Goal: Information Seeking & Learning: Learn about a topic

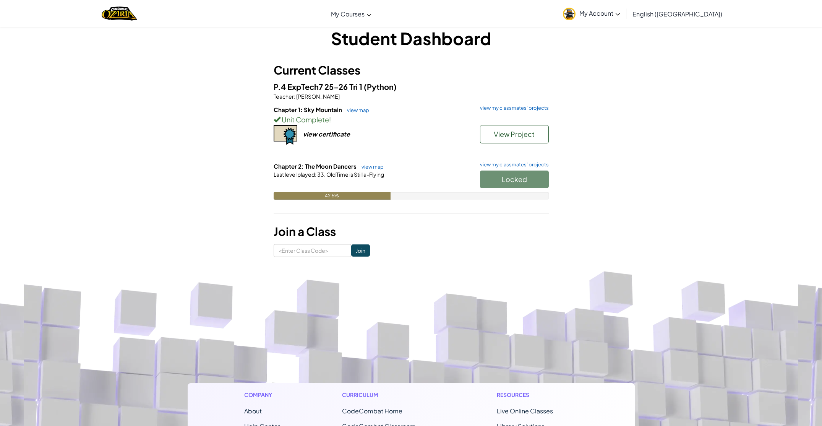
scroll to position [12, 0]
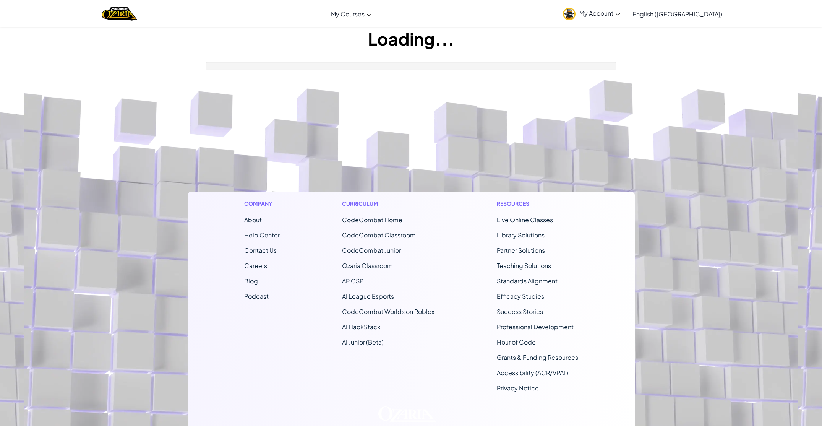
scroll to position [12, 0]
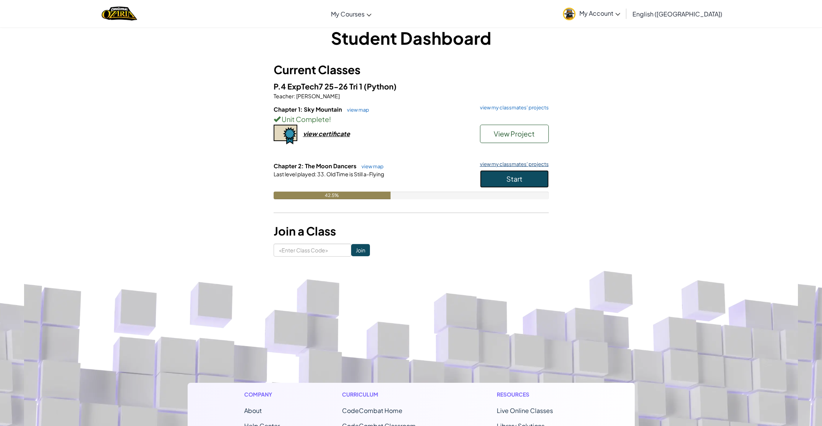
click at [498, 178] on button "Start" at bounding box center [514, 179] width 69 height 18
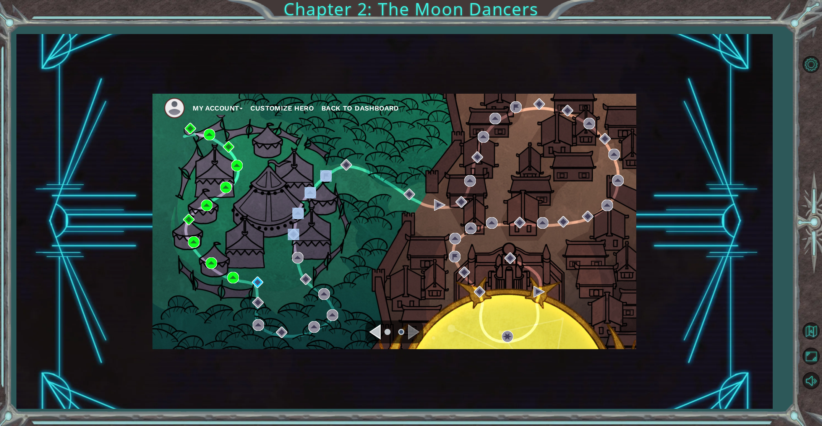
drag, startPoint x: 298, startPoint y: 197, endPoint x: 292, endPoint y: 258, distance: 61.5
click at [294, 253] on div "My Account Customize Hero Back to Dashboard" at bounding box center [394, 221] width 484 height 255
click at [263, 282] on img at bounding box center [257, 281] width 11 height 11
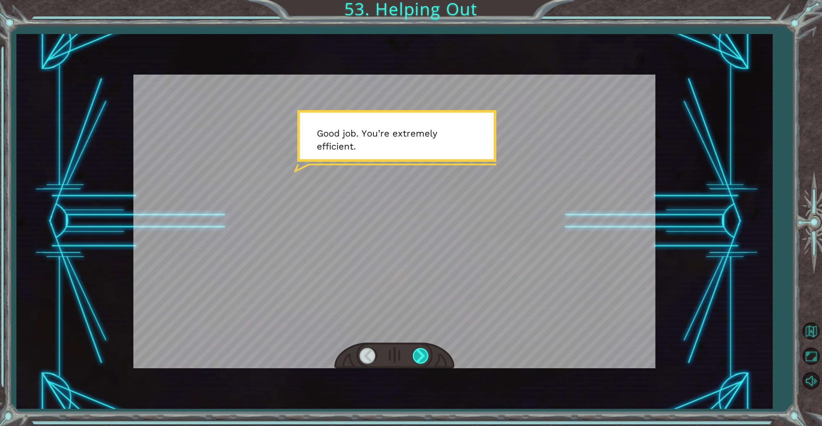
click at [423, 354] on div at bounding box center [421, 356] width 17 height 16
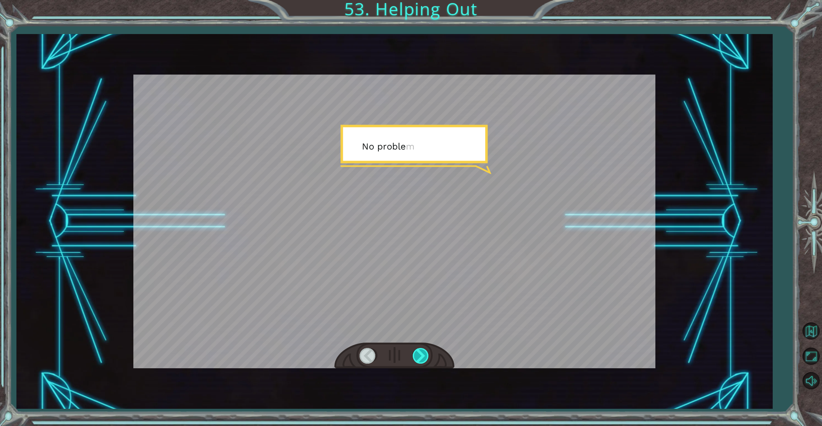
click at [423, 354] on div at bounding box center [421, 356] width 17 height 16
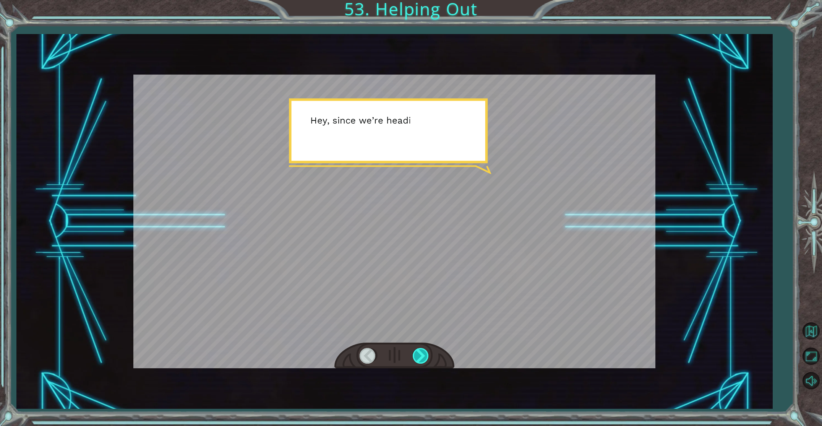
click at [423, 354] on div at bounding box center [421, 356] width 17 height 16
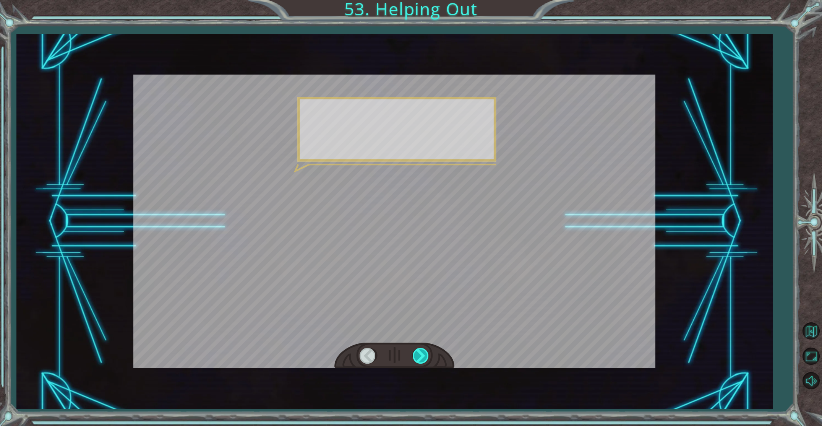
click at [423, 354] on div at bounding box center [421, 356] width 17 height 16
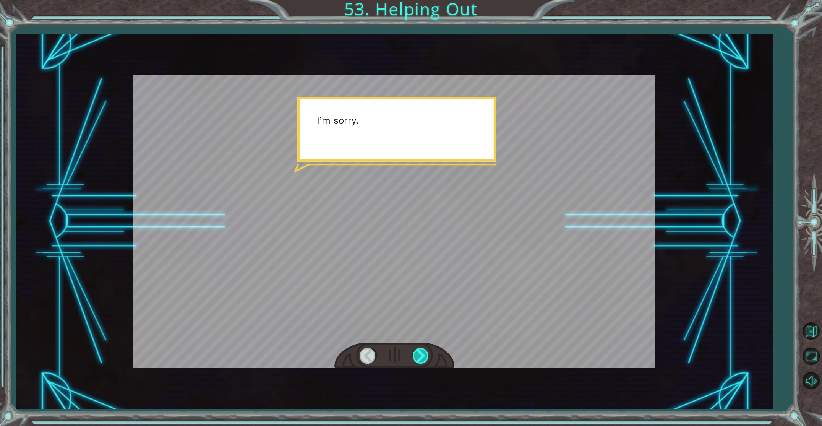
click at [424, 354] on div at bounding box center [421, 356] width 17 height 16
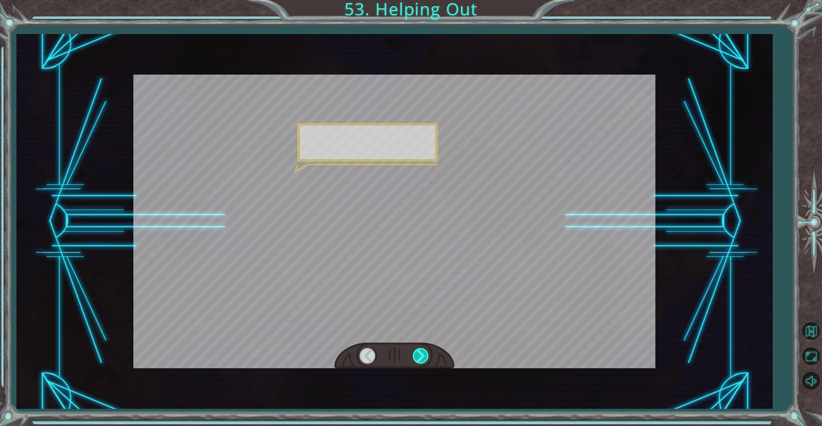
click at [425, 354] on div at bounding box center [421, 356] width 17 height 16
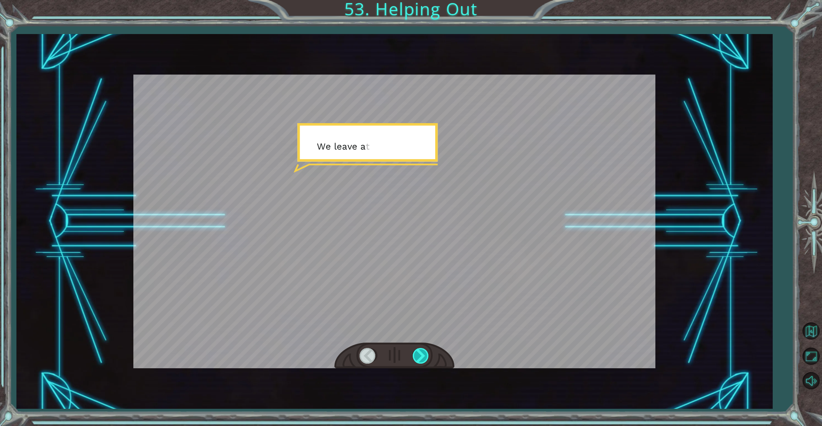
click at [425, 354] on div at bounding box center [421, 356] width 17 height 16
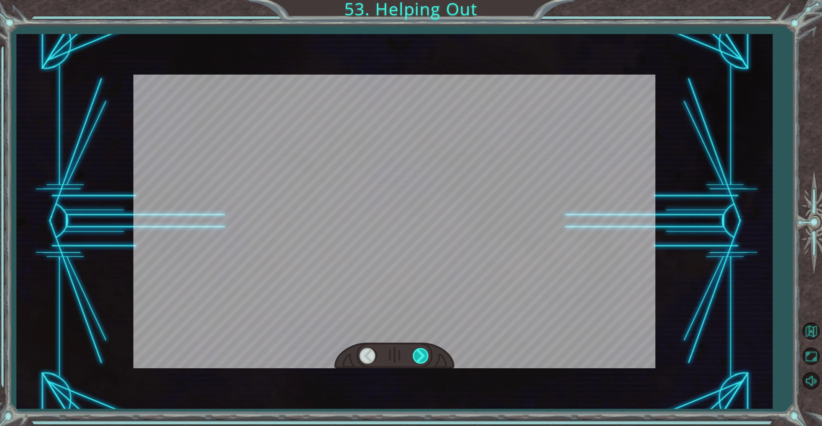
click at [425, 354] on div at bounding box center [421, 356] width 17 height 16
click at [425, 353] on div at bounding box center [421, 356] width 17 height 16
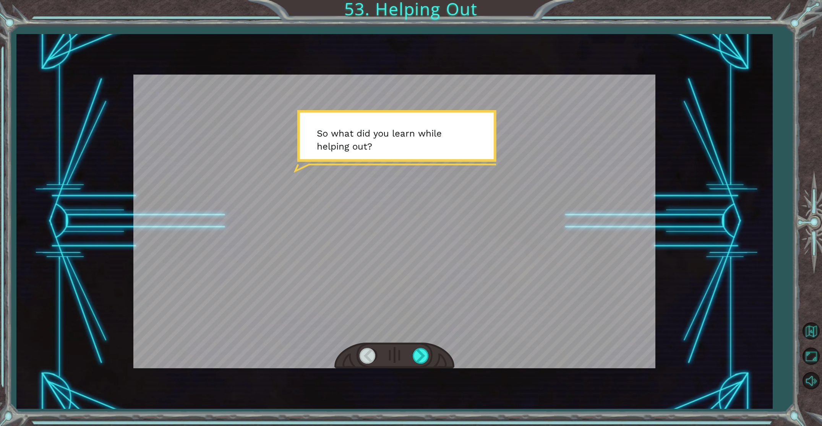
click at [415, 347] on div at bounding box center [394, 355] width 120 height 26
click at [423, 353] on div at bounding box center [421, 356] width 17 height 16
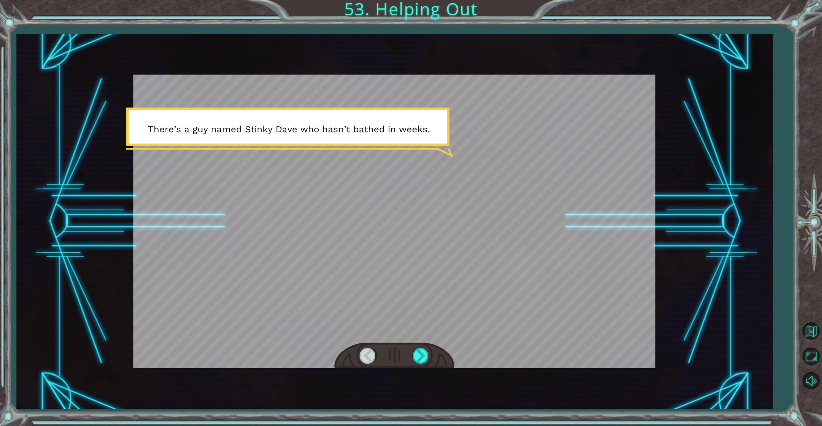
click at [410, 346] on div at bounding box center [394, 355] width 120 height 26
click at [406, 347] on div at bounding box center [394, 355] width 120 height 26
click at [419, 357] on div at bounding box center [421, 356] width 17 height 16
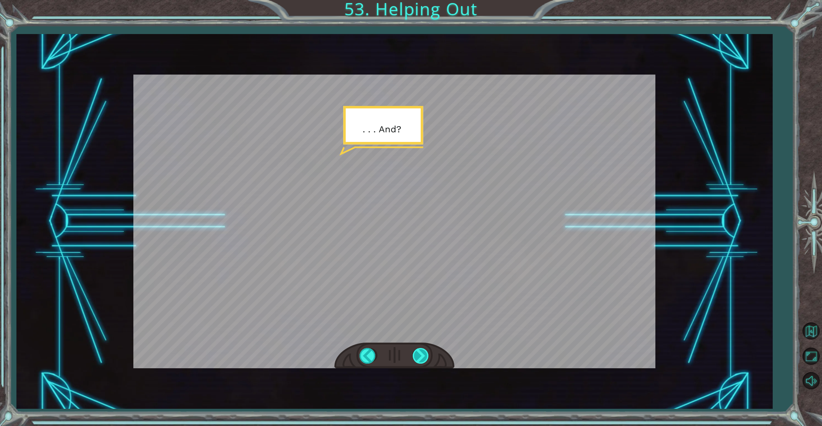
click at [419, 357] on div at bounding box center [421, 356] width 17 height 16
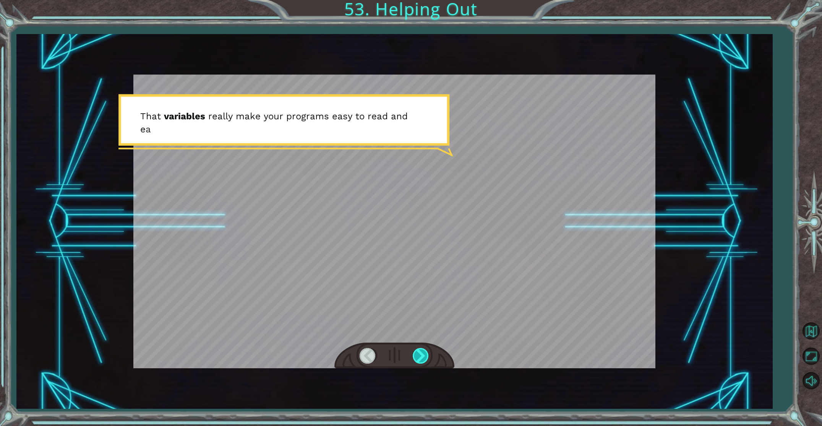
click at [418, 357] on div at bounding box center [421, 356] width 17 height 16
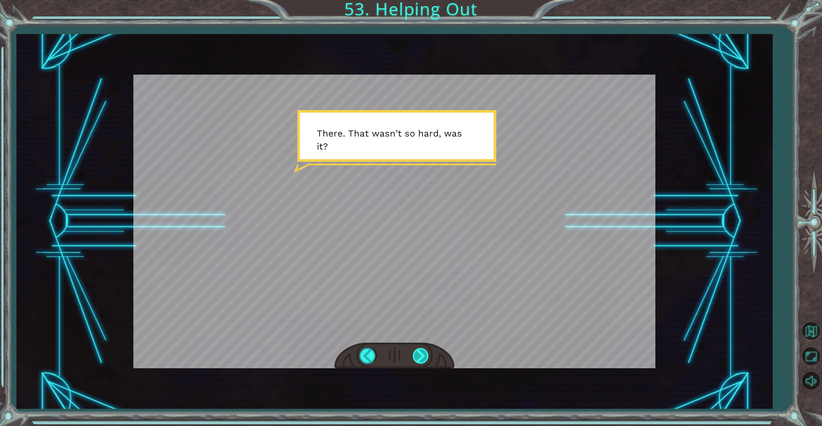
click at [421, 358] on div at bounding box center [421, 356] width 17 height 16
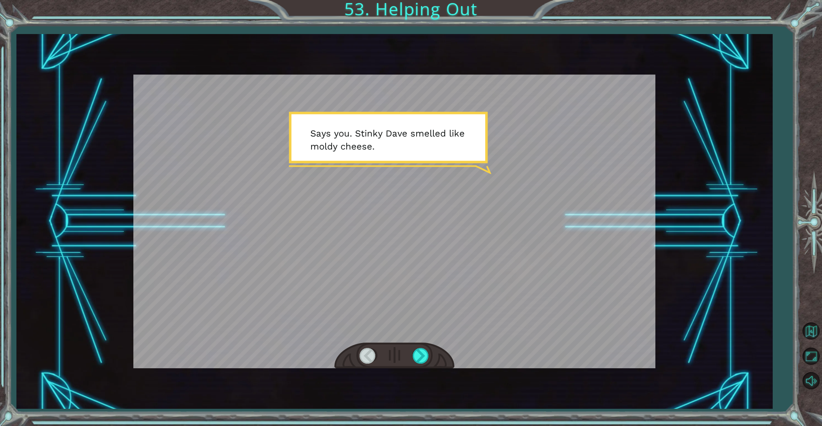
click at [405, 346] on div at bounding box center [394, 355] width 120 height 26
click at [418, 351] on div at bounding box center [421, 356] width 17 height 16
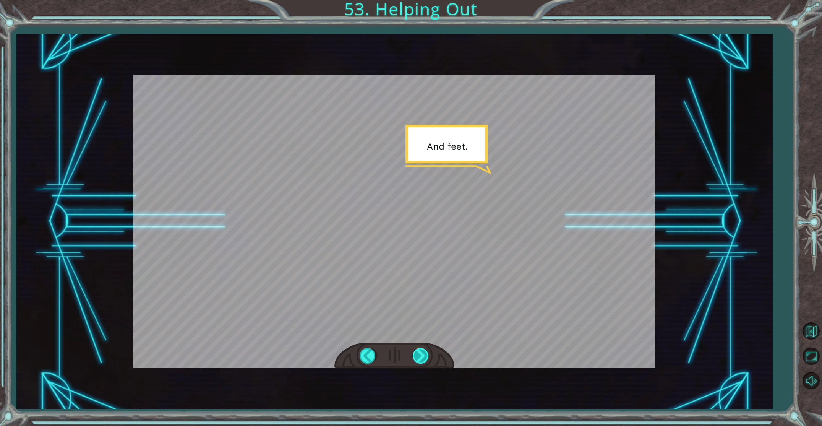
click at [418, 351] on div at bounding box center [421, 356] width 17 height 16
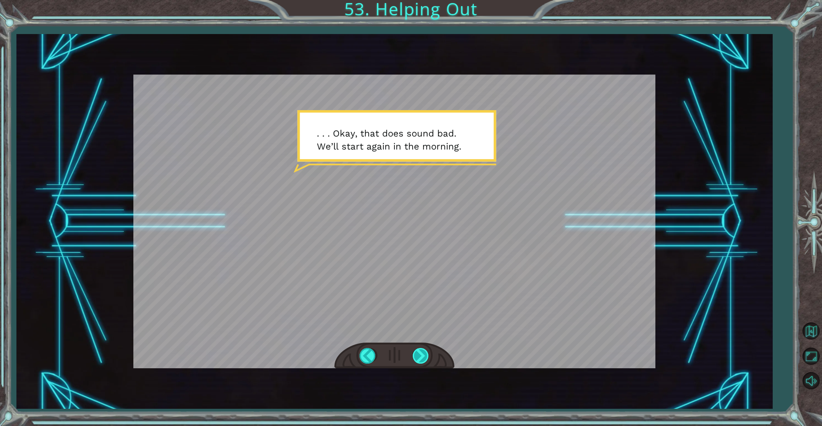
click at [425, 350] on div at bounding box center [421, 356] width 17 height 16
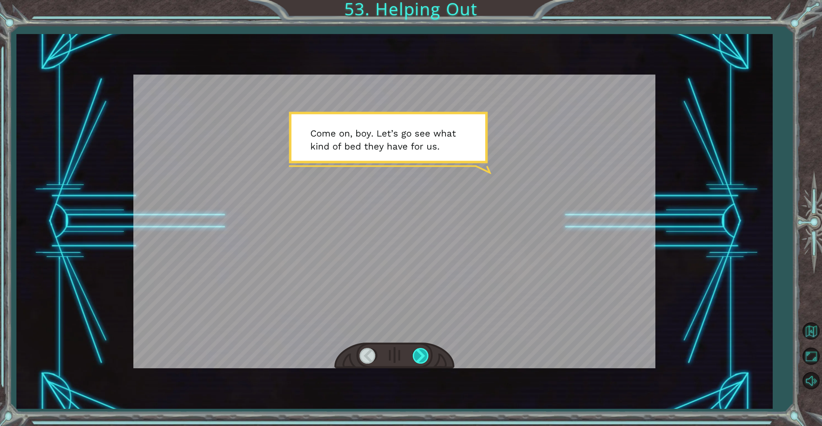
click at [416, 350] on div at bounding box center [421, 356] width 17 height 16
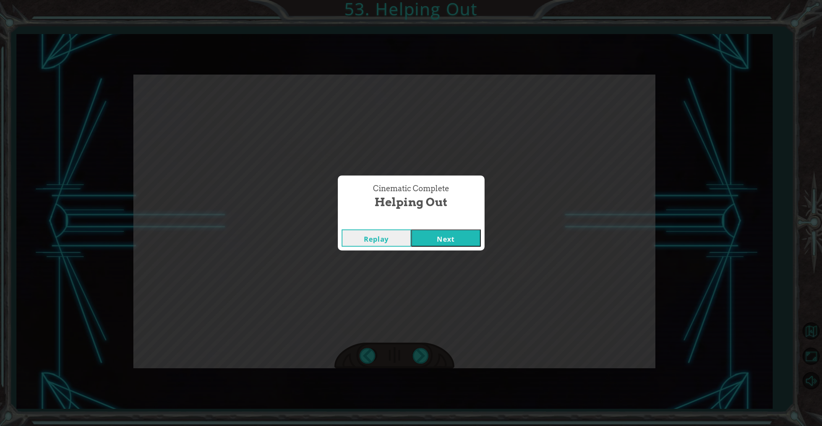
click at [442, 231] on button "Next" at bounding box center [446, 237] width 70 height 17
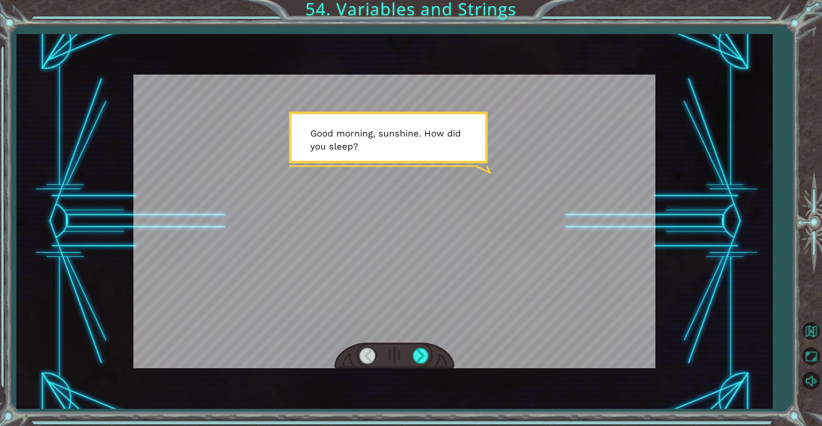
click at [436, 346] on div at bounding box center [394, 355] width 120 height 26
click at [417, 353] on div at bounding box center [421, 356] width 17 height 16
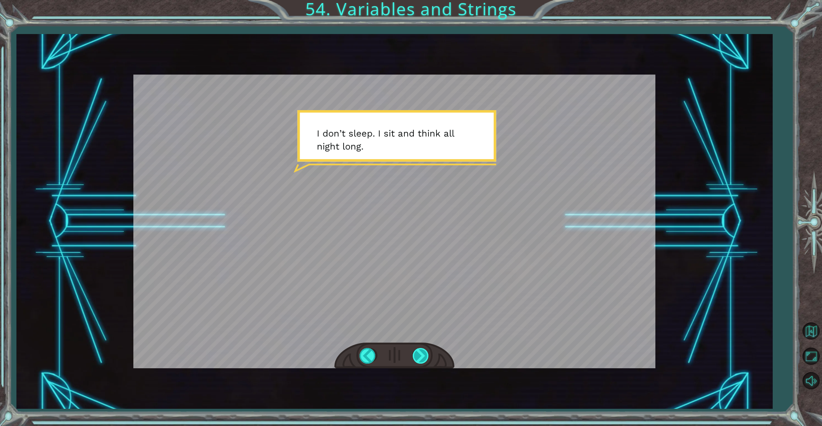
click at [418, 353] on div at bounding box center [421, 356] width 17 height 16
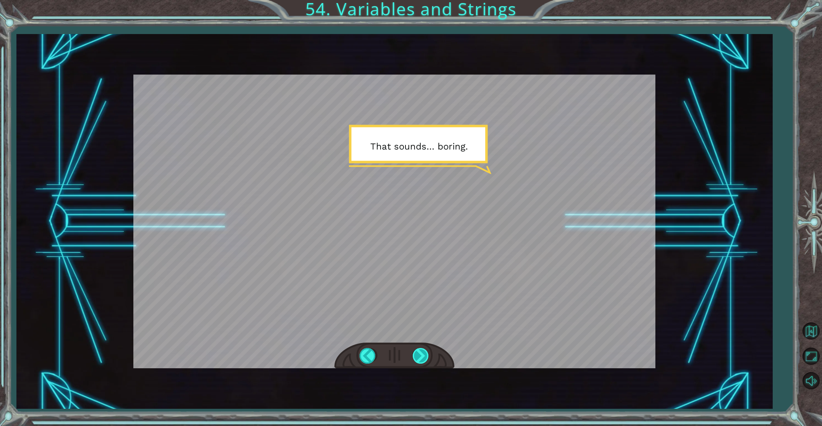
click at [418, 353] on div at bounding box center [421, 356] width 17 height 16
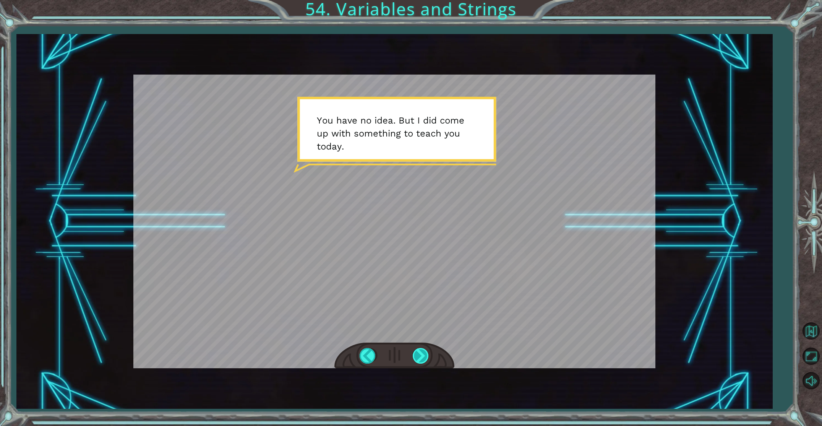
click at [419, 354] on div at bounding box center [421, 356] width 17 height 16
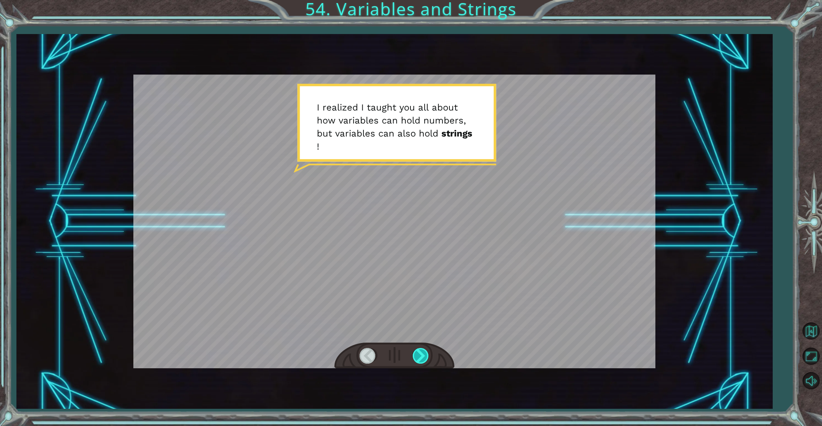
click at [417, 356] on div at bounding box center [421, 356] width 17 height 16
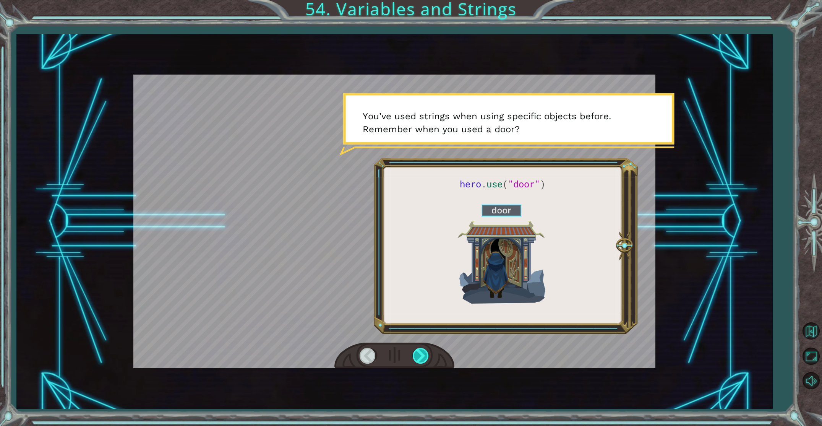
click at [417, 356] on div at bounding box center [421, 356] width 17 height 16
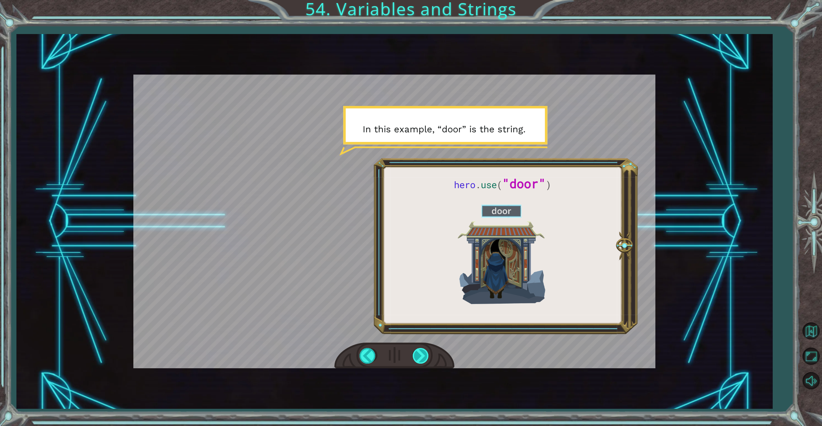
click at [420, 358] on div at bounding box center [421, 356] width 17 height 16
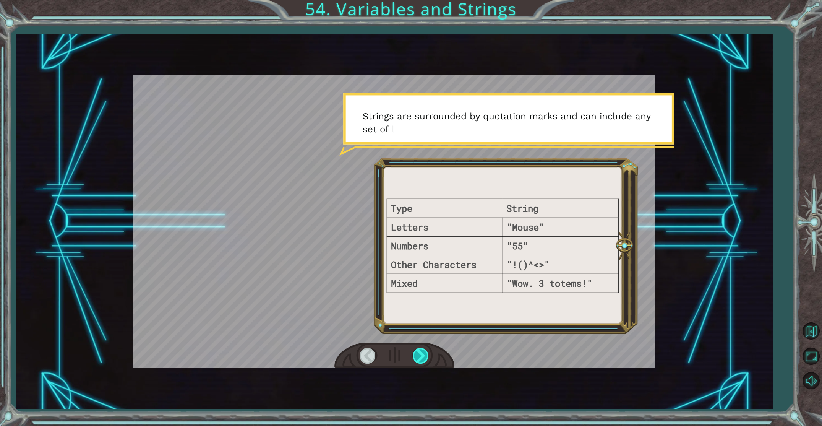
click at [419, 362] on div at bounding box center [421, 356] width 17 height 16
click at [419, 361] on div at bounding box center [421, 356] width 17 height 16
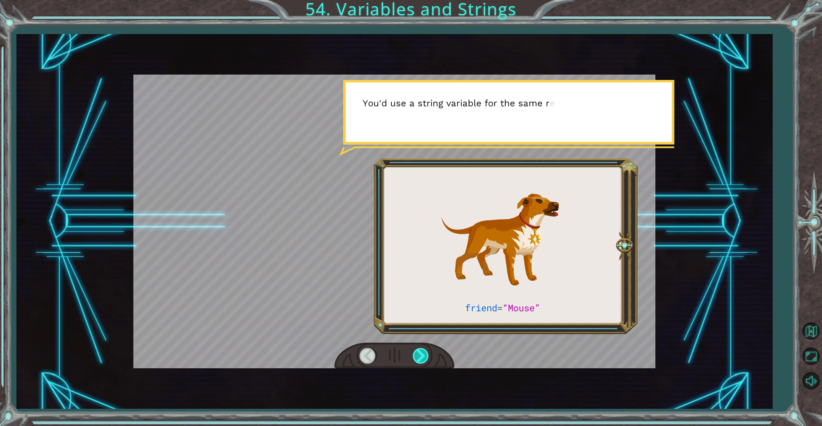
click at [420, 361] on div at bounding box center [421, 356] width 17 height 16
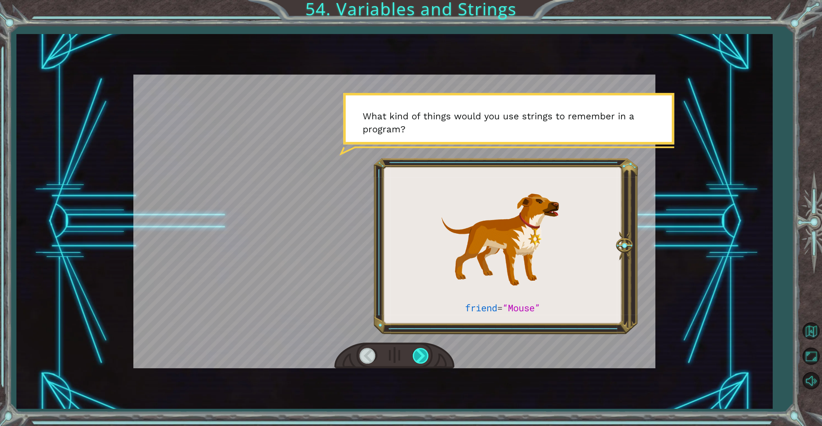
click at [420, 361] on div at bounding box center [421, 356] width 17 height 16
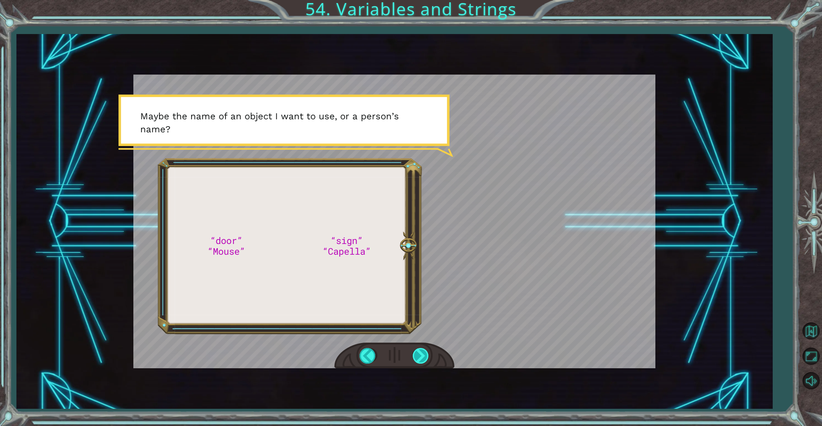
click at [420, 360] on div at bounding box center [421, 356] width 17 height 16
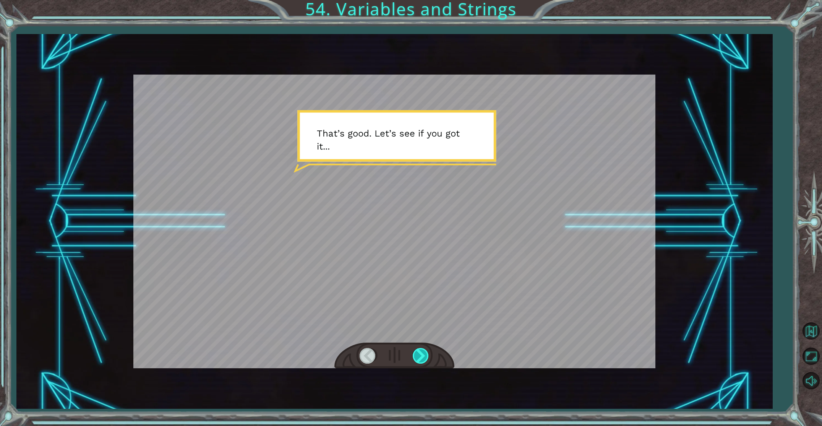
click at [419, 353] on div at bounding box center [421, 356] width 17 height 16
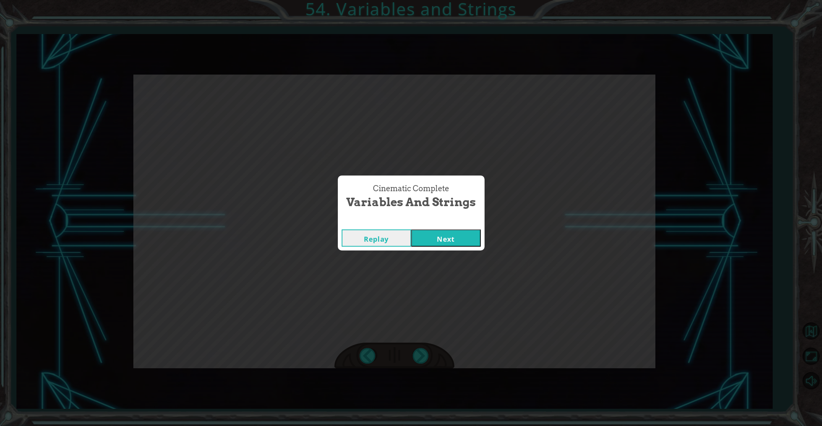
click at [459, 238] on button "Next" at bounding box center [446, 237] width 70 height 17
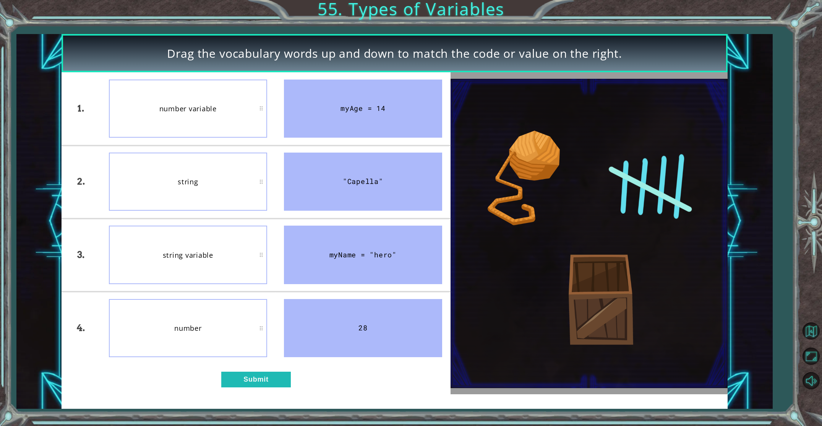
drag, startPoint x: 250, startPoint y: 374, endPoint x: 251, endPoint y: 370, distance: 4.1
click at [251, 370] on div "1. 2. 3. 4. number variable string string variable number myAge = 14 "Capella" …" at bounding box center [256, 233] width 389 height 322
drag, startPoint x: 248, startPoint y: 380, endPoint x: 247, endPoint y: 376, distance: 4.0
click at [247, 376] on button "Submit" at bounding box center [256, 379] width 70 height 16
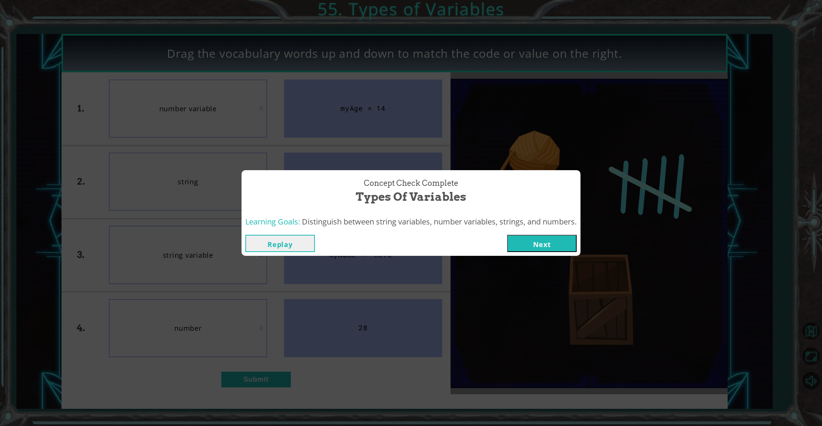
click at [554, 232] on div "Replay Next" at bounding box center [411, 243] width 339 height 25
click at [553, 244] on button "Next" at bounding box center [542, 243] width 70 height 17
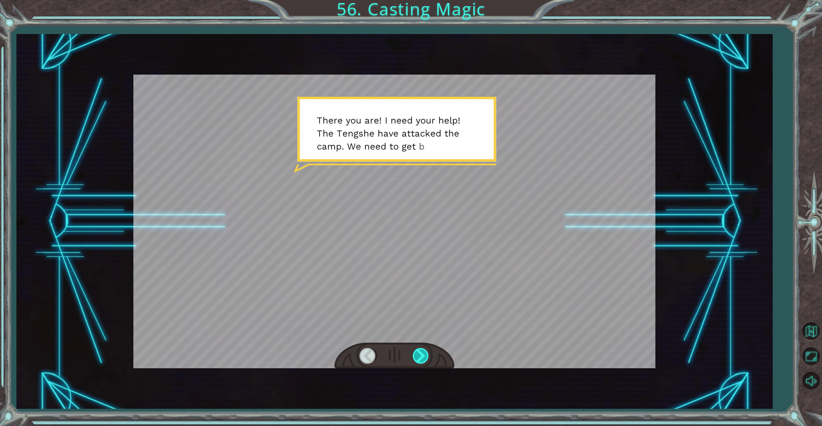
click at [425, 359] on div at bounding box center [421, 356] width 17 height 16
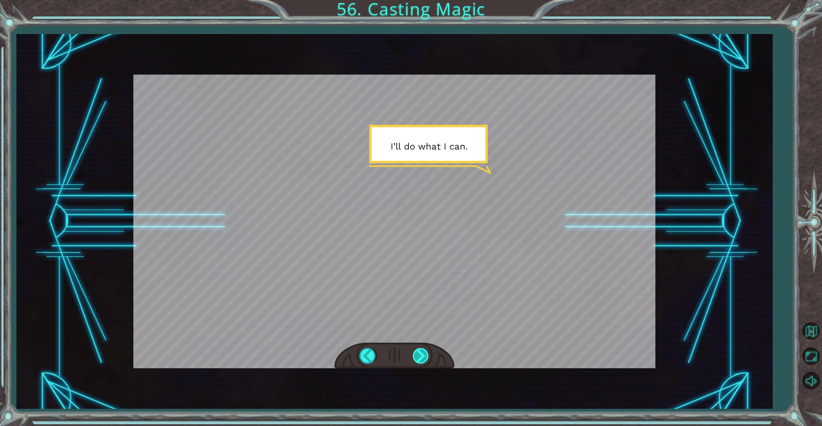
click at [428, 359] on div at bounding box center [421, 356] width 17 height 16
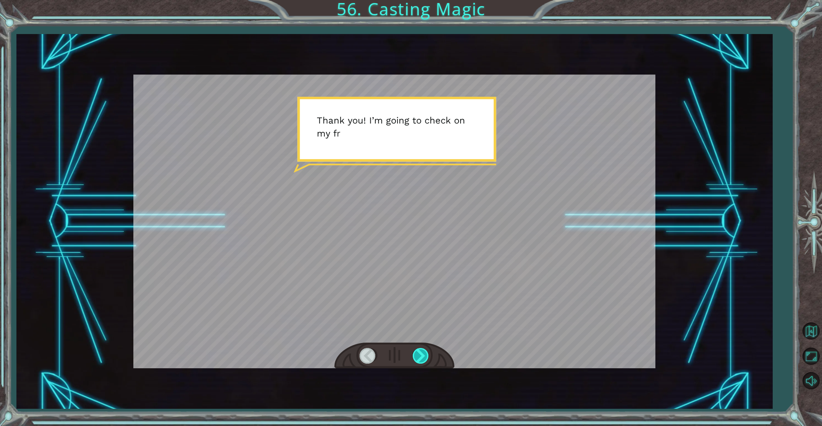
click at [428, 358] on div at bounding box center [421, 356] width 17 height 16
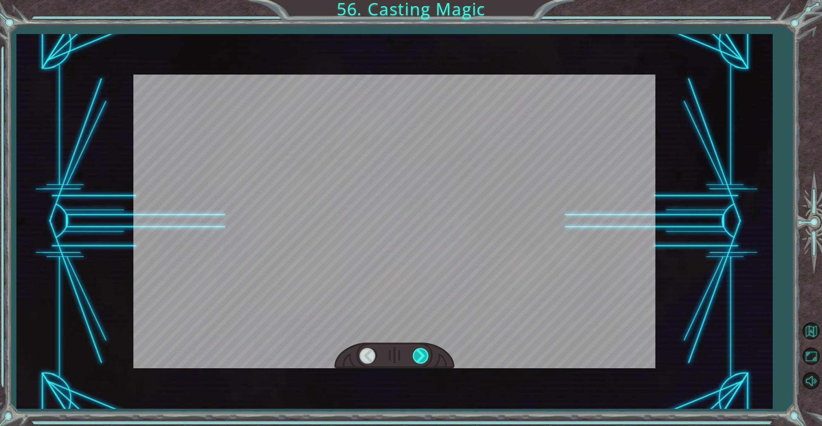
click at [428, 358] on div at bounding box center [421, 356] width 17 height 16
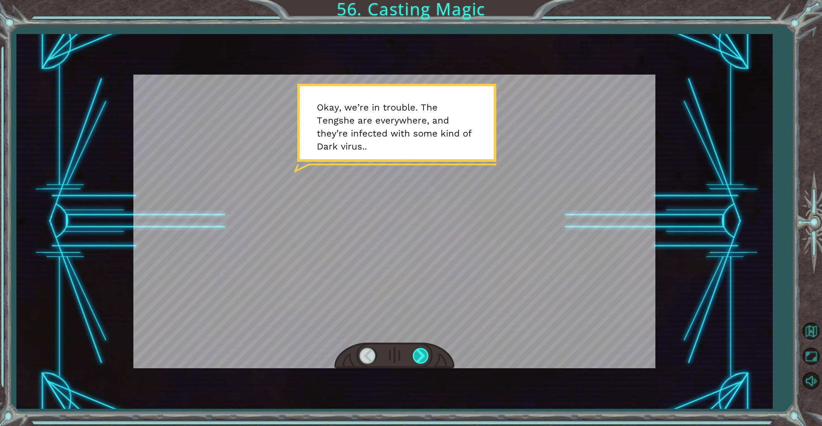
click at [428, 358] on div at bounding box center [421, 356] width 17 height 16
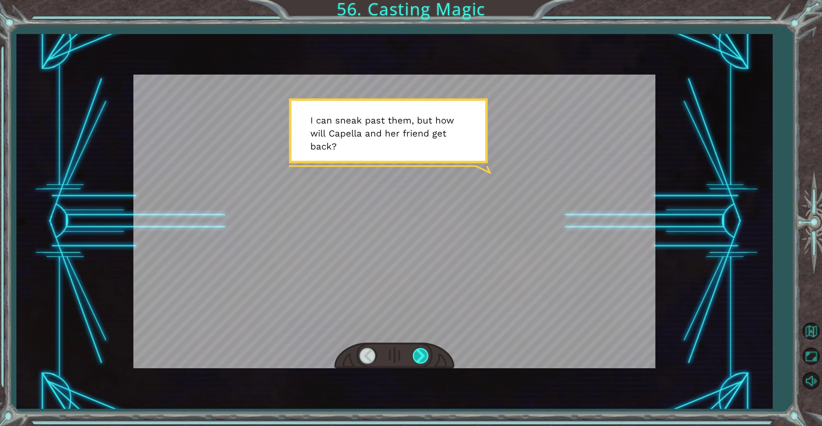
click at [429, 359] on div at bounding box center [421, 356] width 17 height 16
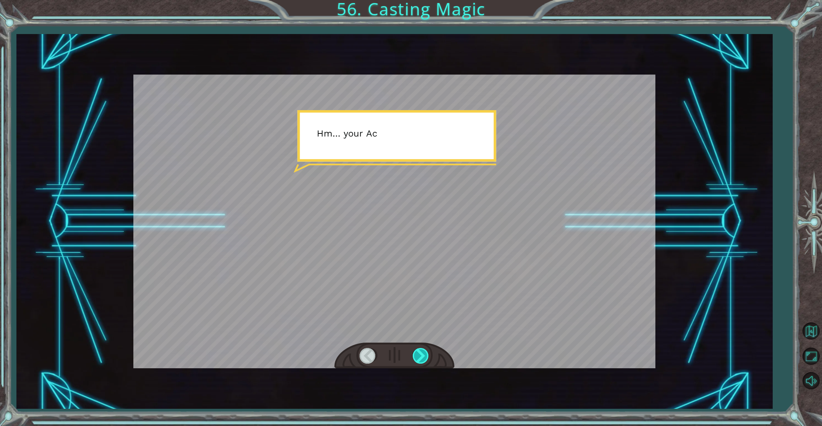
click at [429, 359] on div at bounding box center [421, 356] width 17 height 16
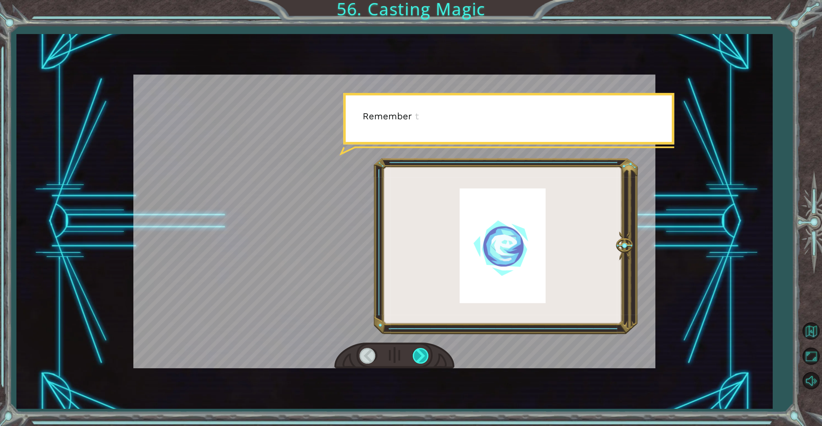
click at [429, 359] on div at bounding box center [421, 356] width 17 height 16
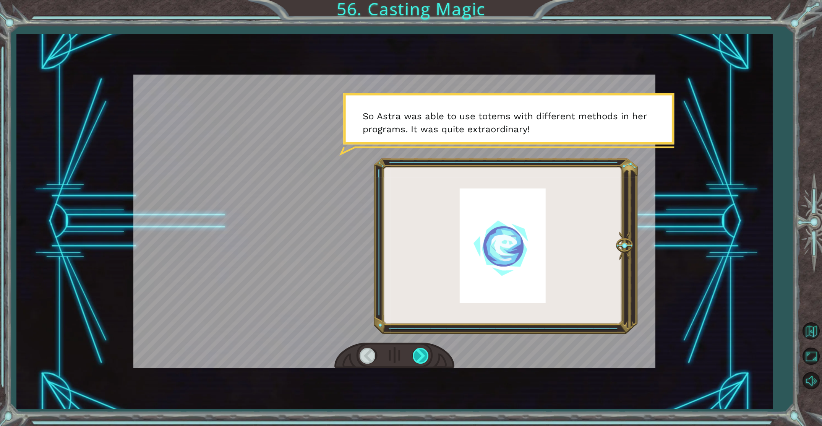
click at [427, 360] on div at bounding box center [421, 356] width 17 height 16
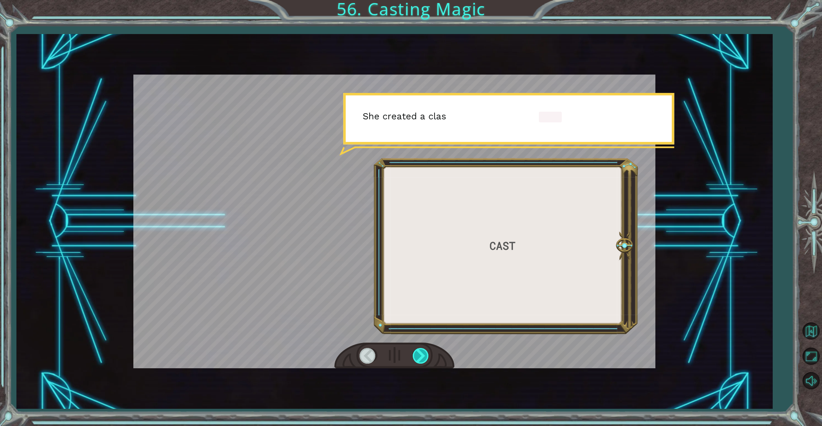
click at [427, 361] on div at bounding box center [421, 356] width 17 height 16
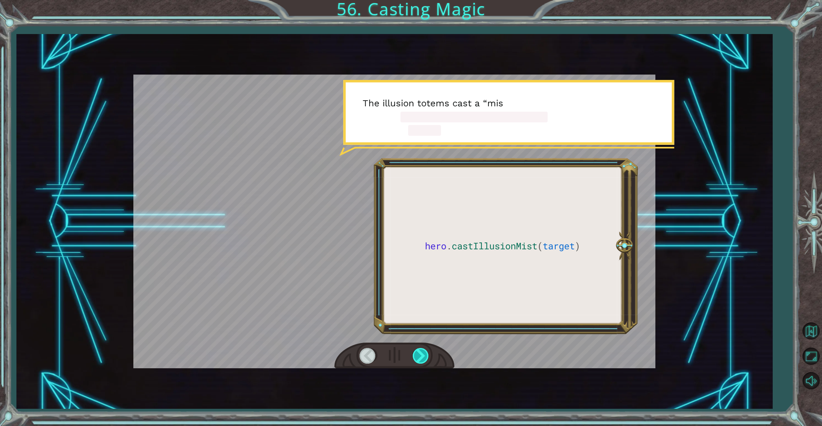
click at [427, 362] on div at bounding box center [421, 356] width 17 height 16
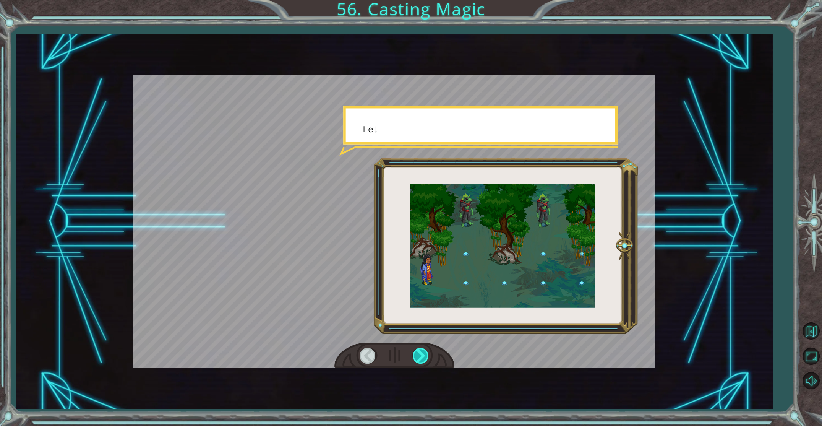
click at [427, 362] on div at bounding box center [421, 356] width 17 height 16
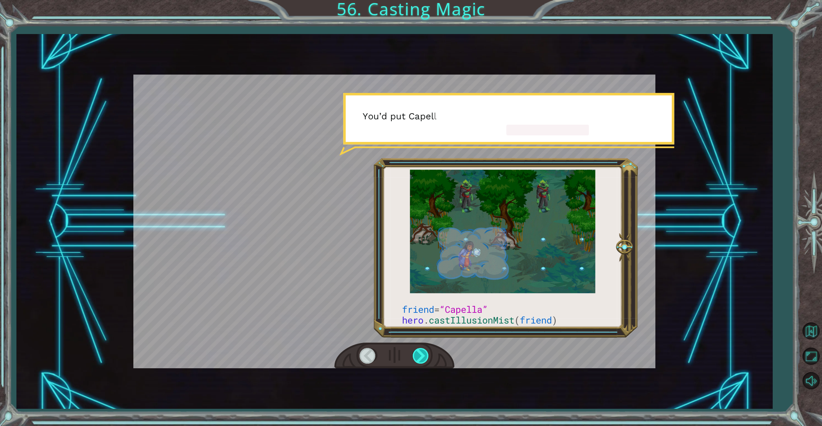
click at [427, 361] on div at bounding box center [421, 356] width 17 height 16
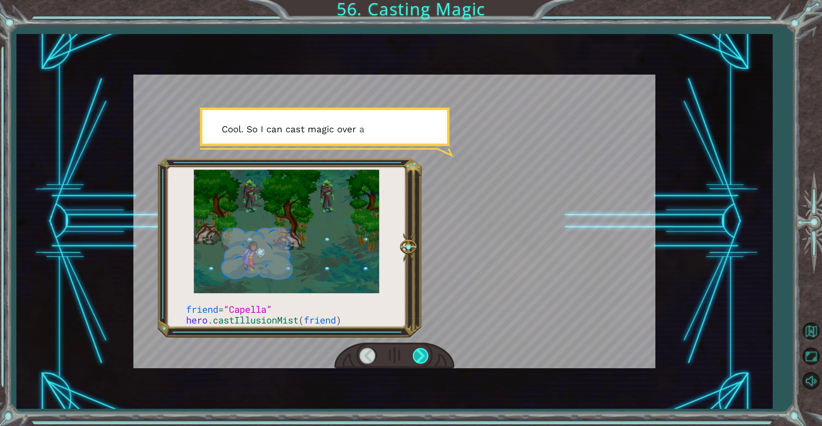
click at [428, 361] on div at bounding box center [421, 356] width 17 height 16
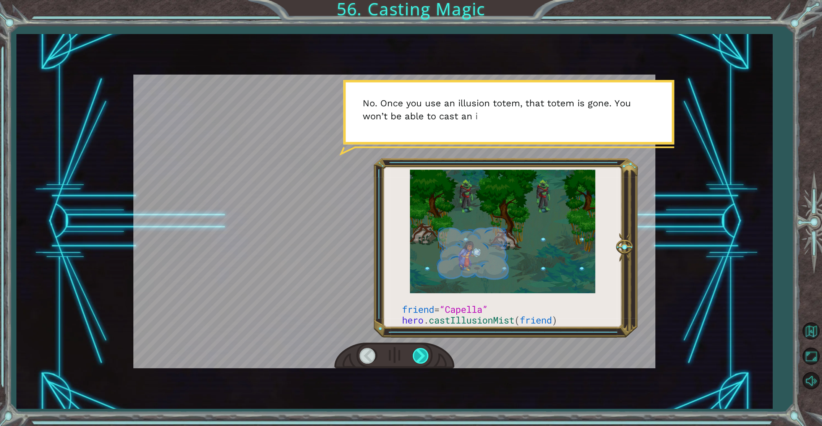
click at [428, 361] on div at bounding box center [421, 356] width 17 height 16
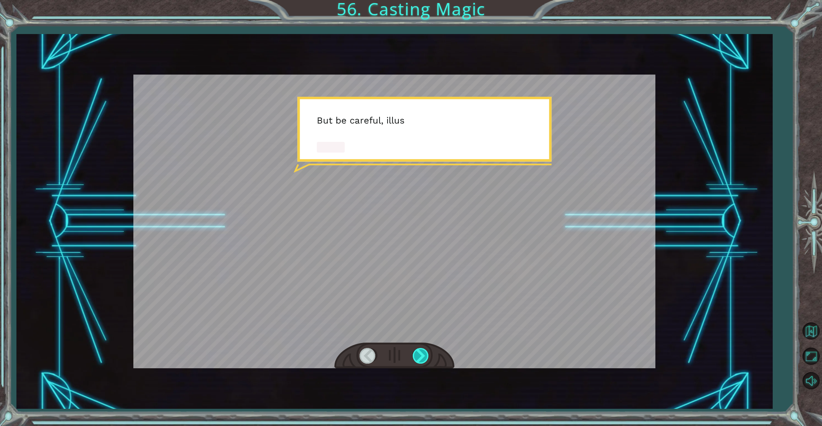
click at [428, 361] on div at bounding box center [421, 356] width 17 height 16
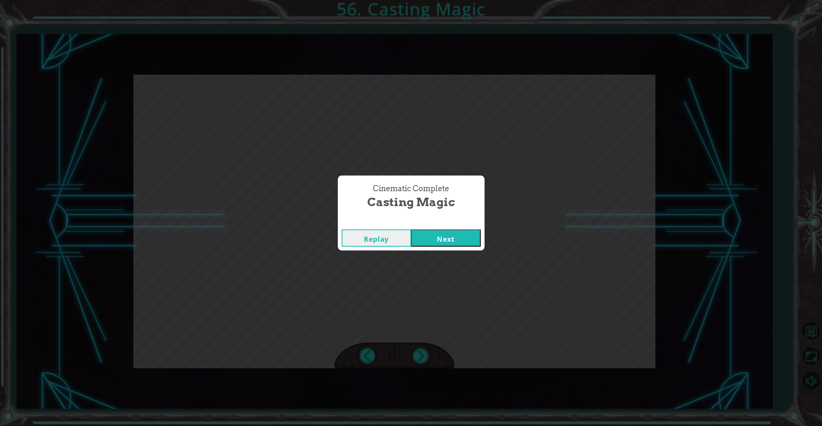
click at [474, 236] on button "Next" at bounding box center [446, 237] width 70 height 17
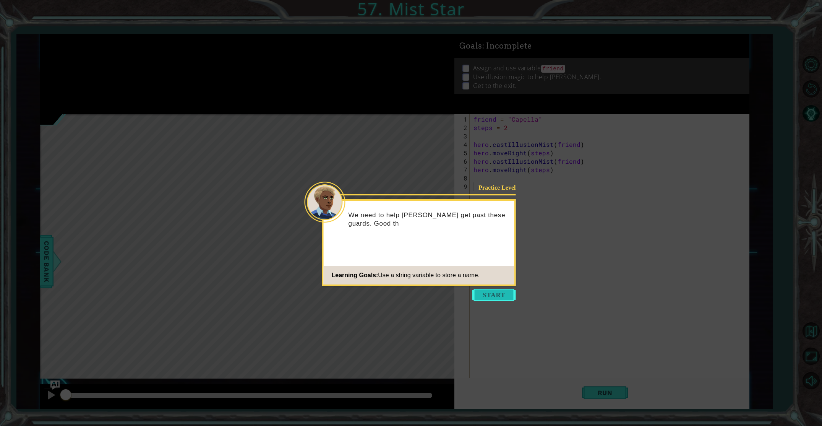
click at [482, 292] on button "Start" at bounding box center [494, 295] width 44 height 12
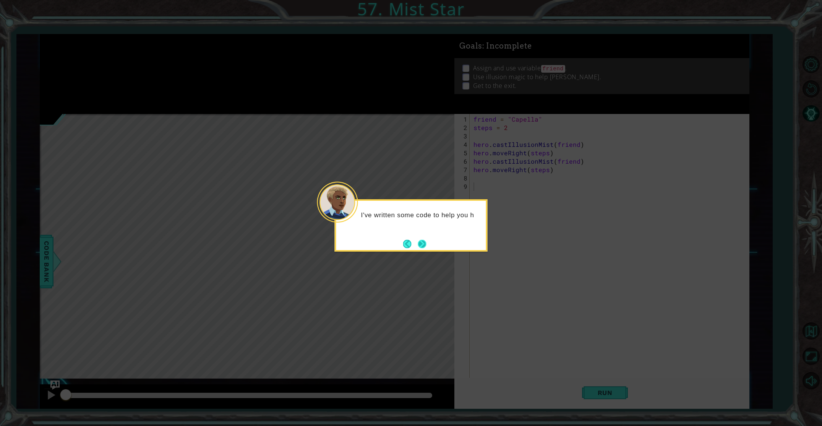
click at [422, 244] on button "Next" at bounding box center [422, 243] width 9 height 9
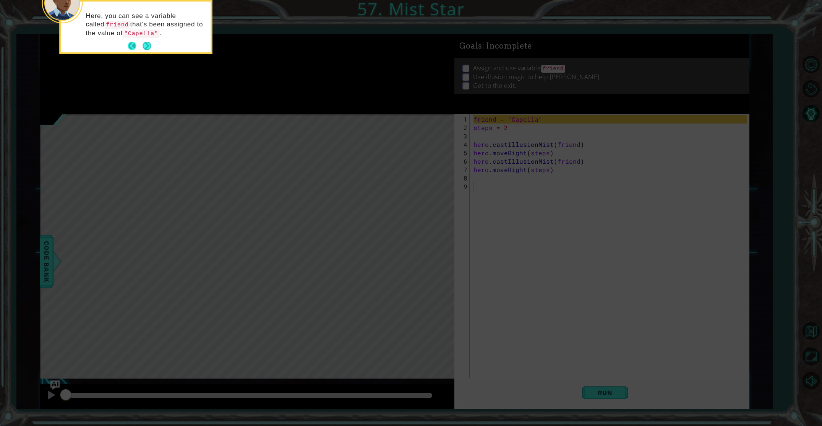
click at [137, 44] on button "Back" at bounding box center [135, 46] width 15 height 8
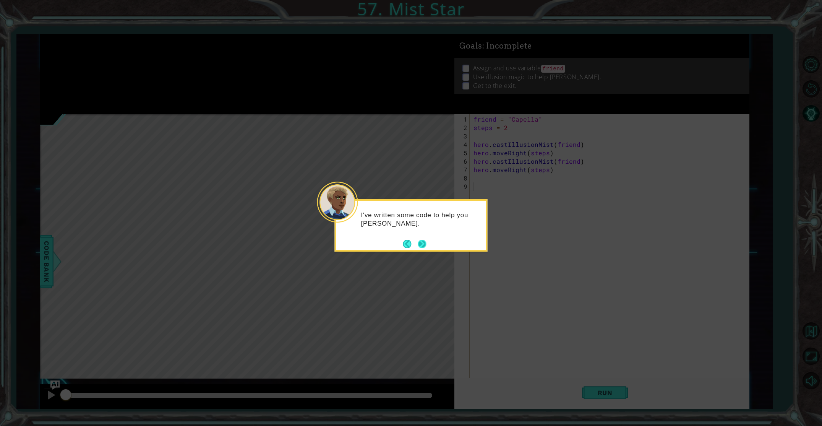
click at [427, 241] on button "Next" at bounding box center [422, 244] width 10 height 10
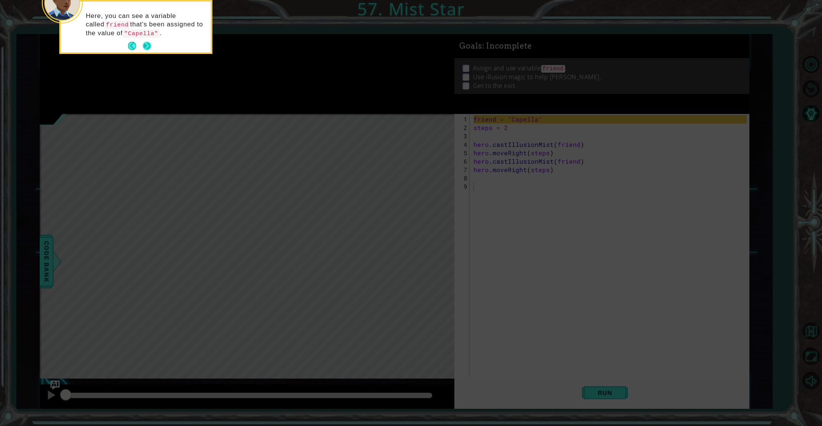
click at [148, 46] on button "Next" at bounding box center [146, 45] width 9 height 9
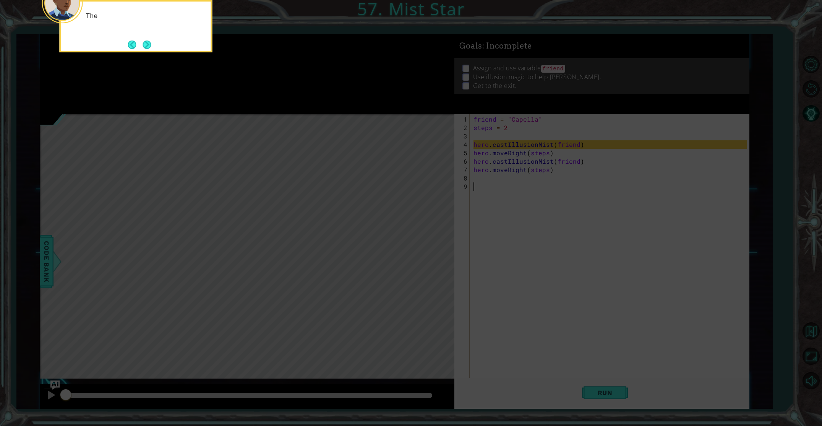
click at [148, 46] on button "Next" at bounding box center [147, 45] width 8 height 8
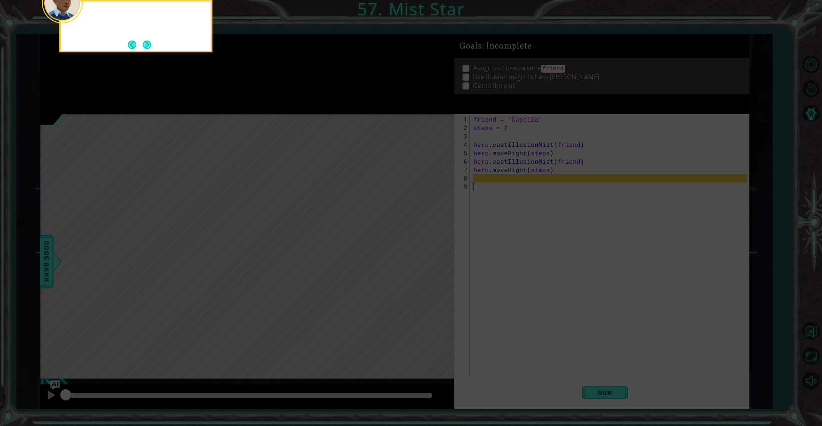
click at [148, 46] on button "Next" at bounding box center [146, 44] width 9 height 9
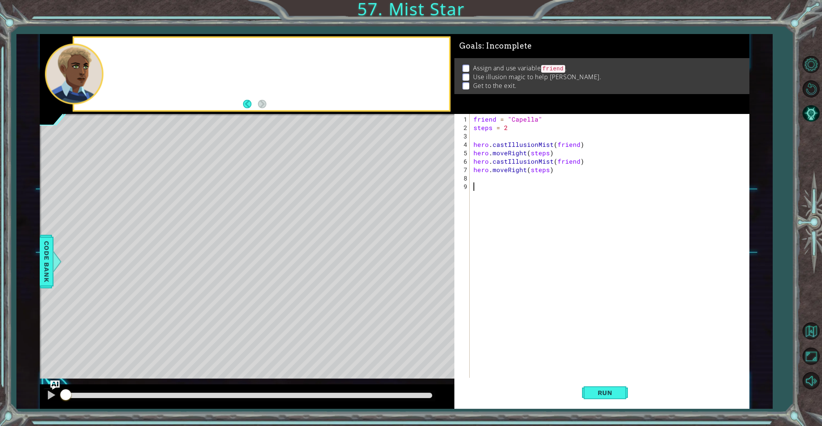
click at [148, 46] on div at bounding box center [261, 74] width 375 height 72
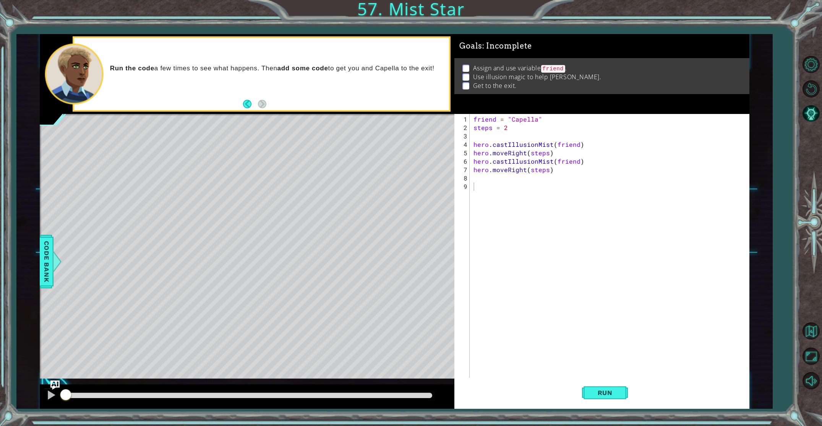
drag, startPoint x: 654, startPoint y: 402, endPoint x: 618, endPoint y: 393, distance: 37.0
click at [628, 395] on div "Run" at bounding box center [604, 392] width 295 height 29
click at [617, 393] on span "Run" at bounding box center [605, 393] width 30 height 8
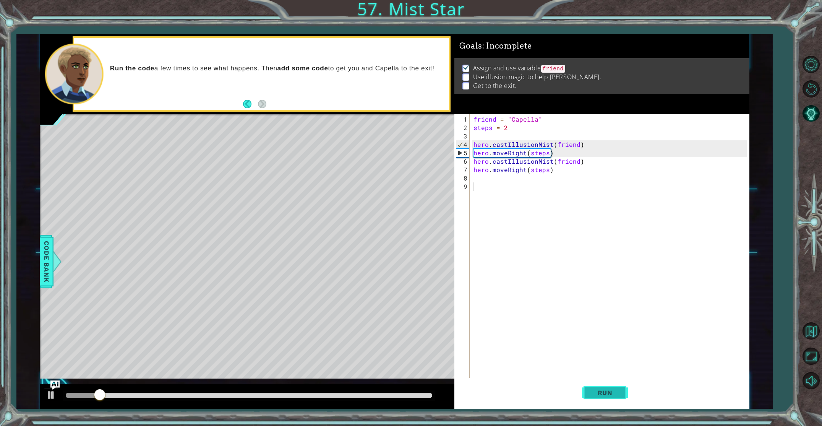
click at [615, 392] on span "Run" at bounding box center [605, 393] width 30 height 8
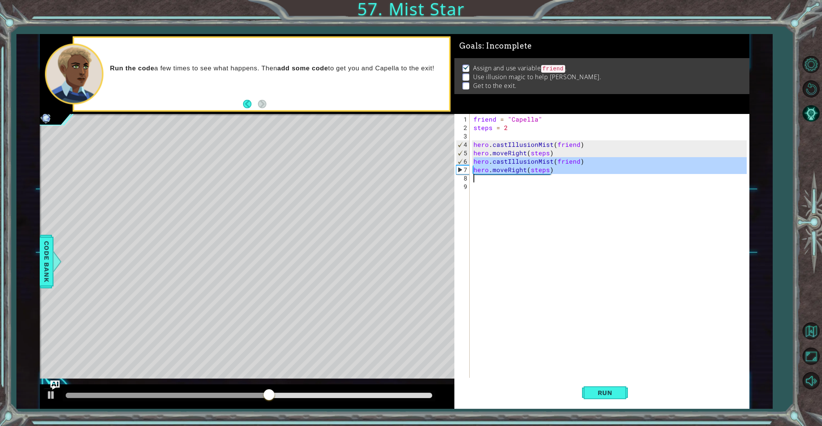
drag, startPoint x: 473, startPoint y: 159, endPoint x: 571, endPoint y: 173, distance: 98.8
click at [571, 173] on div "friend = "Capella" steps = 2 hero . castIllusionMist ( friend ) hero . moveRigh…" at bounding box center [611, 262] width 278 height 294
type textarea "hero.moveRight(steps)"
drag, startPoint x: 547, startPoint y: 183, endPoint x: 540, endPoint y: 190, distance: 9.7
click at [545, 186] on div "friend = "Capella" steps = 2 hero . castIllusionMist ( friend ) hero . moveRigh…" at bounding box center [611, 262] width 278 height 294
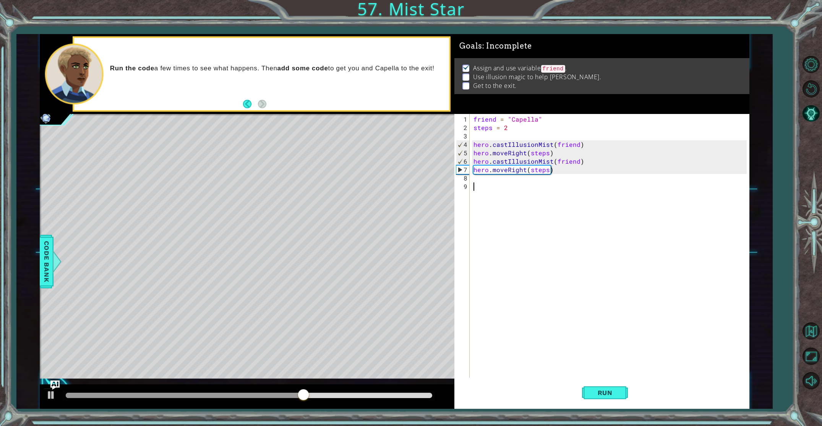
click at [530, 178] on div "friend = "Capella" steps = 2 hero . castIllusionMist ( friend ) hero . moveRigh…" at bounding box center [611, 262] width 278 height 294
type textarea "c"
click at [521, 248] on div "friend = "Capella" steps = 2 hero . castIllusionMist ( friend ) hero . moveRigh…" at bounding box center [611, 262] width 278 height 294
click at [481, 181] on div "friend = "Capella" steps = 2 hero . castIllusionMist ( friend ) hero . moveRigh…" at bounding box center [611, 262] width 278 height 294
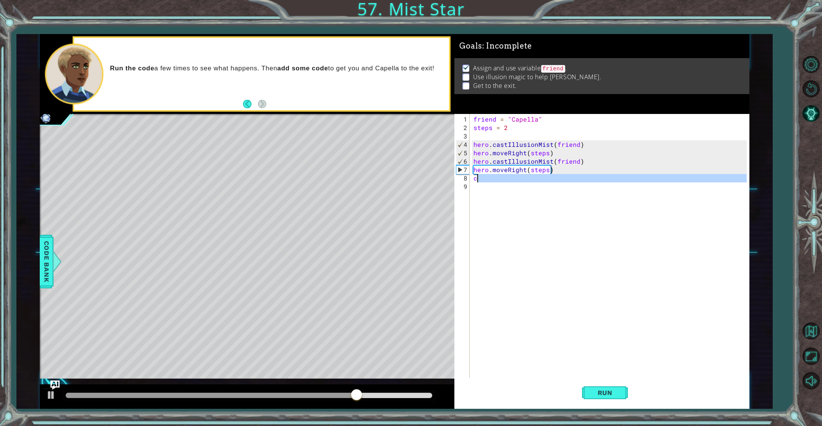
type textarea "c"
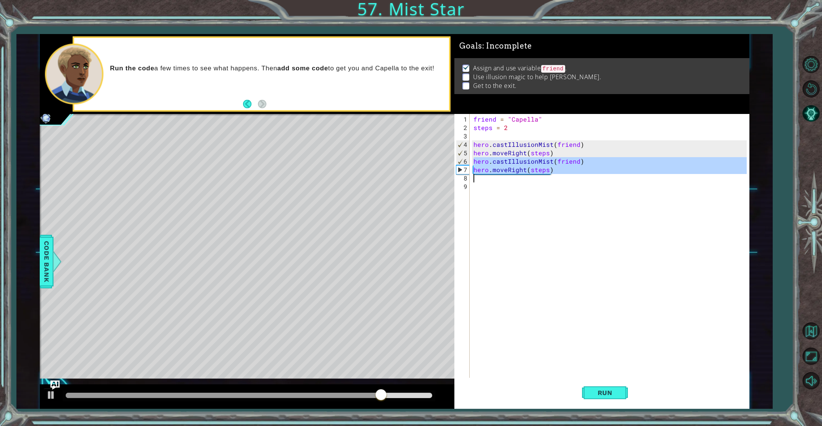
drag, startPoint x: 475, startPoint y: 161, endPoint x: 565, endPoint y: 174, distance: 90.8
click at [565, 174] on div "friend = "Capella" steps = 2 hero . castIllusionMist ( friend ) hero . moveRigh…" at bounding box center [611, 262] width 278 height 294
type textarea "hero.moveRight(steps)"
click at [530, 186] on div "friend = "Capella" steps = 2 hero . castIllusionMist ( friend ) hero . moveRigh…" at bounding box center [611, 262] width 278 height 294
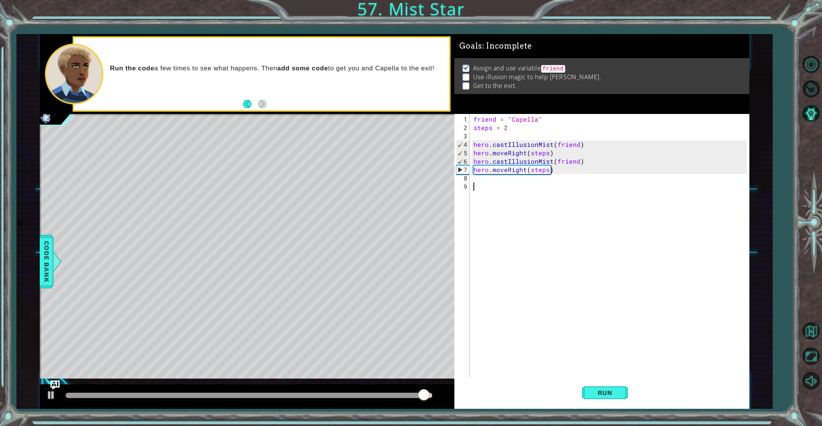
click at [521, 181] on div "friend = "Capella" steps = 2 hero . castIllusionMist ( friend ) hero . moveRigh…" at bounding box center [611, 262] width 278 height 294
paste textarea "hero.castIllusionMist(friend)"
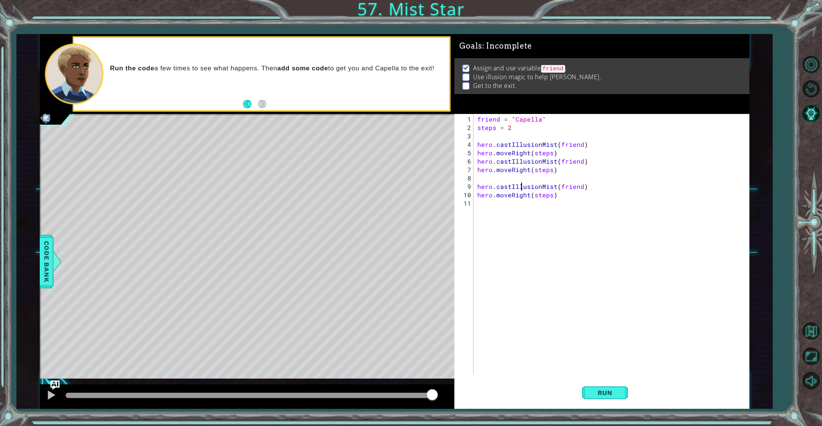
click at [521, 181] on div "friend = "Capella" steps = 2 hero . castIllusionMist ( friend ) hero . moveRigh…" at bounding box center [613, 253] width 274 height 277
type textarea "hero.castIllusionMist(friend)"
click at [522, 177] on div "friend = "Capella" steps = 2 hero . castIllusionMist ( friend ) hero . moveRigh…" at bounding box center [613, 253] width 274 height 277
type textarea "hero.moveRight(steps)"
click at [609, 390] on span "Run" at bounding box center [605, 393] width 30 height 8
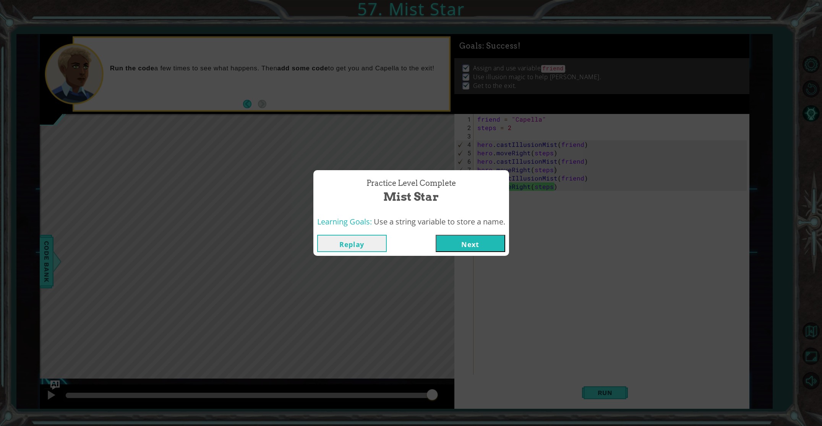
click at [496, 242] on button "Next" at bounding box center [471, 243] width 70 height 17
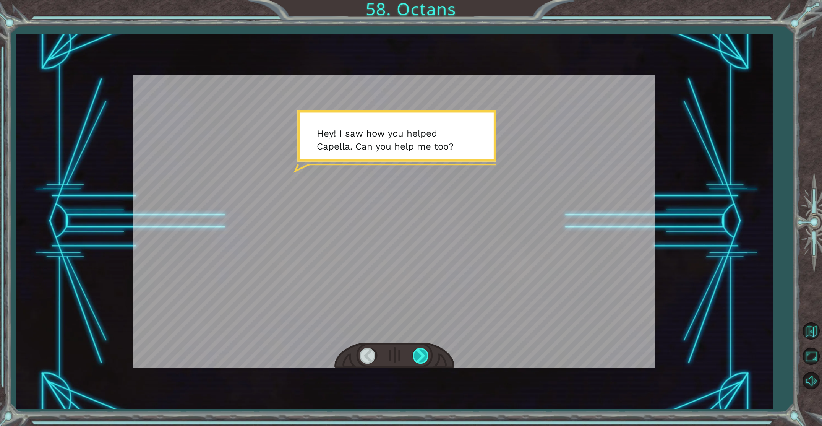
click at [419, 360] on div at bounding box center [421, 356] width 17 height 16
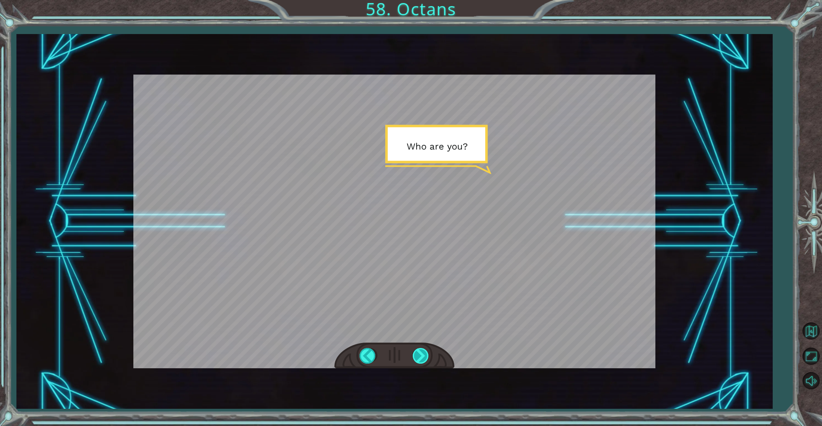
click at [419, 360] on div at bounding box center [421, 356] width 17 height 16
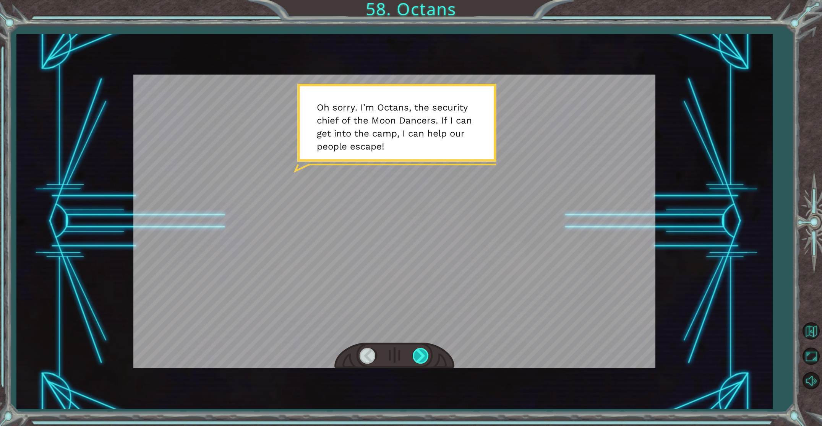
click at [419, 360] on div at bounding box center [421, 356] width 17 height 16
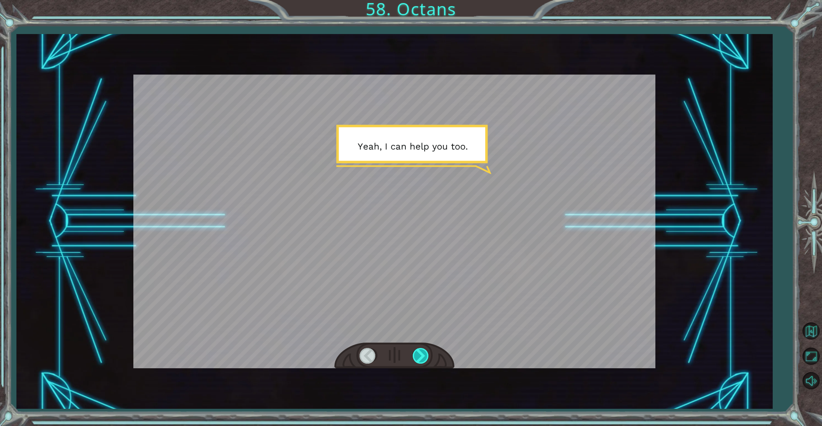
click at [419, 360] on div at bounding box center [421, 356] width 17 height 16
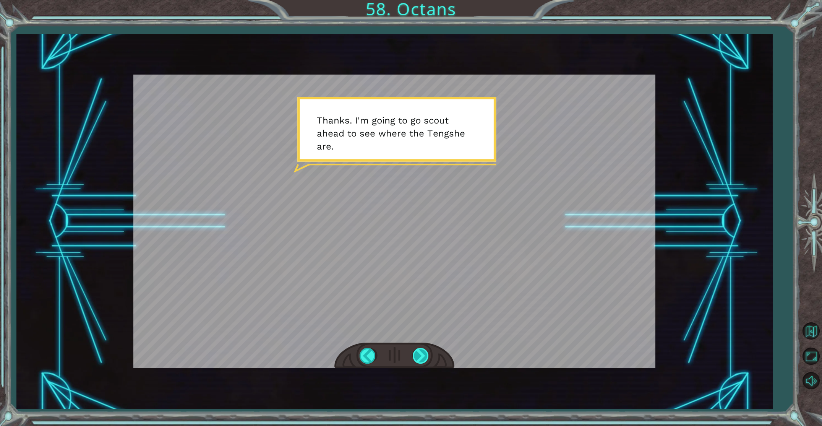
click at [419, 360] on div at bounding box center [421, 356] width 17 height 16
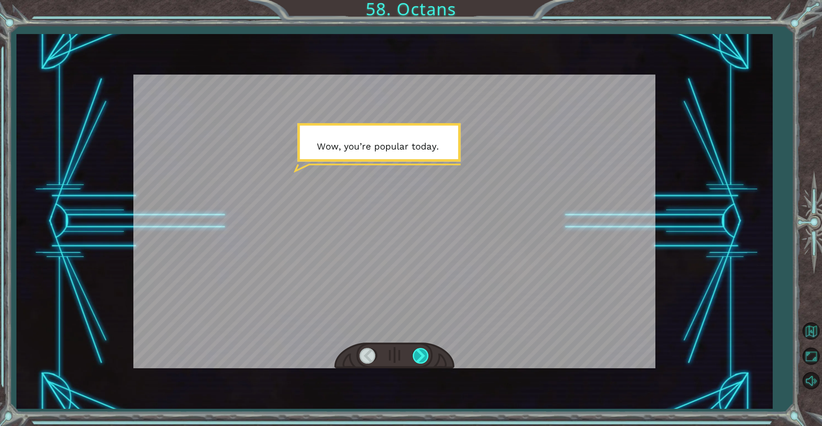
click at [420, 360] on div at bounding box center [421, 356] width 17 height 16
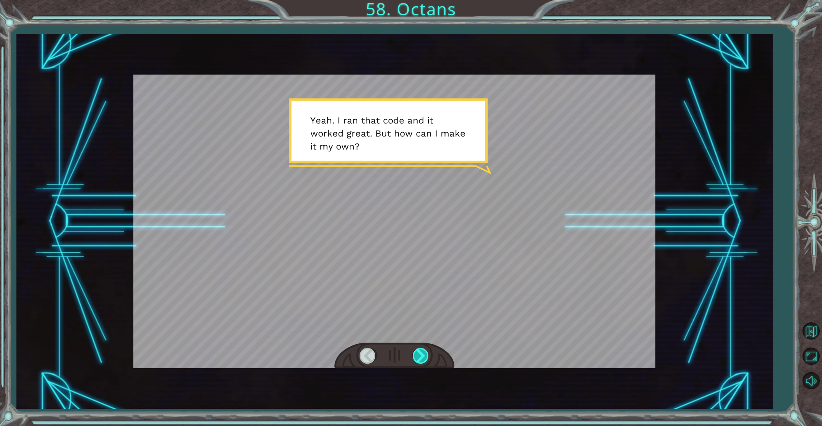
click at [420, 360] on div at bounding box center [421, 356] width 17 height 16
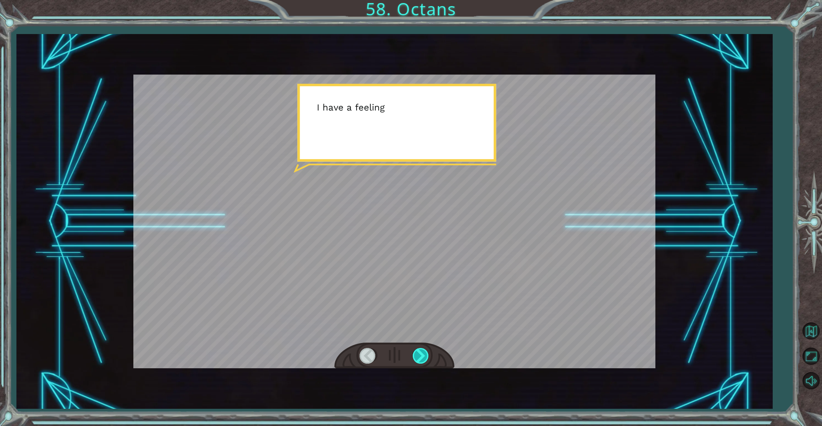
click at [420, 360] on div at bounding box center [421, 356] width 17 height 16
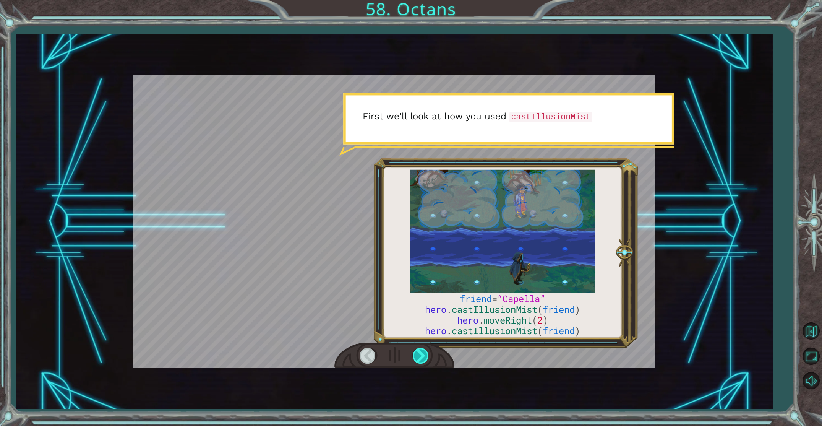
click at [420, 360] on div at bounding box center [421, 356] width 17 height 16
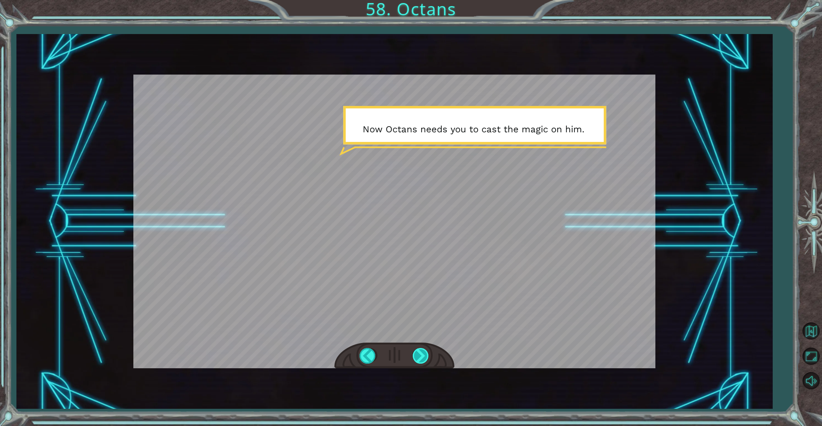
click at [420, 360] on div at bounding box center [421, 356] width 17 height 16
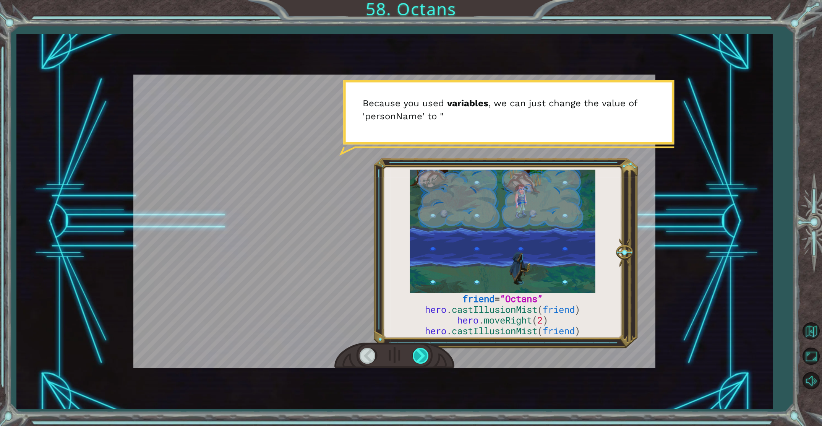
click at [420, 360] on div at bounding box center [421, 356] width 17 height 16
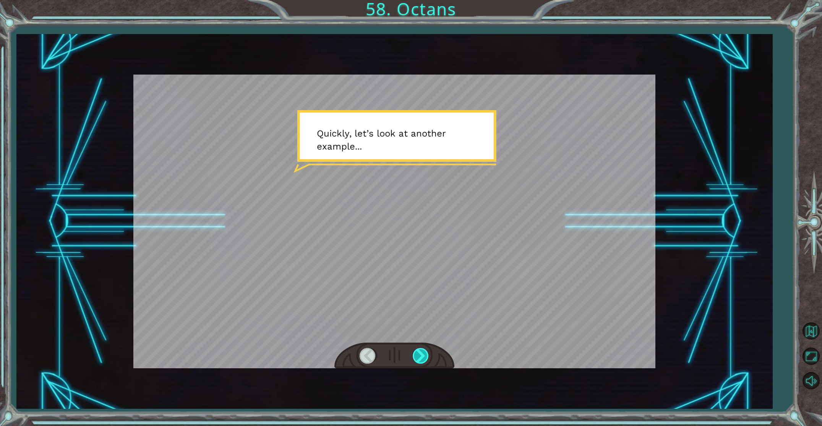
click at [420, 360] on div at bounding box center [421, 356] width 17 height 16
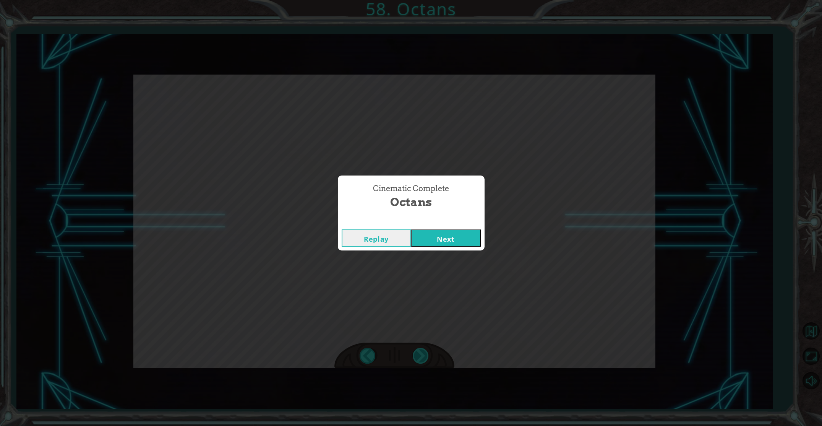
click at [420, 360] on div "Cinematic Complete Octans Replay Next" at bounding box center [411, 213] width 822 height 426
click at [467, 243] on button "Next" at bounding box center [446, 237] width 70 height 17
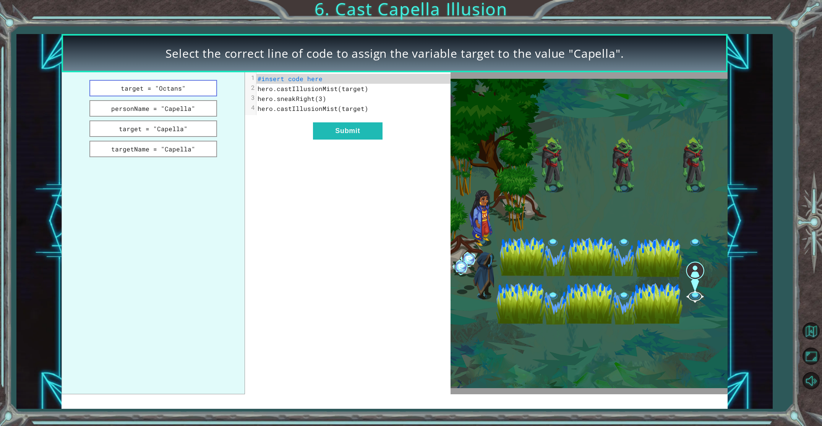
click at [169, 86] on button "target = "Octans"" at bounding box center [153, 88] width 128 height 16
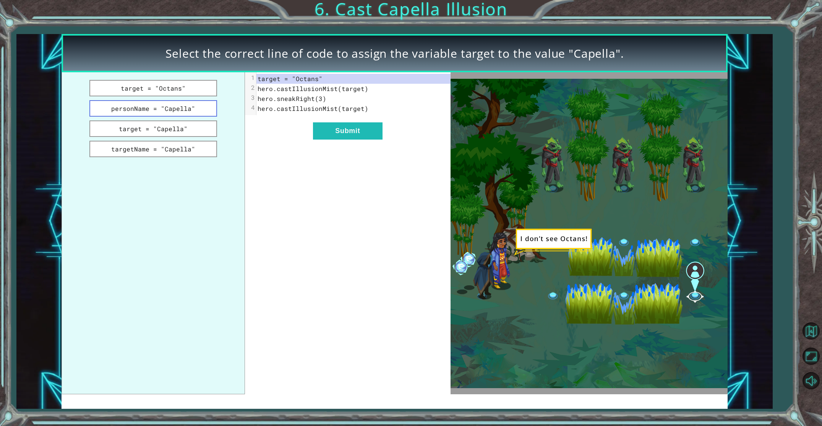
click at [165, 106] on button "personName = "Capella"" at bounding box center [153, 108] width 128 height 16
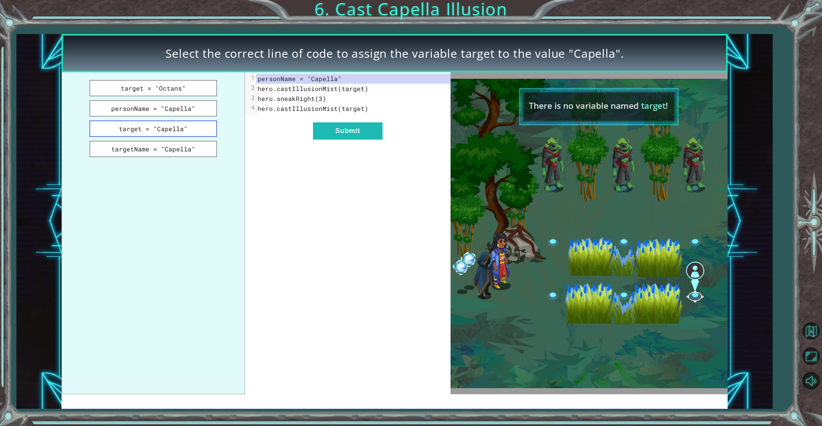
click at [164, 131] on button "target = "Capella"" at bounding box center [153, 128] width 128 height 16
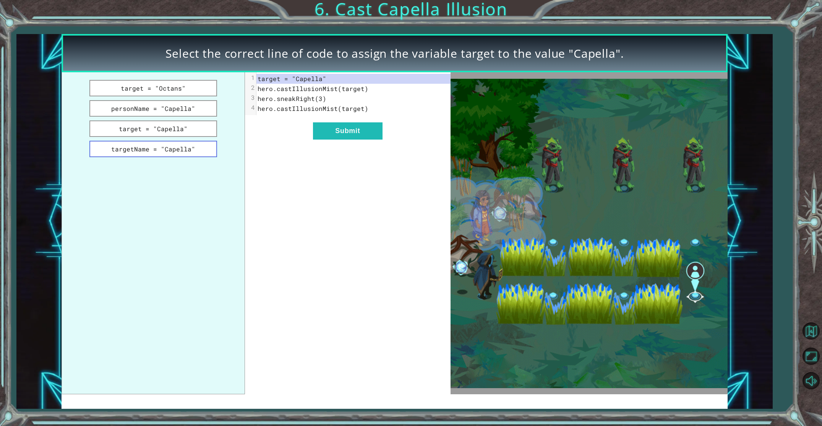
click at [161, 144] on button "targetName = "Capella"" at bounding box center [153, 149] width 128 height 16
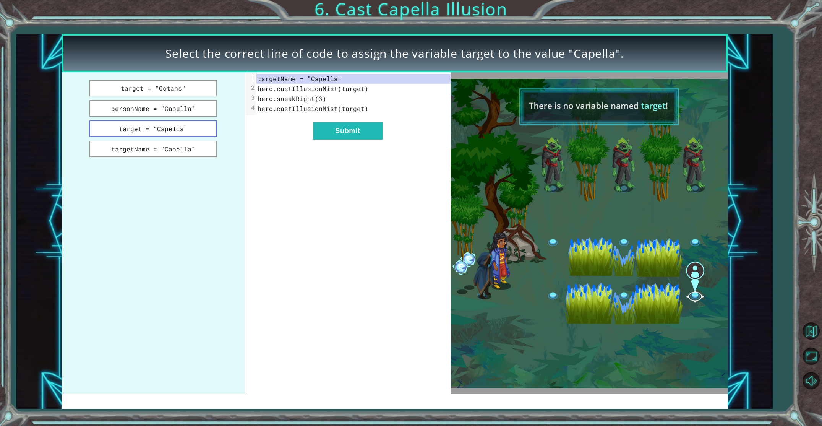
click at [164, 135] on button "target = "Capella"" at bounding box center [153, 128] width 128 height 16
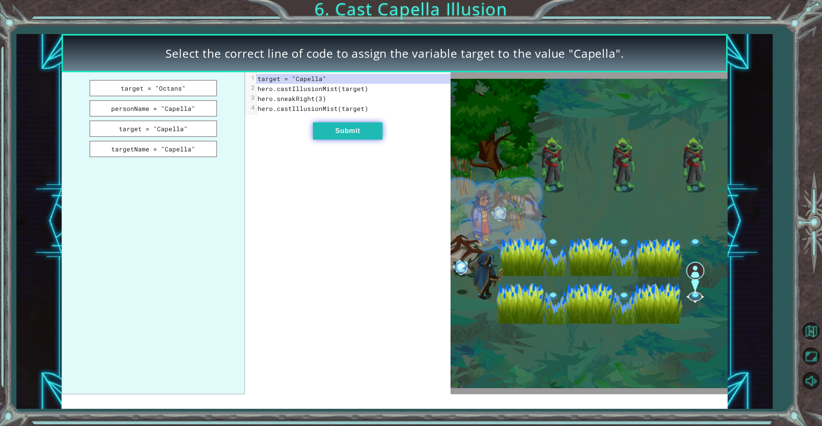
click at [354, 134] on button "Submit" at bounding box center [348, 130] width 70 height 17
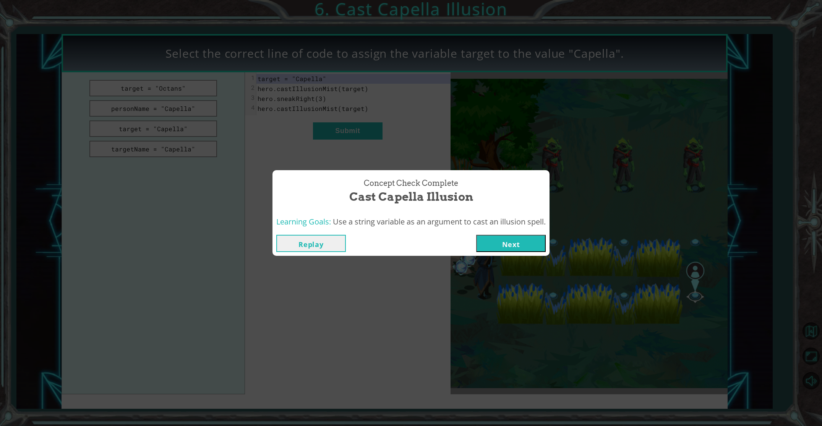
click at [514, 263] on div "Concept Check Complete Cast Capella Illusion Learning Goals: Use a string varia…" at bounding box center [411, 213] width 822 height 426
click at [517, 249] on button "Next" at bounding box center [511, 243] width 70 height 17
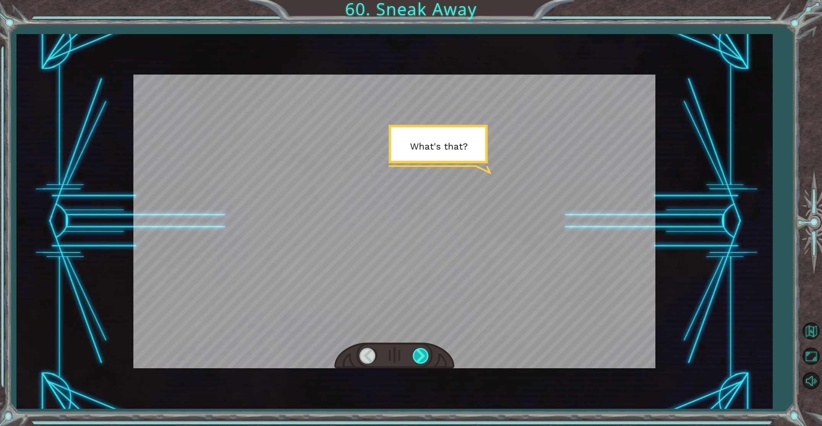
click at [420, 352] on div at bounding box center [421, 356] width 17 height 16
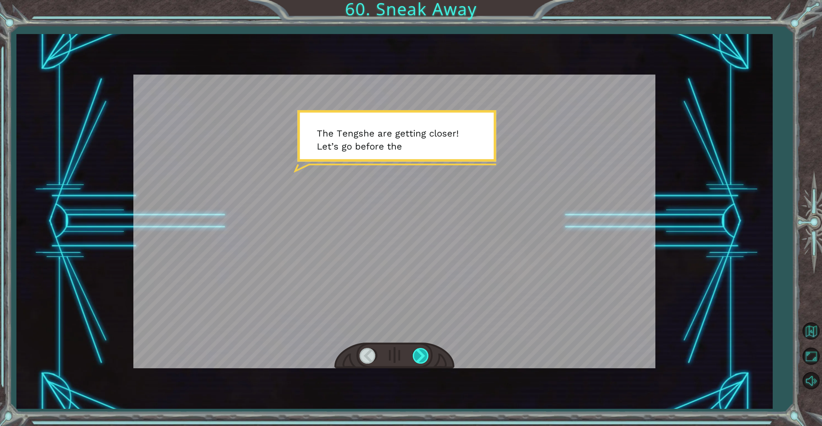
click at [420, 352] on div at bounding box center [421, 356] width 17 height 16
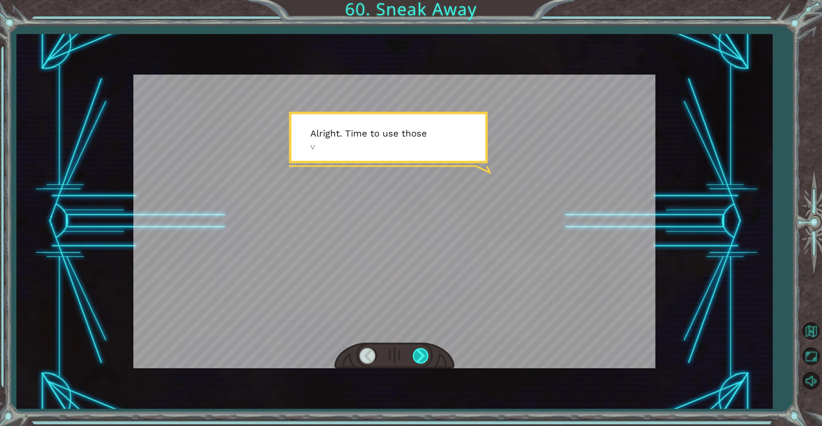
click at [420, 352] on div at bounding box center [421, 356] width 17 height 16
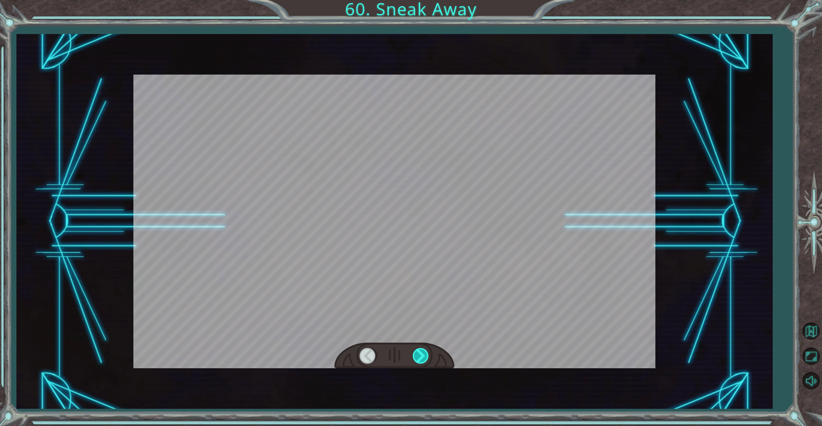
click at [420, 352] on div at bounding box center [421, 356] width 17 height 16
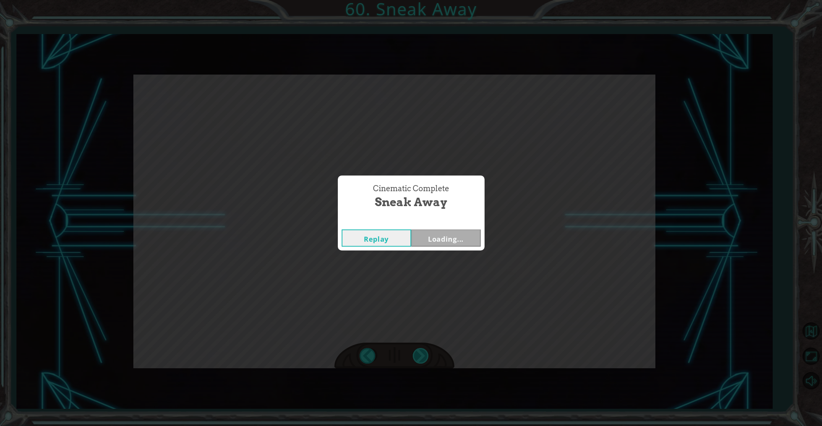
click at [420, 352] on div "Cinematic Complete Sneak Away Replay Loading..." at bounding box center [411, 213] width 822 height 426
click at [451, 235] on button "Next" at bounding box center [446, 237] width 70 height 17
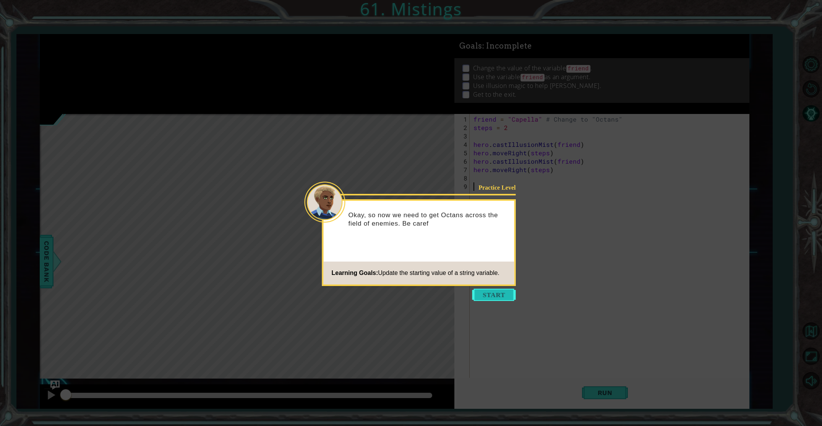
click at [499, 296] on button "Start" at bounding box center [494, 295] width 44 height 12
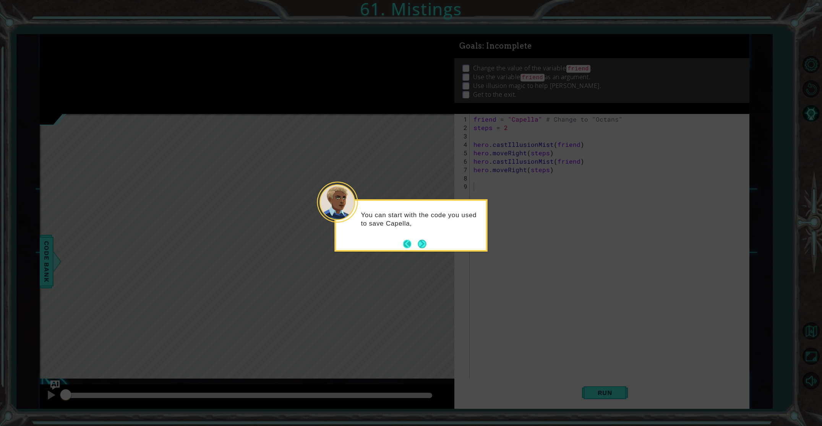
click at [416, 243] on button "Back" at bounding box center [410, 244] width 15 height 8
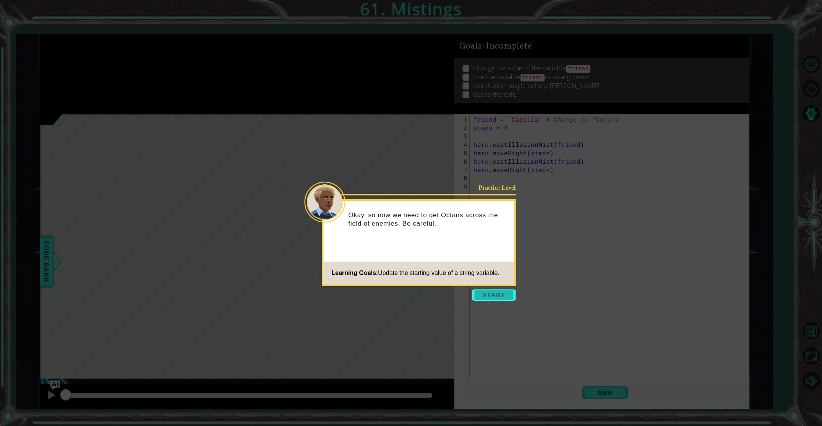
click at [510, 290] on button "Start" at bounding box center [494, 295] width 44 height 12
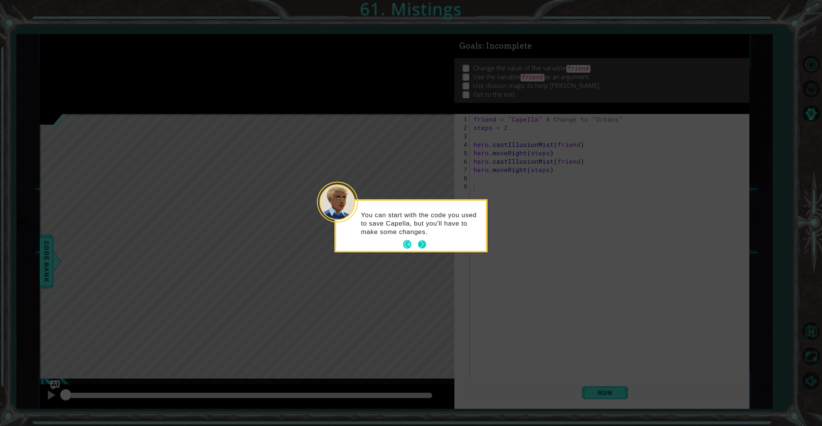
click at [423, 248] on button "Next" at bounding box center [422, 244] width 13 height 13
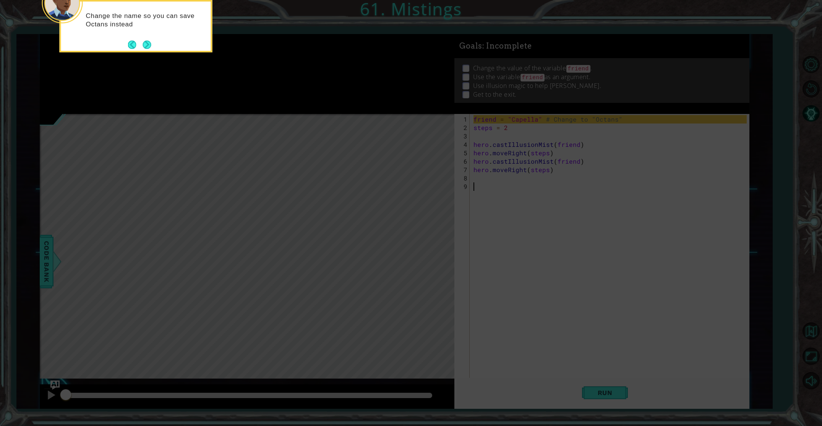
click at [150, 39] on footer at bounding box center [139, 44] width 23 height 11
click at [151, 42] on div "Change the name so you can save Octans instead of Capella!" at bounding box center [136, 23] width 150 height 42
click at [151, 42] on button "Next" at bounding box center [147, 44] width 10 height 10
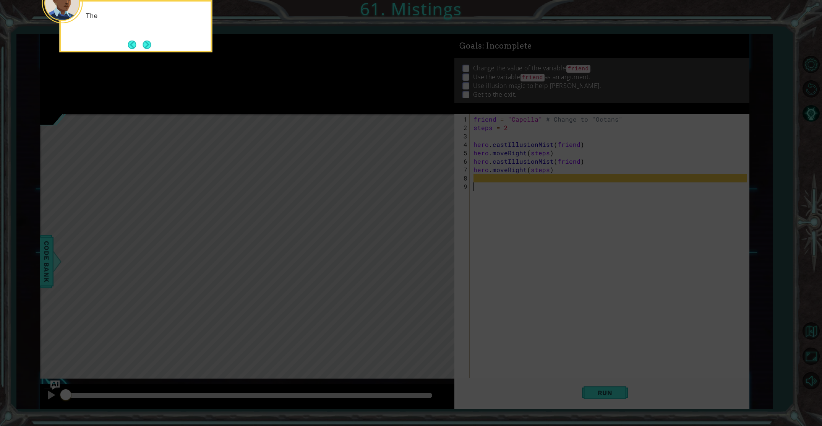
click at [146, 45] on button "Next" at bounding box center [147, 44] width 9 height 9
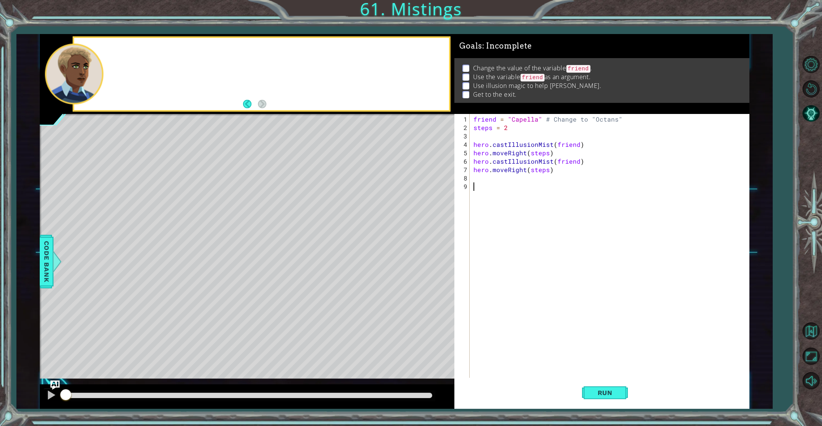
click at [146, 45] on div at bounding box center [261, 74] width 375 height 72
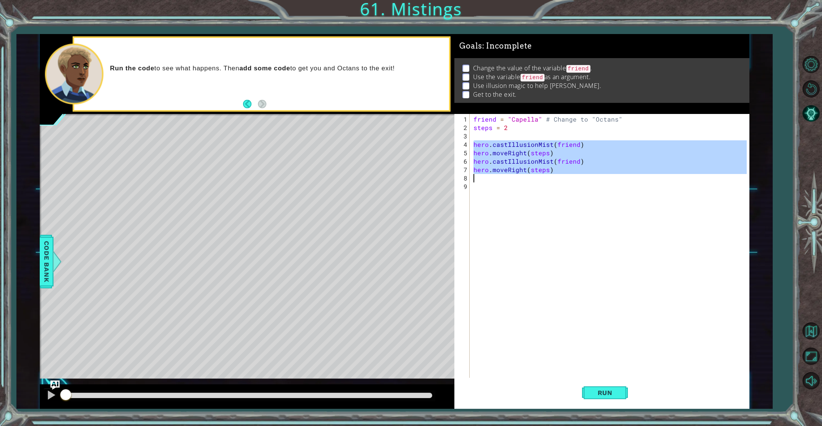
drag, startPoint x: 474, startPoint y: 144, endPoint x: 567, endPoint y: 174, distance: 98.4
click at [567, 174] on div "friend = "Capella" # Change to "Octans" steps = 2 hero . castIllusionMist ( fri…" at bounding box center [611, 262] width 278 height 294
type textarea "hero.moveRight(steps)"
click at [531, 179] on div "friend = "Capella" # Change to "Octans" steps = 2 hero . castIllusionMist ( fri…" at bounding box center [611, 262] width 278 height 294
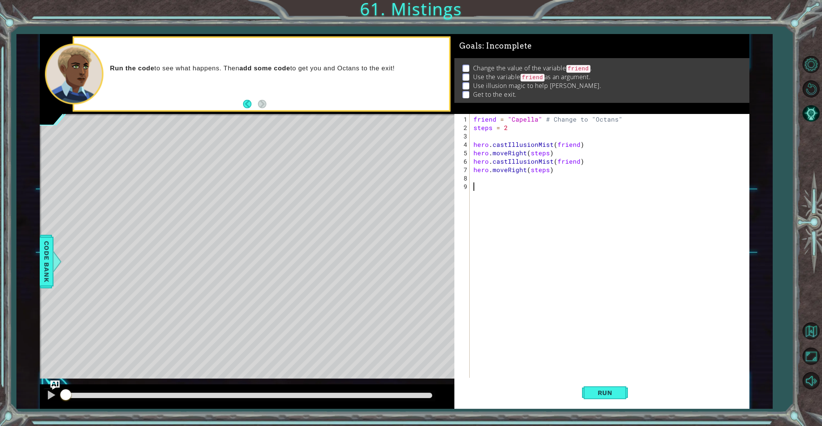
click at [519, 185] on div "friend = "Capella" # Change to "Octans" steps = 2 hero . castIllusionMist ( fri…" at bounding box center [611, 262] width 278 height 294
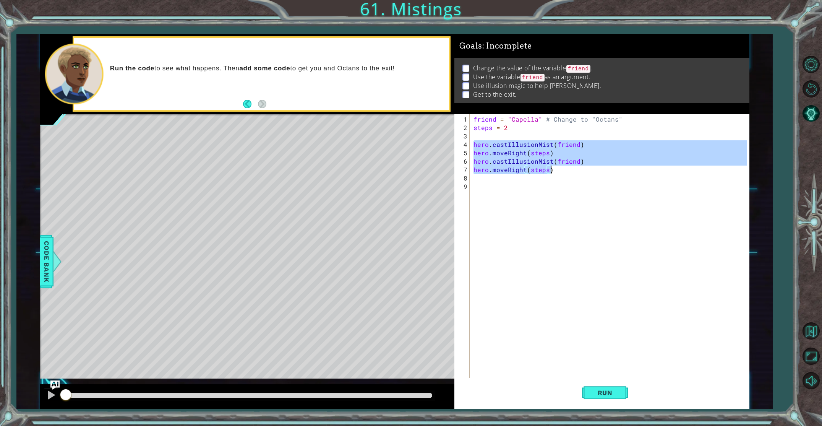
drag, startPoint x: 473, startPoint y: 142, endPoint x: 567, endPoint y: 170, distance: 98.2
click at [567, 170] on div "friend = "Capella" # Change to "Octans" steps = 2 hero . castIllusionMist ( fri…" at bounding box center [611, 262] width 278 height 294
type textarea "hero.castIllusionMist(friend) hero.moveRight(steps)"
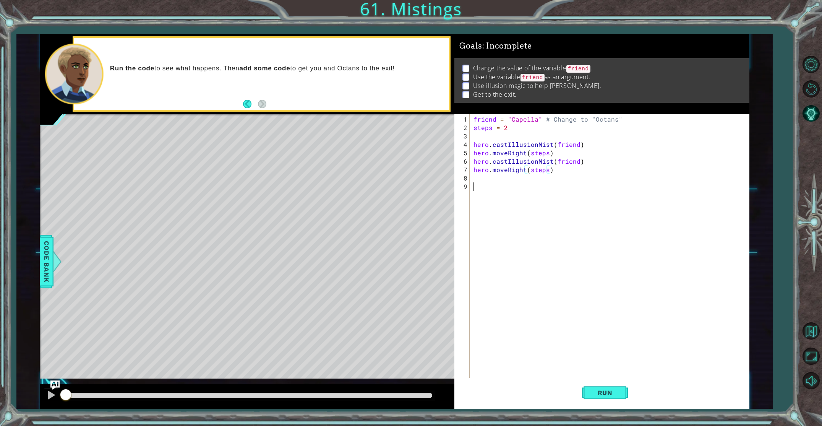
click at [537, 188] on div "friend = "Capella" # Change to "Octans" steps = 2 hero . castIllusionMist ( fri…" at bounding box center [611, 262] width 278 height 294
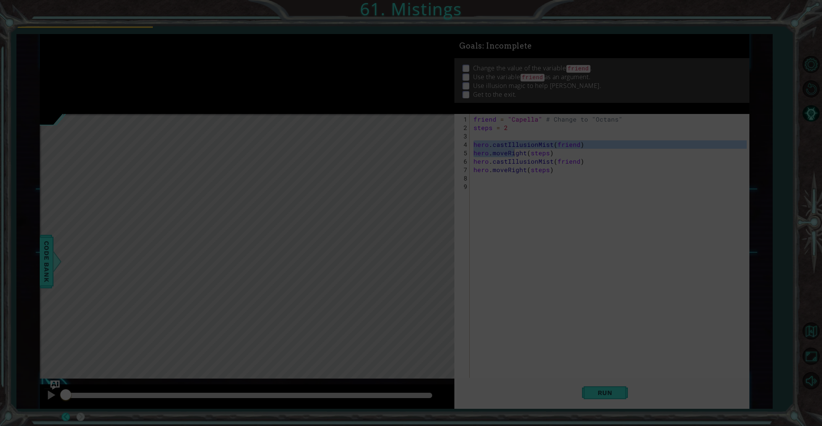
type textarea "hero.castIllusionMist(friend) hero.moveRight(steps)"
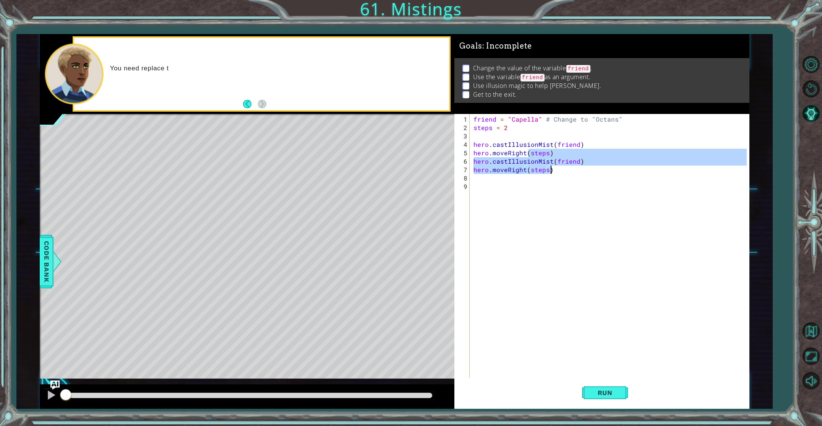
drag, startPoint x: 474, startPoint y: 143, endPoint x: 566, endPoint y: 170, distance: 96.0
click at [566, 170] on div "friend = "Capella" # Change to "Octans" steps = 2 hero . castIllusionMist ( fri…" at bounding box center [611, 262] width 278 height 294
click at [532, 198] on div "friend = "Capella" # Change to "Octans" steps = 2 hero . castIllusionMist ( fri…" at bounding box center [611, 262] width 278 height 294
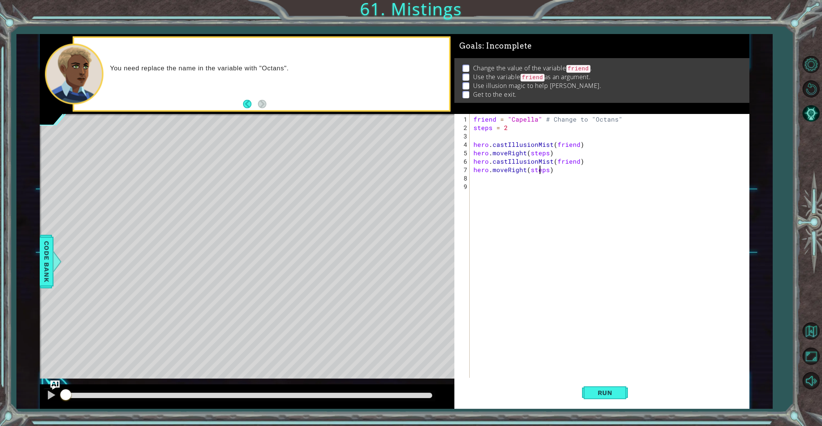
drag, startPoint x: 540, startPoint y: 167, endPoint x: 538, endPoint y: 146, distance: 21.5
click at [538, 154] on div "friend = "Capella" # Change to "Octans" steps = 2 hero . castIllusionMist ( fri…" at bounding box center [611, 262] width 278 height 294
click at [538, 120] on div "friend = "Capella" # Change to "Octans" steps = 2 hero . castIllusionMist ( fri…" at bounding box center [611, 262] width 278 height 294
drag, startPoint x: 536, startPoint y: 121, endPoint x: 511, endPoint y: 122, distance: 24.8
click at [511, 122] on div "friend = "Capella" # Change to "Octans" steps = 2 hero . castIllusionMist ( fri…" at bounding box center [611, 262] width 278 height 294
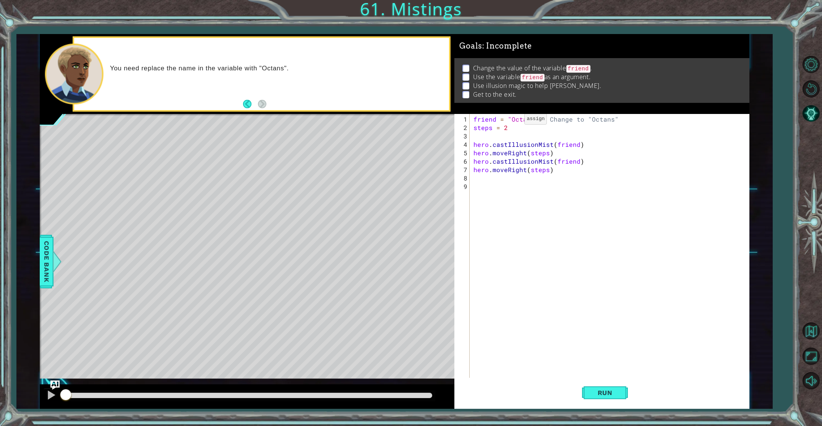
scroll to position [0, 3]
click at [535, 120] on div "friend = "Octanns " # Change to " Octans " steps = 2 hero . castIllusionMist ( …" at bounding box center [613, 253] width 274 height 277
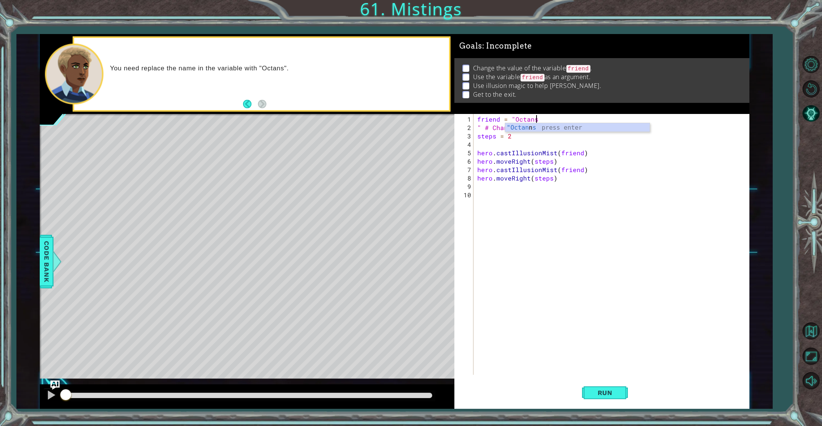
scroll to position [0, 3]
click at [577, 124] on div "friend = "Octans " # Change to " Octans " steps = 2 hero . castIllusionMist ( f…" at bounding box center [613, 253] width 274 height 277
type textarea "" # Change to "Octans""
drag, startPoint x: 551, startPoint y: 125, endPoint x: 477, endPoint y: 127, distance: 73.8
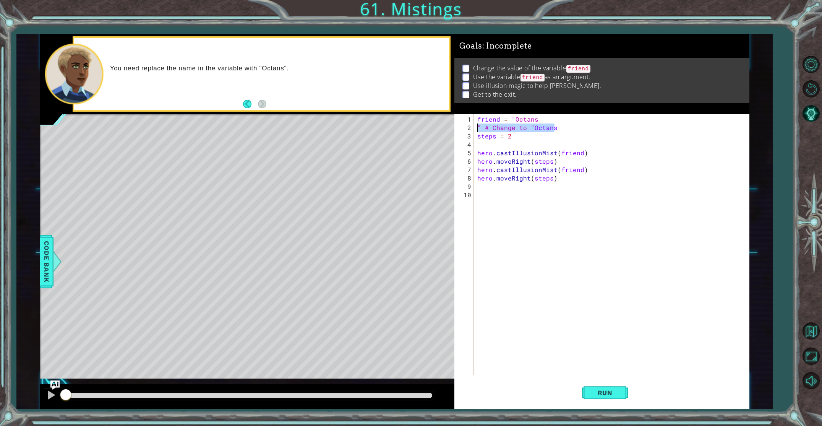
click at [477, 127] on div "friend = "Octans " # Change to " Octans steps = 2 hero . castIllusionMist ( fri…" at bounding box center [613, 253] width 274 height 277
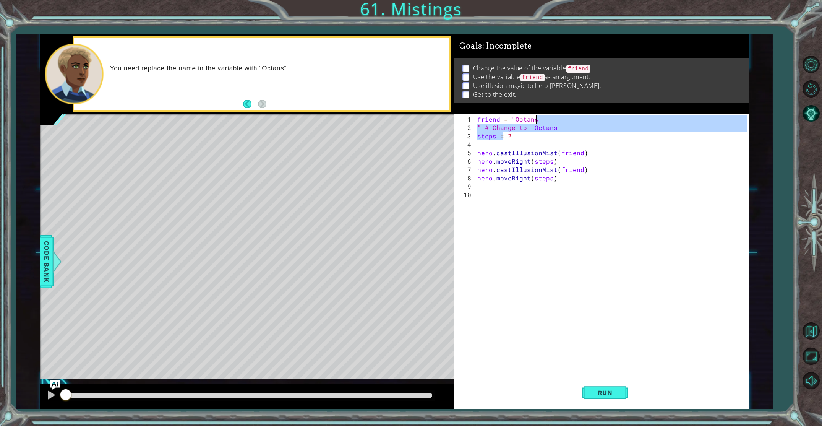
drag, startPoint x: 502, startPoint y: 130, endPoint x: 541, endPoint y: 128, distance: 38.6
click at [542, 124] on div "friend = "Octans " # Change to " Octans steps = 2 hero . castIllusionMist ( fri…" at bounding box center [613, 253] width 274 height 277
click at [563, 159] on div "friend = "Octans " # Change to " Octans steps = 2 hero . castIllusionMist ( fri…" at bounding box center [613, 253] width 274 height 277
type textarea "hero.moveRight(steps)"
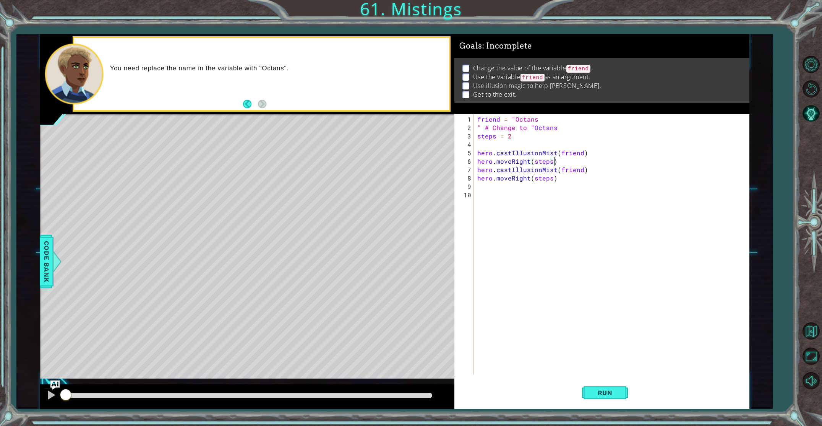
click at [531, 142] on div "friend = "Octans " # Change to " Octans steps = 2 hero . castIllusionMist ( fri…" at bounding box center [613, 253] width 274 height 277
click at [542, 117] on div "friend = "Octans " # Change to " Octans steps = 2 hero . castIllusionMist ( fri…" at bounding box center [613, 253] width 274 height 277
click at [482, 127] on div "friend = "Octans" " # Change to " Octans steps = 2 hero . castIllusionMist ( fr…" at bounding box center [613, 253] width 274 height 277
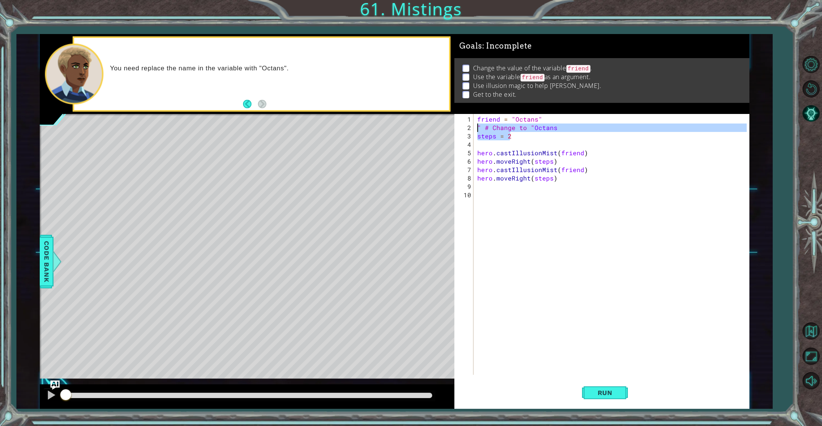
drag, startPoint x: 573, startPoint y: 131, endPoint x: 524, endPoint y: 135, distance: 49.5
click at [473, 127] on div "" # Change to "Octans 1 2 3 4 5 6 7 8 9 10 friend = "Octans" " # Change to " Oc…" at bounding box center [600, 244] width 292 height 261
type textarea "" # Change to "Octans steps = 2"
click at [564, 141] on div "friend = "Octans" " # Change to " Octans steps = 2 hero . castIllusionMist ( fr…" at bounding box center [613, 253] width 274 height 277
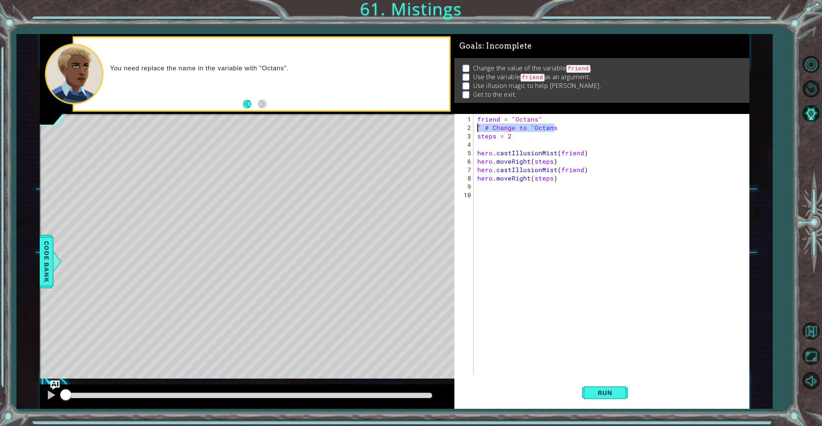
drag, startPoint x: 556, startPoint y: 128, endPoint x: 477, endPoint y: 128, distance: 78.4
click at [477, 128] on div "friend = "Octans" " # Change to " Octans steps = 2 hero . castIllusionMist ( fr…" at bounding box center [613, 253] width 274 height 277
type textarea "" # Change to "Octans"
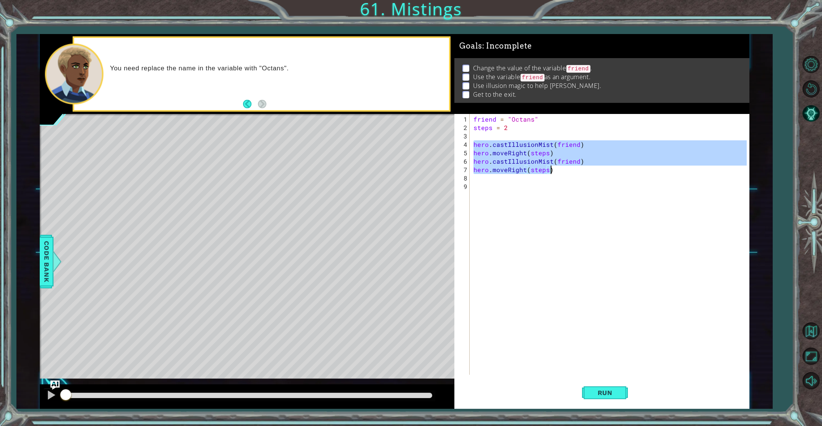
drag, startPoint x: 474, startPoint y: 143, endPoint x: 589, endPoint y: 165, distance: 117.2
click at [589, 165] on div "friend = "Octans" steps = 2 hero . castIllusionMist ( friend ) hero . moveRight…" at bounding box center [611, 253] width 278 height 277
type textarea "hero.castIllusionMist(friend) hero.moveRight(steps)"
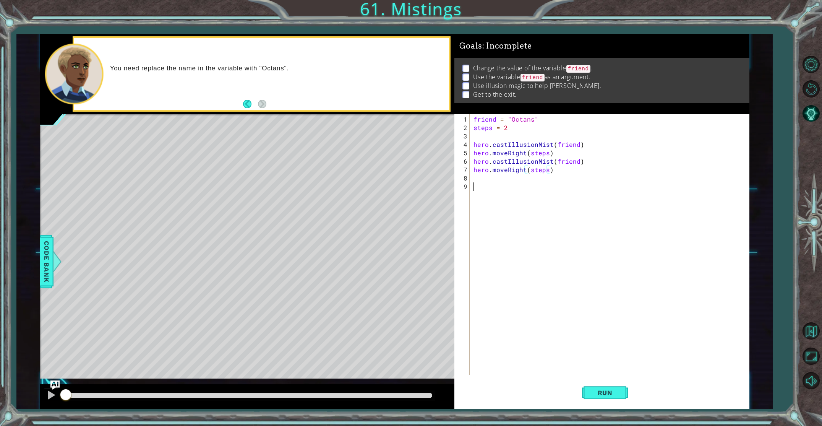
click at [571, 186] on div "friend = "Octans" steps = 2 hero . castIllusionMist ( friend ) hero . moveRight…" at bounding box center [611, 253] width 278 height 277
type textarea "c"
click at [558, 224] on div "friend = "Octans" steps = 2 hero . castIllusionMist ( friend ) hero . moveRight…" at bounding box center [613, 253] width 275 height 277
click at [505, 180] on div "friend = "Octans" steps = 2 hero . castIllusionMist ( friend ) hero . moveRight…" at bounding box center [613, 253] width 275 height 277
click at [502, 185] on div "friend = "Octans" steps = 2 hero . castIllusionMist ( friend ) hero . moveRight…" at bounding box center [613, 253] width 275 height 277
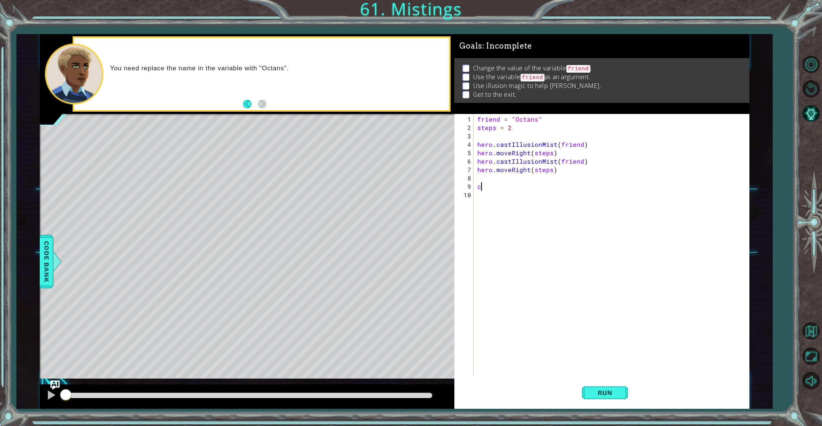
type textarea "c"
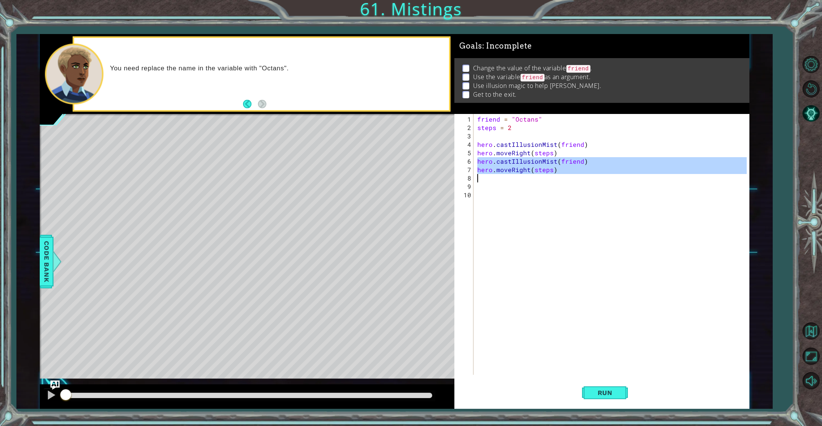
drag, startPoint x: 477, startPoint y: 160, endPoint x: 556, endPoint y: 173, distance: 80.6
click at [556, 173] on div "friend = "Octans" steps = 2 hero . castIllusionMist ( friend ) hero . moveRight…" at bounding box center [613, 253] width 275 height 277
type textarea "hero.moveRight(steps)"
click at [539, 188] on div "friend = "Octans" steps = 2 hero . castIllusionMist ( friend ) hero . moveRight…" at bounding box center [613, 253] width 275 height 277
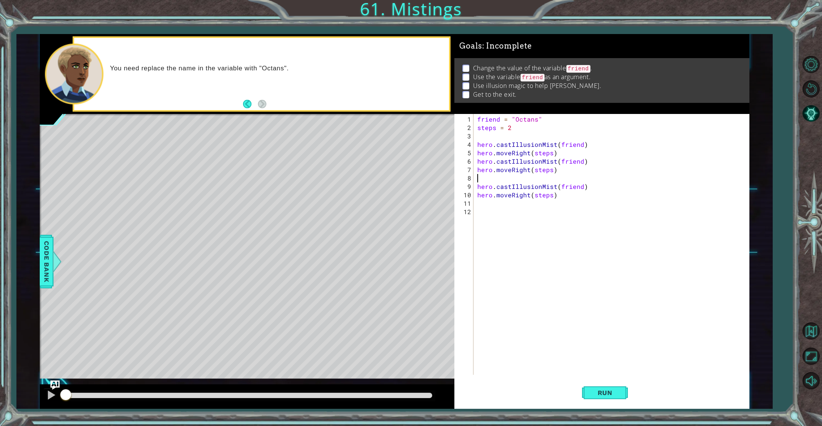
click at [538, 177] on div "friend = "Octans" steps = 2 hero . castIllusionMist ( friend ) hero . moveRight…" at bounding box center [613, 253] width 275 height 277
type textarea "hero.moveRight(steps)"
click at [599, 389] on span "Run" at bounding box center [605, 393] width 30 height 8
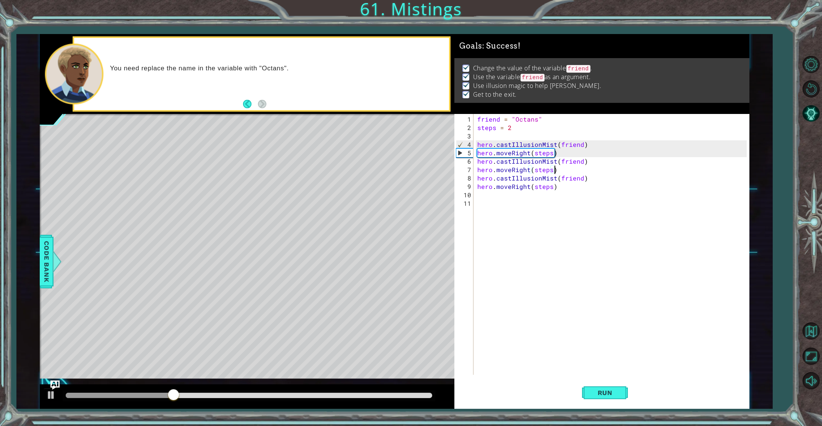
click at [427, 393] on div at bounding box center [249, 395] width 367 height 5
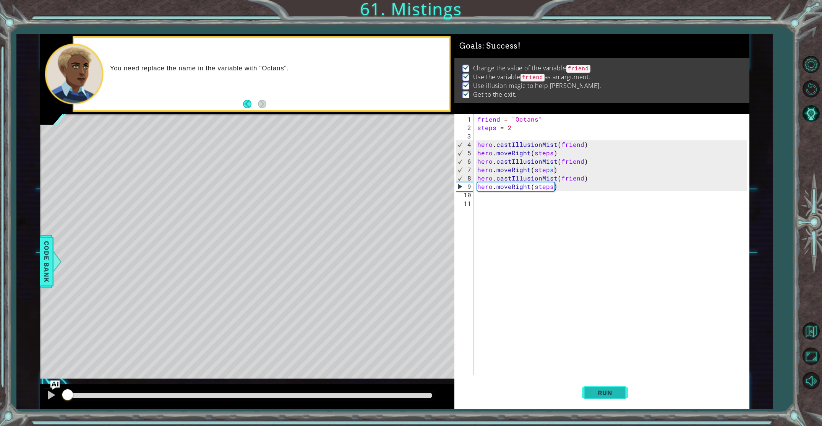
drag, startPoint x: 599, startPoint y: 394, endPoint x: 590, endPoint y: 396, distance: 8.6
click at [597, 393] on span "Run" at bounding box center [605, 393] width 30 height 8
drag, startPoint x: 123, startPoint y: 395, endPoint x: 408, endPoint y: 392, distance: 285.1
click at [409, 391] on div at bounding box center [408, 395] width 14 height 14
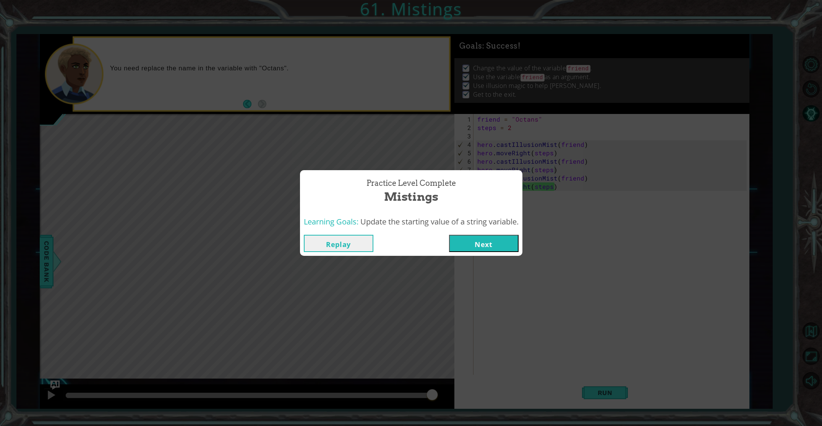
click at [496, 240] on button "Next" at bounding box center [484, 243] width 70 height 17
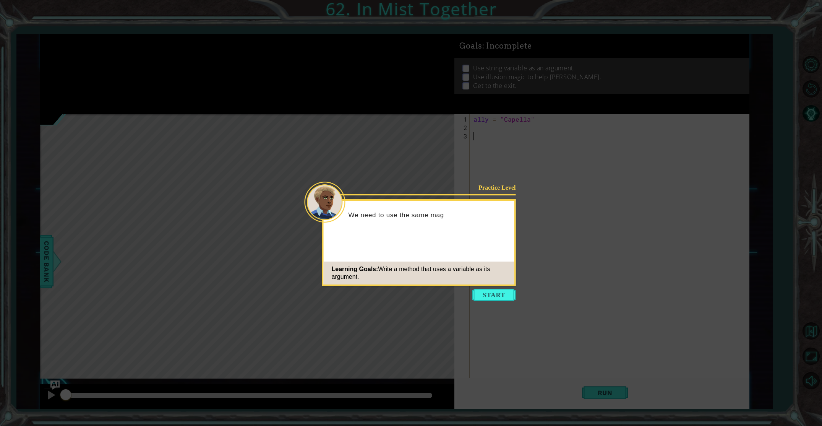
click at [501, 284] on div "Learning Goals: Write a method that uses a variable as its argument." at bounding box center [419, 272] width 191 height 23
click at [503, 292] on button "Start" at bounding box center [494, 295] width 44 height 12
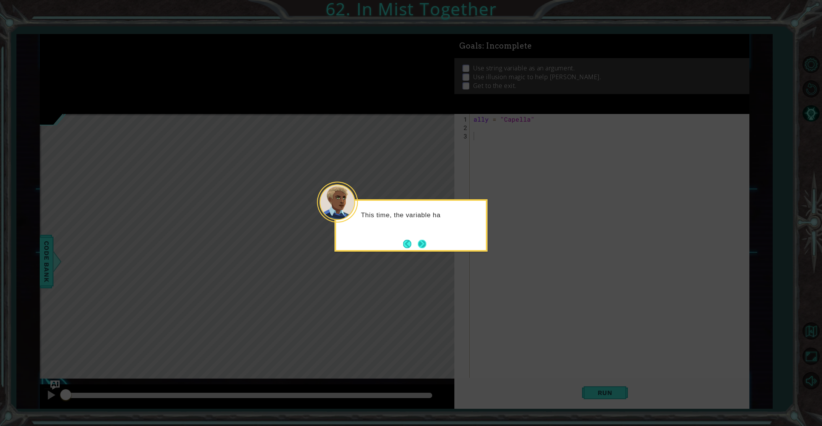
click at [422, 242] on button "Next" at bounding box center [422, 244] width 14 height 14
click at [422, 242] on button "Next" at bounding box center [422, 244] width 10 height 10
click at [422, 242] on button "Next" at bounding box center [422, 243] width 13 height 13
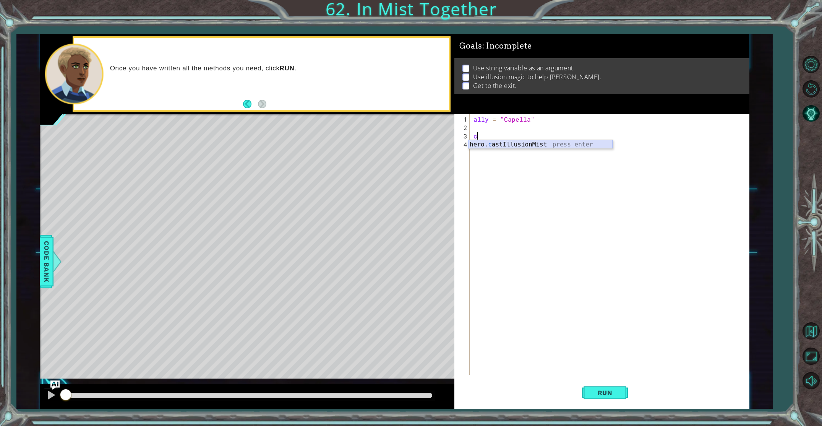
click at [525, 145] on div "hero. c astIllusionMist press enter" at bounding box center [540, 154] width 144 height 28
type textarea "hero.castIllusionMist(friend)"
click at [485, 148] on div "ally = "Capella" hero . castIllusionMist ( friend )" at bounding box center [611, 253] width 278 height 277
click at [495, 125] on div "ally = "Capella" hero . castIllusionMist ( friend )" at bounding box center [611, 253] width 278 height 277
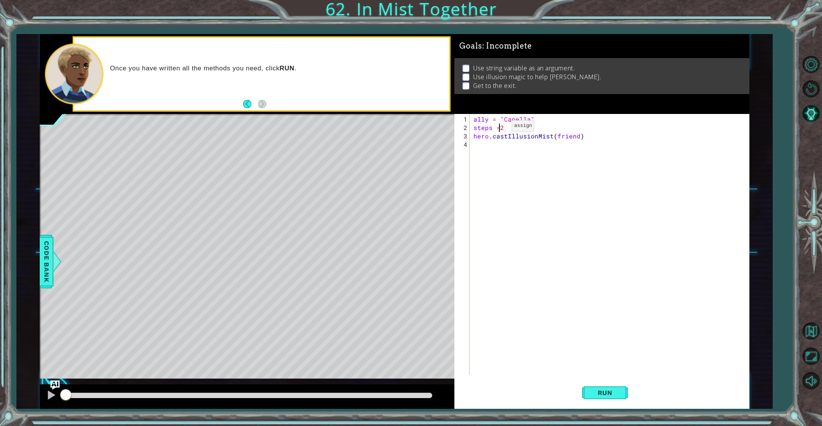
click at [500, 127] on div "ally = "Capella" steps = 2 hero . castIllusionMist ( friend )" at bounding box center [611, 253] width 278 height 277
click at [597, 137] on div "ally = "Capella" steps = 2 hero . castIllusionMist ( friend )" at bounding box center [611, 253] width 278 height 277
type textarea "hero.castIllusionMist(friend)"
click at [514, 130] on div "ally = "Capella" steps = 2 hero . castIllusionMist ( friend )" at bounding box center [611, 253] width 278 height 277
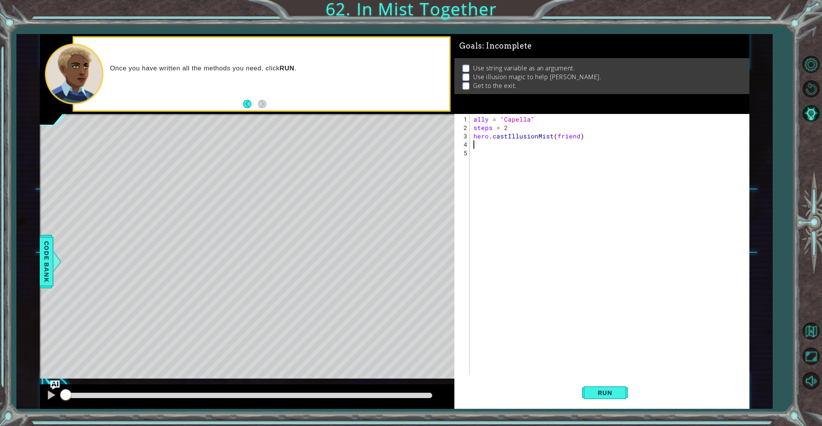
type textarea "steps = 2"
click at [479, 154] on div "ally = "Capella" steps = 2 hero . castIllusionMist ( friend )" at bounding box center [611, 253] width 278 height 277
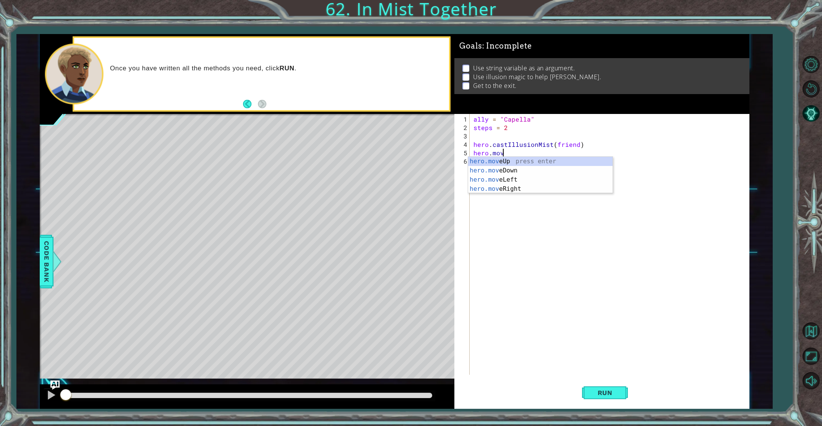
scroll to position [0, 2]
click at [522, 187] on div "hero.move Up press enter hero.move Down press enter hero.move Left press enter …" at bounding box center [540, 184] width 144 height 55
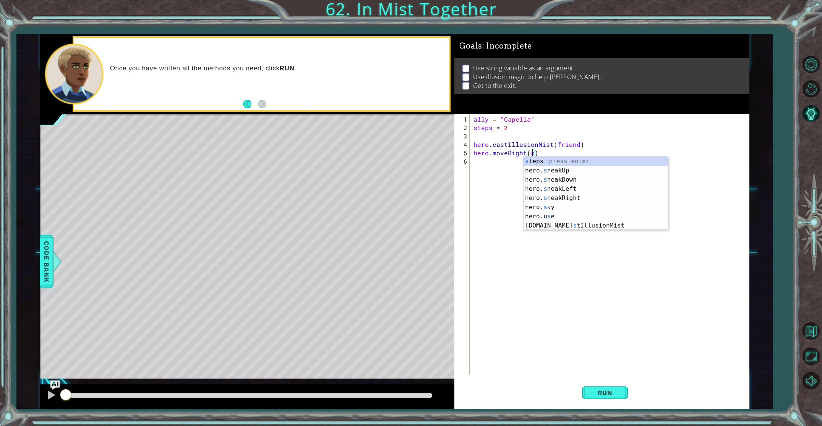
scroll to position [0, 3]
type textarea "hero.moveRight(steps)"
click at [499, 164] on div "ally = "Capella" steps = 2 hero . castIllusionMist ( friend ) hero . moveRight …" at bounding box center [611, 253] width 278 height 277
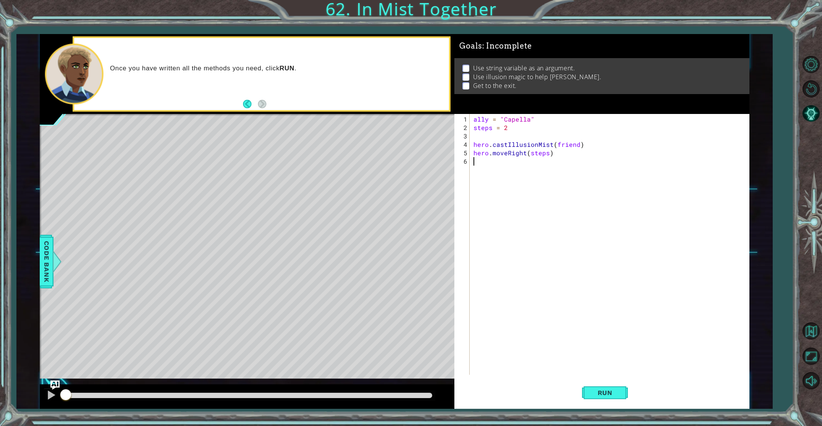
scroll to position [0, 0]
drag, startPoint x: 587, startPoint y: 143, endPoint x: 555, endPoint y: 155, distance: 34.5
click at [560, 153] on div "ally = "Capella" steps = 2 hero . castIllusionMist ( friend ) hero . moveRight …" at bounding box center [611, 253] width 278 height 277
type textarea "hero.castIllusionMist(friend) hero.moveRight(steps)"
drag, startPoint x: 534, startPoint y: 191, endPoint x: 516, endPoint y: 174, distance: 25.1
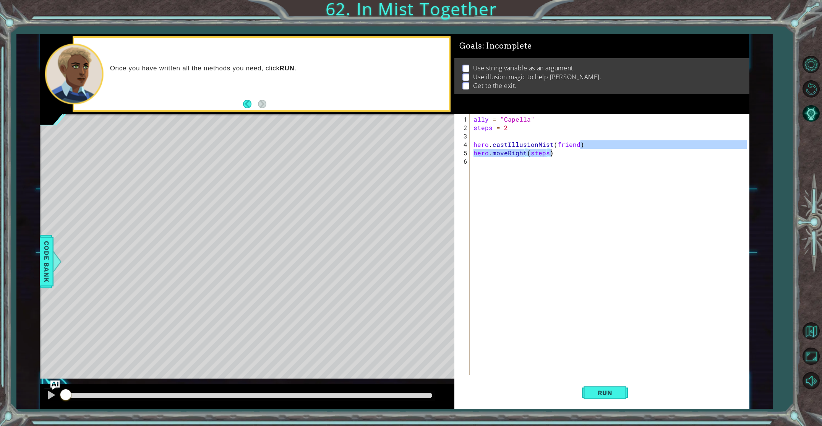
click at [527, 183] on div "ally = "Capella" steps = 2 hero . castIllusionMist ( friend ) hero . moveRight …" at bounding box center [611, 253] width 278 height 277
drag, startPoint x: 473, startPoint y: 142, endPoint x: 558, endPoint y: 154, distance: 85.2
click at [558, 154] on div "ally = "Capella" steps = 2 hero . castIllusionMist ( friend ) hero . moveRight …" at bounding box center [611, 253] width 278 height 277
type textarea "hero.castIllusionMist(friend) hero.moveRight(steps)"
click at [535, 163] on div "ally = "Capella" steps = 2 hero . castIllusionMist ( friend ) hero . moveRight …" at bounding box center [611, 253] width 278 height 277
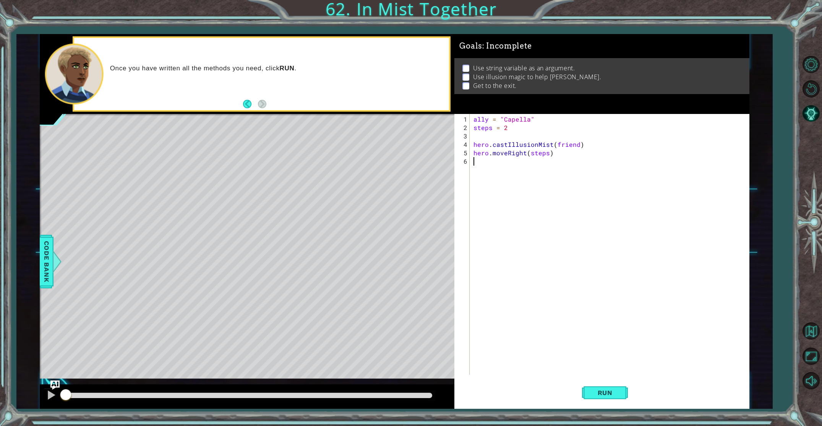
paste textarea "hero.moveRight(steps)"
type textarea "hero.moveRight(steps)"
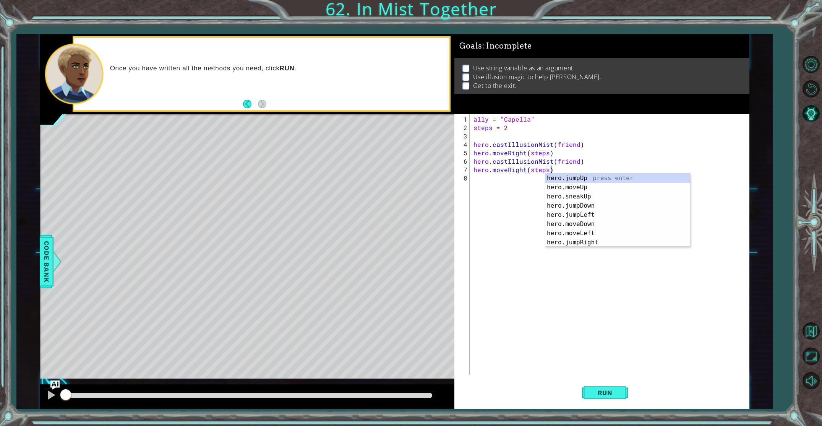
click at [504, 187] on div "ally = "Capella" steps = 2 hero . castIllusionMist ( friend ) hero . moveRight …" at bounding box center [611, 253] width 278 height 277
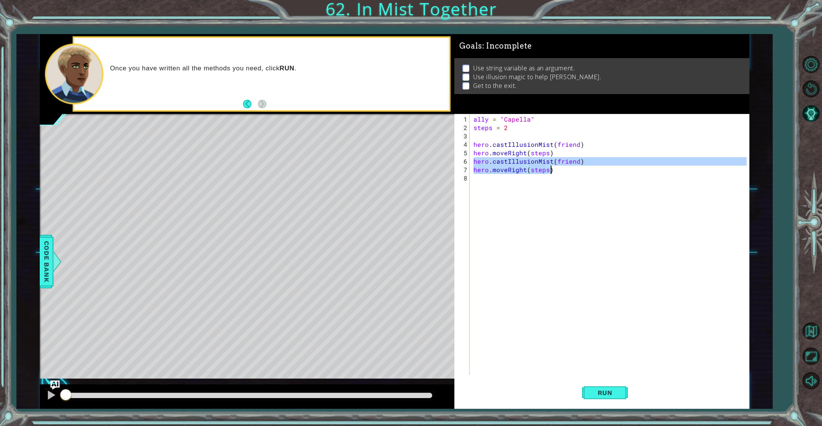
drag, startPoint x: 475, startPoint y: 161, endPoint x: 561, endPoint y: 167, distance: 86.5
click at [561, 167] on div "ally = "Capella" steps = 2 hero . castIllusionMist ( friend ) hero . moveRight …" at bounding box center [611, 253] width 278 height 277
type textarea "hero.castIllusionMist(friend) hero.moveRight(steps)"
click at [547, 180] on div "ally = "Capella" steps = 2 hero . castIllusionMist ( friend ) hero . moveRight …" at bounding box center [611, 253] width 278 height 277
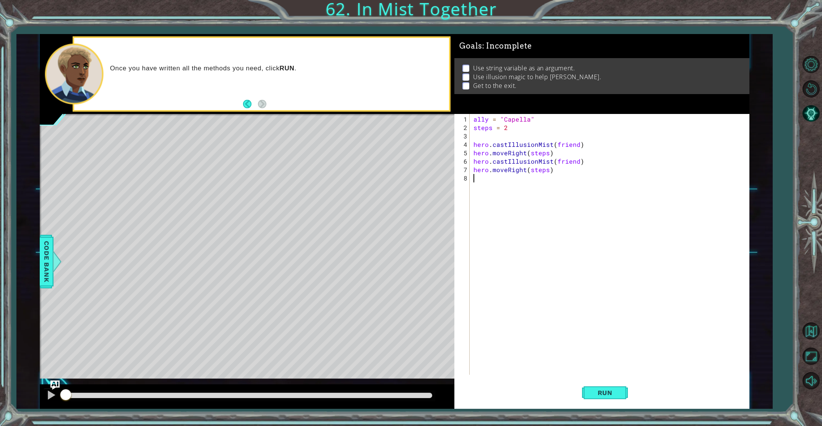
paste textarea "hero.moveRight(steps)"
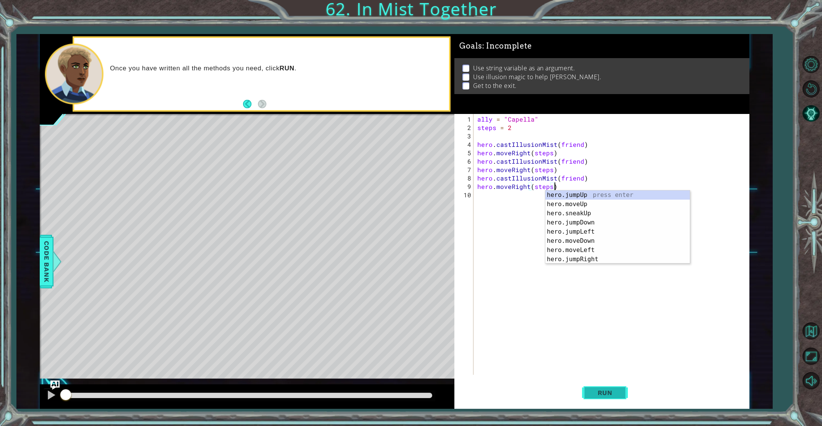
click at [606, 386] on button "Run" at bounding box center [605, 392] width 46 height 29
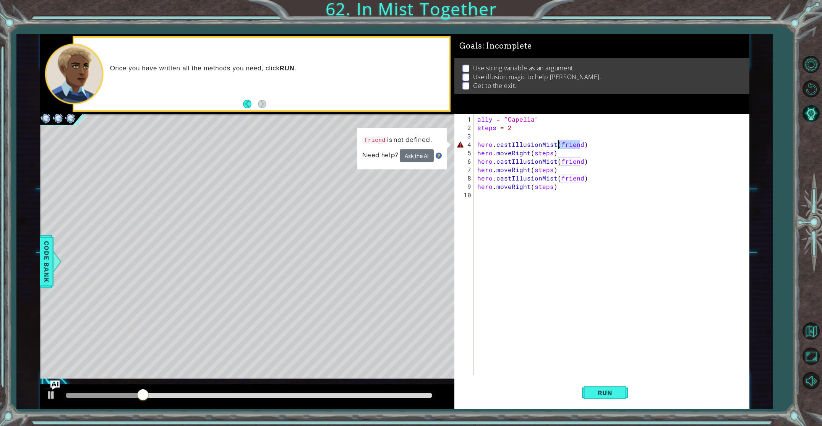
drag, startPoint x: 581, startPoint y: 145, endPoint x: 560, endPoint y: 144, distance: 21.1
click at [560, 144] on div "ally = "Capella" steps = 2 hero . castIllusionMist ( friend ) hero . moveRight …" at bounding box center [613, 253] width 275 height 277
drag, startPoint x: 492, startPoint y: 118, endPoint x: 479, endPoint y: 117, distance: 13.0
click at [478, 118] on div "ally = "Capella" steps = 2 hero . castIllusionMist ( friend ) hero . moveRight …" at bounding box center [613, 253] width 275 height 277
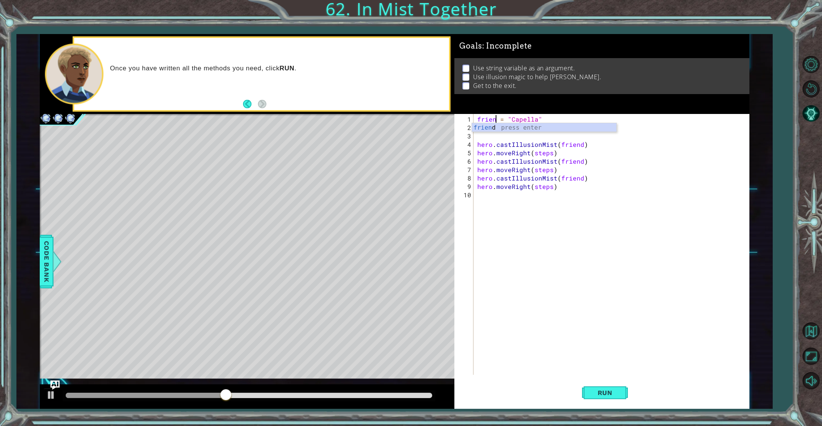
scroll to position [0, 1]
click at [619, 394] on span "Run" at bounding box center [605, 393] width 30 height 8
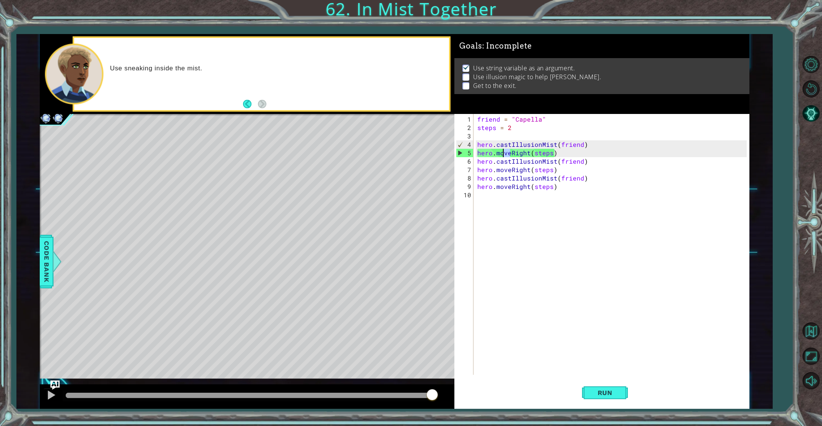
drag, startPoint x: 509, startPoint y: 153, endPoint x: 502, endPoint y: 156, distance: 7.9
click at [502, 156] on div "friend = "Capella" steps = 2 hero . castIllusionMist ( friend ) hero . moveRigh…" at bounding box center [613, 253] width 275 height 277
type textarea "hero.moveRight(steps) hero.castIllusionMist(friend)"
drag, startPoint x: 498, startPoint y: 242, endPoint x: 492, endPoint y: 230, distance: 13.7
click at [496, 238] on div "friend = "Capella" steps = 2 hero . castIllusionMist ( friend ) hero . moveRigh…" at bounding box center [613, 253] width 275 height 277
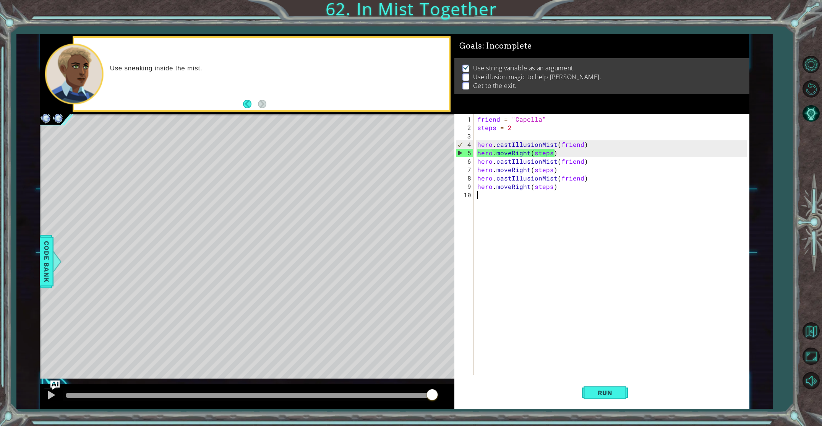
scroll to position [0, 0]
drag, startPoint x: 513, startPoint y: 127, endPoint x: 507, endPoint y: 128, distance: 6.3
click at [507, 128] on div "friend = "Capella" steps = 2 hero . castIllusionMist ( friend ) hero . moveRigh…" at bounding box center [613, 253] width 275 height 277
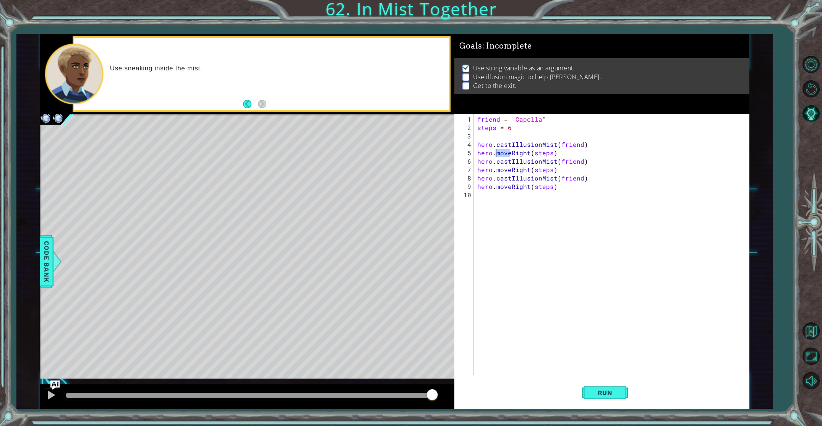
drag, startPoint x: 510, startPoint y: 151, endPoint x: 495, endPoint y: 153, distance: 15.4
click at [495, 153] on div "friend = "Capella" steps = 6 hero . castIllusionMist ( friend ) hero . moveRigh…" at bounding box center [613, 253] width 275 height 277
type textarea "hero.sneakRight(steps)"
click at [495, 224] on div "friend = "Capella" steps = 6 hero . castIllusionMist ( friend ) hero . sneakRig…" at bounding box center [613, 253] width 275 height 277
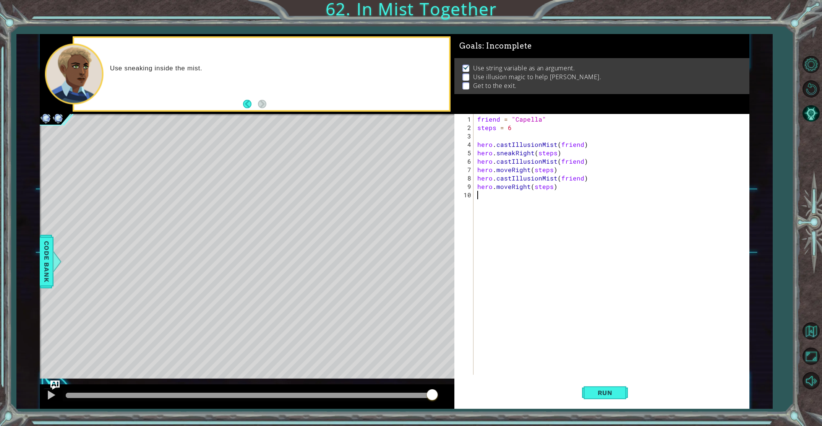
scroll to position [0, 0]
drag, startPoint x: 510, startPoint y: 170, endPoint x: 497, endPoint y: 171, distance: 13.4
click at [497, 171] on div "friend = "Capella" steps = 6 hero . castIllusionMist ( friend ) hero . sneakRig…" at bounding box center [613, 253] width 275 height 277
type textarea "hero.sneakRight(steps)"
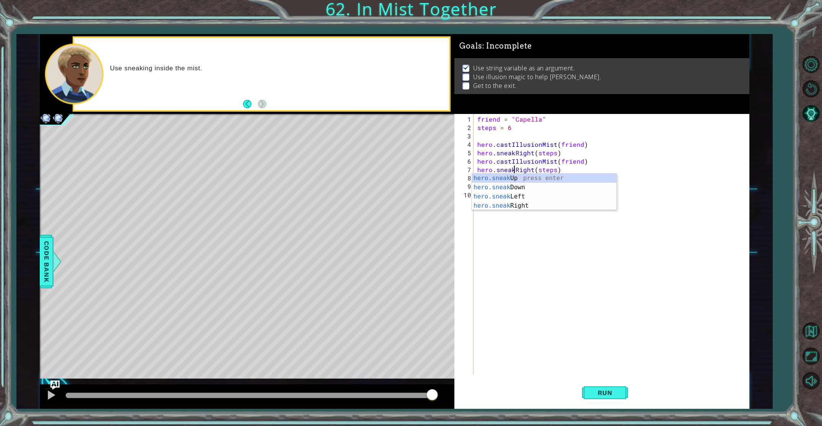
scroll to position [0, 2]
click at [490, 254] on div "friend = "Capella" steps = 6 hero . castIllusionMist ( friend ) hero . sneakRig…" at bounding box center [613, 253] width 275 height 277
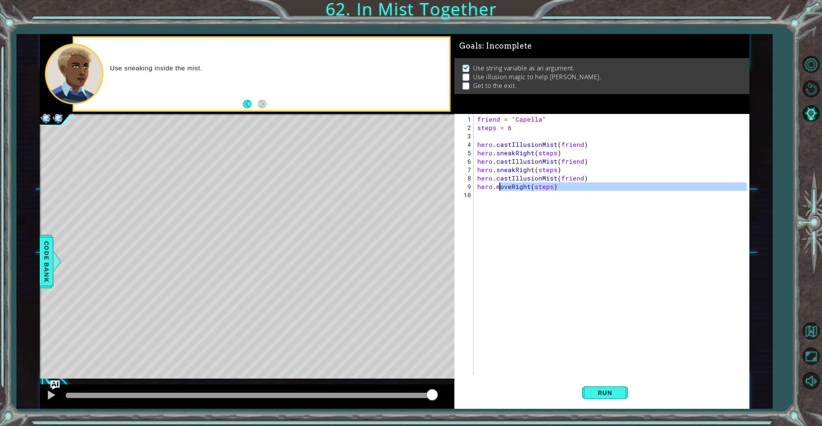
drag, startPoint x: 511, startPoint y: 190, endPoint x: 498, endPoint y: 188, distance: 12.3
click at [498, 188] on div "friend = "Capella" steps = 6 hero . castIllusionMist ( friend ) hero . sneakRig…" at bounding box center [613, 253] width 275 height 277
type textarea "hero.moveRight(steps)"
drag, startPoint x: 504, startPoint y: 204, endPoint x: 505, endPoint y: 200, distance: 4.8
click at [504, 202] on div "friend = "Capella" steps = 6 hero . castIllusionMist ( friend ) hero . sneakRig…" at bounding box center [613, 253] width 275 height 277
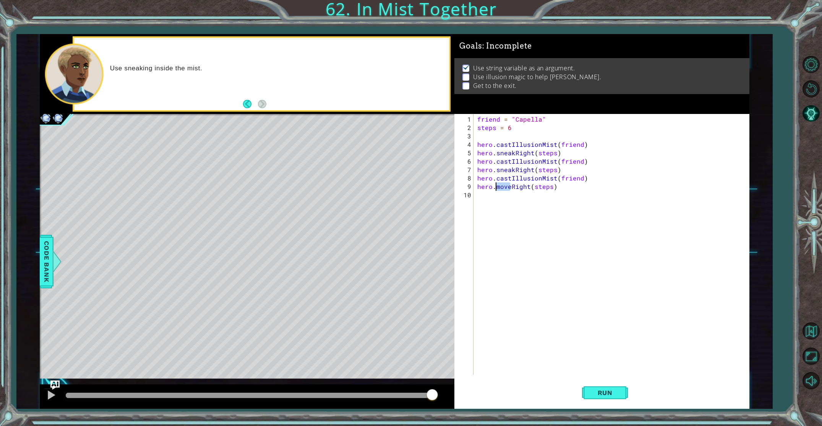
drag, startPoint x: 510, startPoint y: 187, endPoint x: 497, endPoint y: 187, distance: 13.4
click at [497, 187] on div "friend = "Capella" steps = 6 hero . castIllusionMist ( friend ) hero . sneakRig…" at bounding box center [613, 253] width 275 height 277
click at [619, 391] on span "Run" at bounding box center [605, 393] width 30 height 8
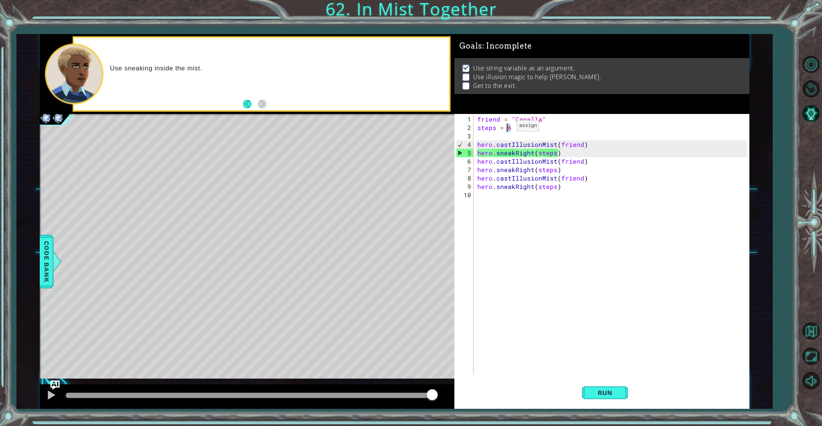
drag, startPoint x: 513, startPoint y: 128, endPoint x: 507, endPoint y: 129, distance: 5.8
click at [507, 129] on div "friend = "Capella" steps = 6 hero . castIllusionMist ( friend ) hero . sneakRig…" at bounding box center [613, 253] width 275 height 277
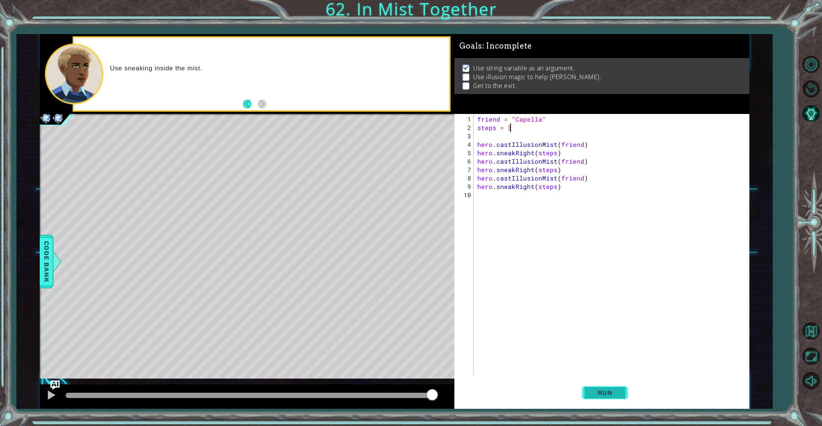
type textarea "steps = 3"
click at [608, 388] on button "Run" at bounding box center [605, 392] width 46 height 29
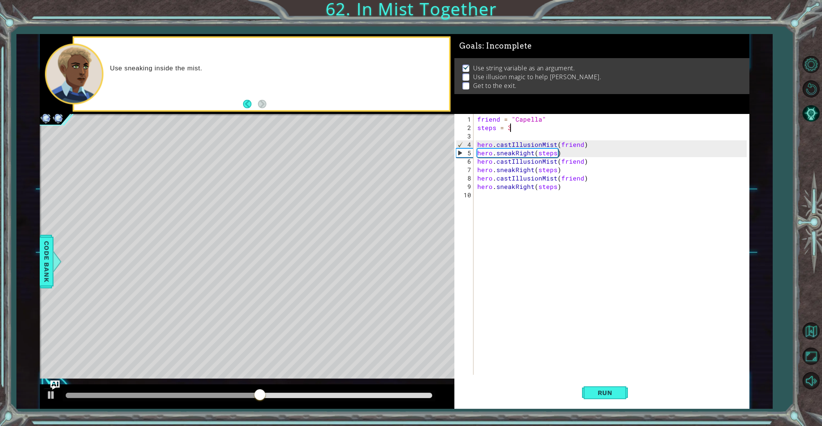
drag, startPoint x: 612, startPoint y: 359, endPoint x: 615, endPoint y: 243, distance: 116.6
click at [616, 270] on div "friend = "Capella" steps = 3 hero . castIllusionMist ( friend ) hero . sneakRig…" at bounding box center [613, 253] width 275 height 277
drag, startPoint x: 514, startPoint y: 130, endPoint x: 504, endPoint y: 128, distance: 10.4
click at [506, 128] on div "friend = "Capella" steps = 3 hero . castIllusionMist ( friend ) hero . sneakRig…" at bounding box center [613, 253] width 275 height 277
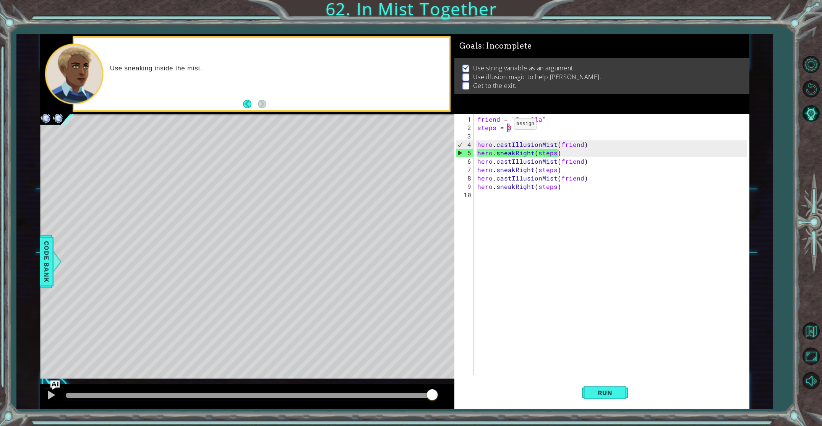
scroll to position [0, 2]
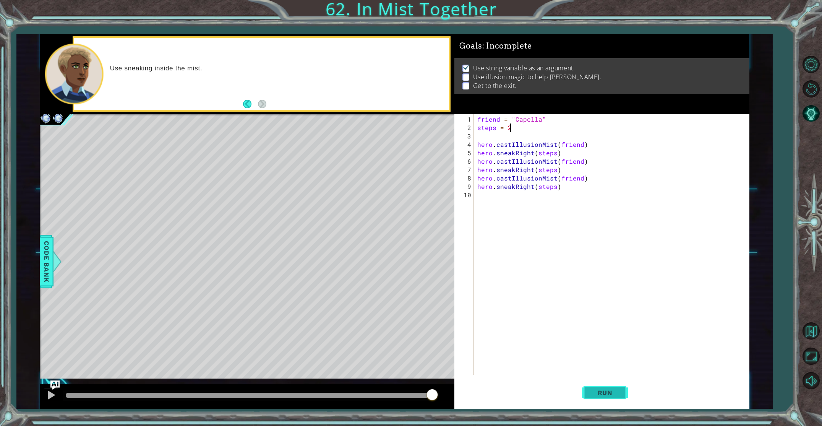
type textarea "steps = 2"
click at [596, 389] on span "Run" at bounding box center [605, 393] width 30 height 8
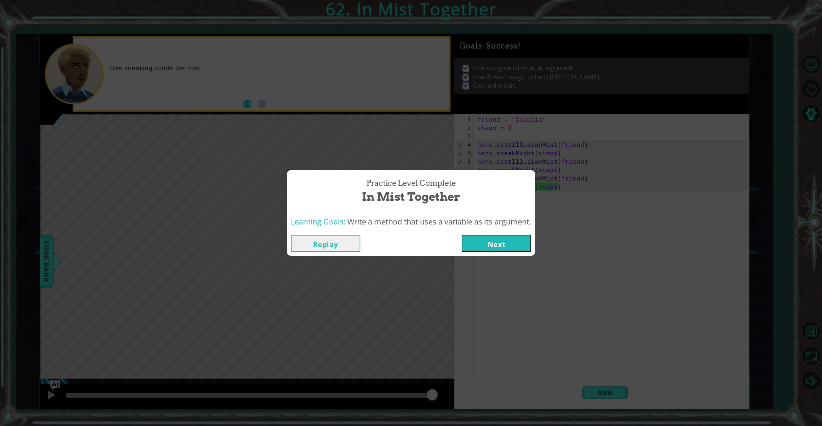
click at [488, 237] on button "Next" at bounding box center [497, 243] width 70 height 17
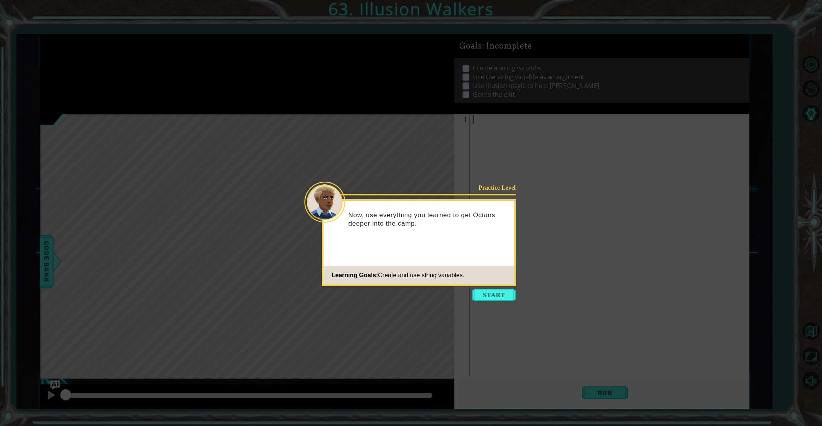
click at [502, 289] on button "Start" at bounding box center [494, 295] width 44 height 12
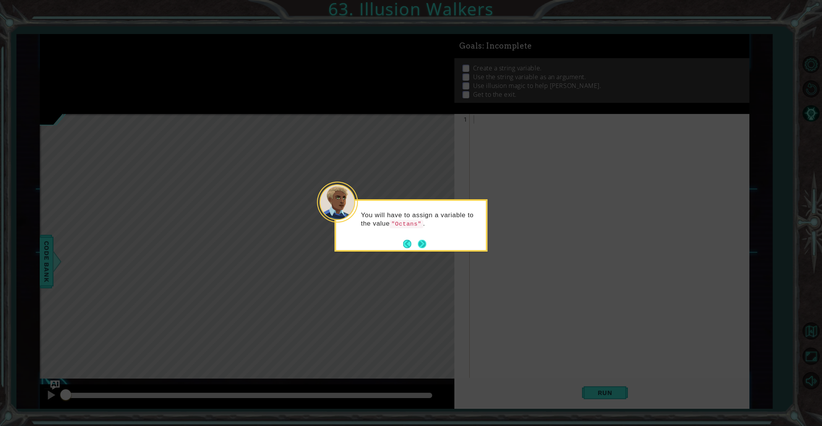
click at [418, 241] on button "Next" at bounding box center [422, 243] width 9 height 9
click at [418, 240] on button "Next" at bounding box center [422, 243] width 10 height 10
click at [421, 241] on button "Next" at bounding box center [422, 244] width 8 height 8
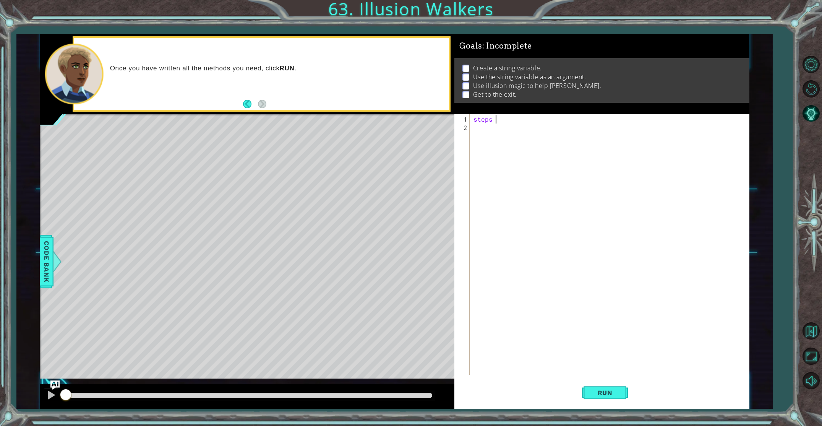
scroll to position [0, 1]
type textarea "steps = 2"
click at [485, 133] on div "steps = 2" at bounding box center [611, 253] width 278 height 277
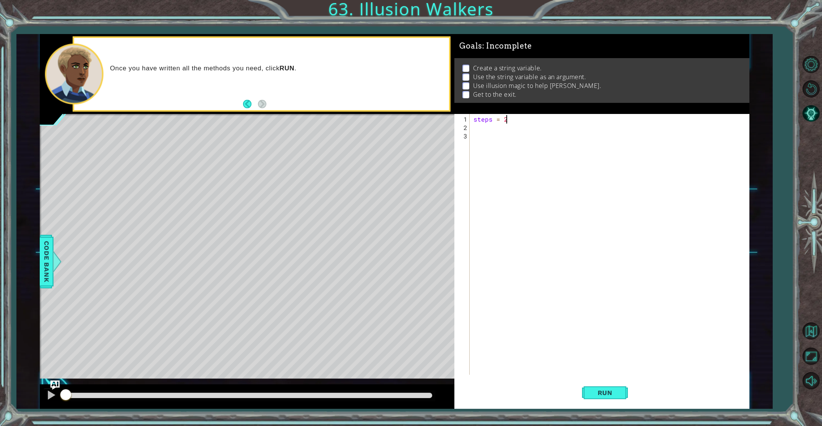
click at [511, 116] on div "steps = 2" at bounding box center [611, 253] width 278 height 277
type textarea "steps = 2"
drag, startPoint x: 474, startPoint y: 118, endPoint x: 514, endPoint y: 118, distance: 39.7
click at [514, 118] on div "steps = 2" at bounding box center [611, 253] width 278 height 277
type textarea "steps = 2"
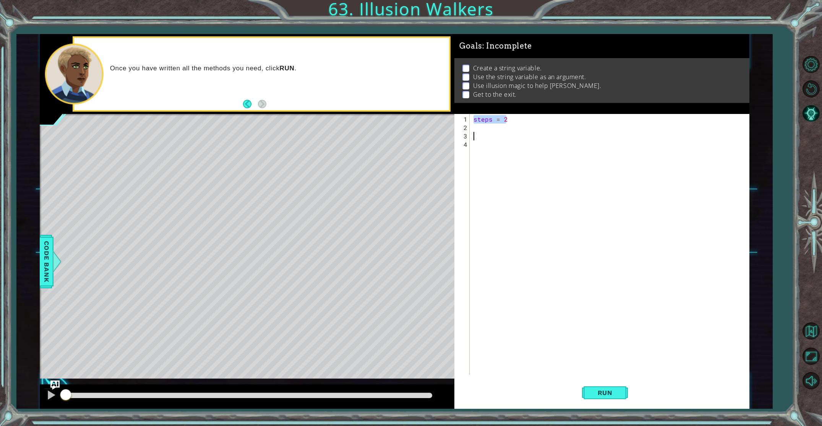
type textarea "steps = 2"
click at [482, 118] on div "steps = 2" at bounding box center [611, 253] width 278 height 277
type textarea "a"
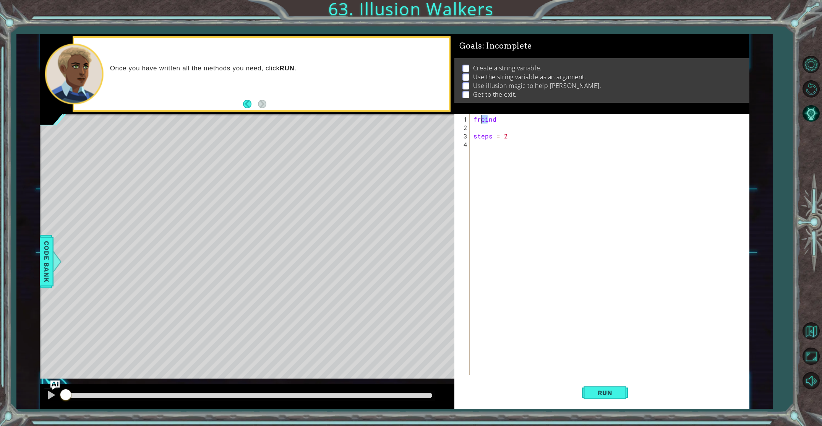
drag, startPoint x: 488, startPoint y: 119, endPoint x: 482, endPoint y: 120, distance: 5.9
click at [482, 120] on div "freind steps = 2" at bounding box center [611, 253] width 278 height 277
drag, startPoint x: 528, startPoint y: 121, endPoint x: 523, endPoint y: 120, distance: 5.0
click at [524, 121] on div "friend steps = 2" at bounding box center [611, 253] width 278 height 277
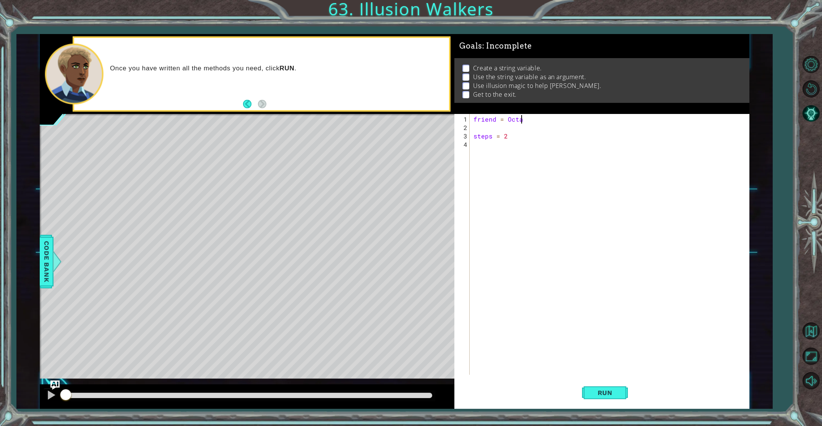
type textarea "friend = [PERSON_NAME]"
click at [485, 151] on div "friend = Octan steps = 2" at bounding box center [611, 253] width 278 height 277
click at [496, 123] on div "friend = Octan steps = 2" at bounding box center [611, 253] width 278 height 277
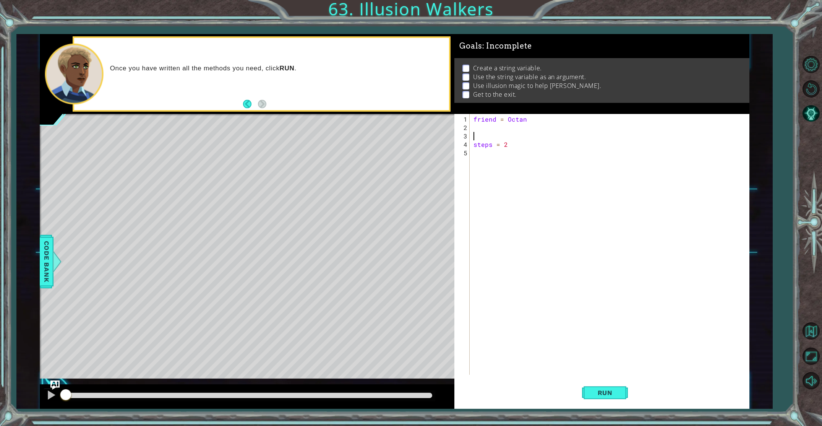
type textarea "friend = [PERSON_NAME]"
click at [516, 130] on div "Octan press enter" at bounding box center [573, 137] width 144 height 28
click at [491, 137] on div "friend = Octan steps = 2" at bounding box center [611, 253] width 278 height 277
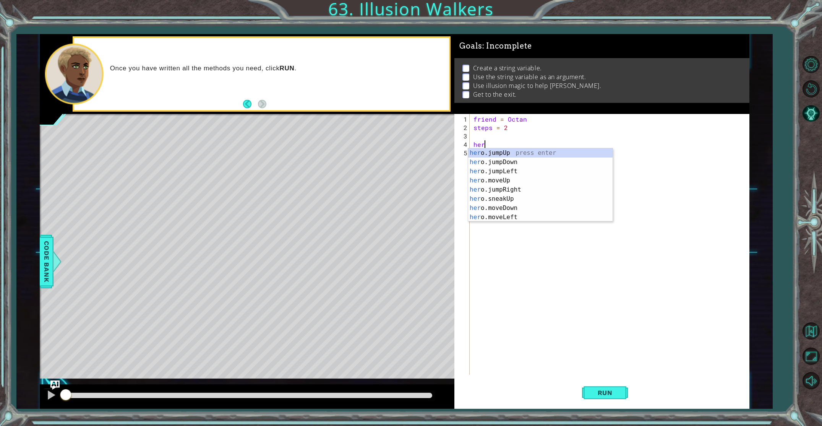
scroll to position [0, 0]
type textarea "h"
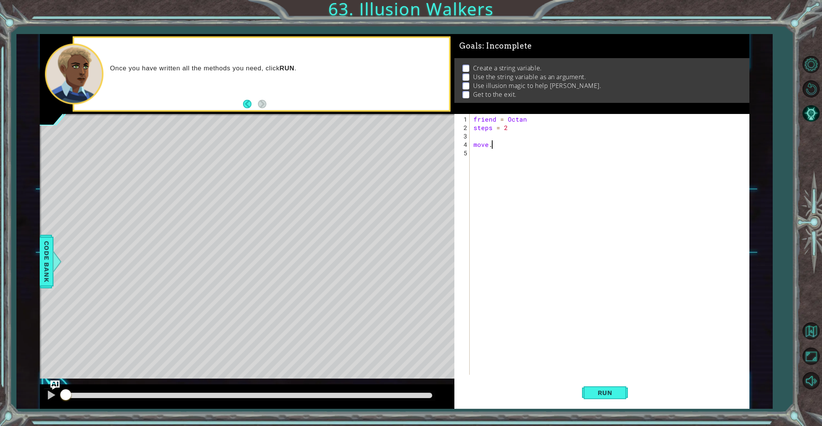
scroll to position [0, 0]
type textarea "m"
type textarea "steps = 2"
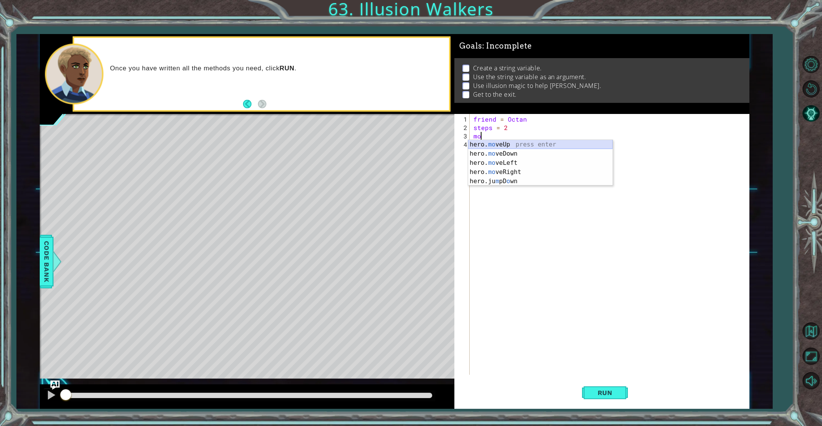
click at [519, 146] on div "hero. mo veUp press enter hero. mo veDown press enter hero. mo veLeft press ent…" at bounding box center [540, 172] width 144 height 64
type textarea "hero.moveUp(steps)"
drag, startPoint x: 542, startPoint y: 133, endPoint x: 473, endPoint y: 131, distance: 68.8
click at [473, 131] on div "friend = Octan steps = 2 hero . moveUp ( steps )" at bounding box center [611, 253] width 278 height 277
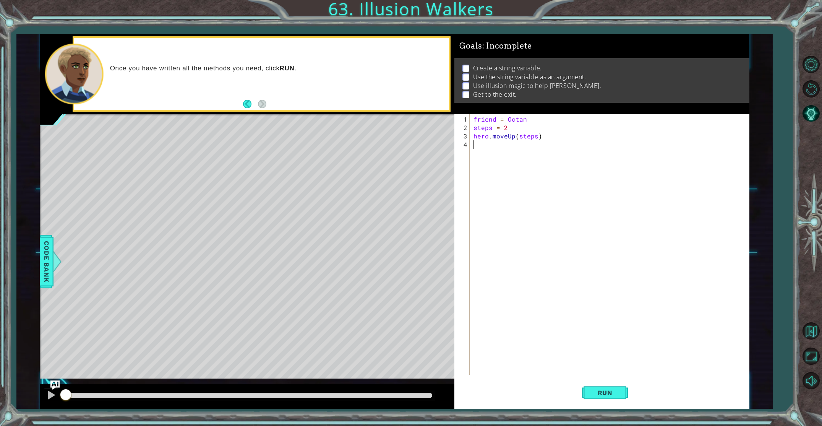
drag, startPoint x: 490, startPoint y: 139, endPoint x: 489, endPoint y: 148, distance: 8.9
click at [489, 148] on div "friend = Octan steps = 2 hero . moveUp ( steps )" at bounding box center [611, 253] width 278 height 277
click at [490, 147] on div "friend = Octan steps = 2 hero . moveUp ( steps )" at bounding box center [611, 253] width 278 height 277
drag, startPoint x: 474, startPoint y: 136, endPoint x: 543, endPoint y: 137, distance: 69.6
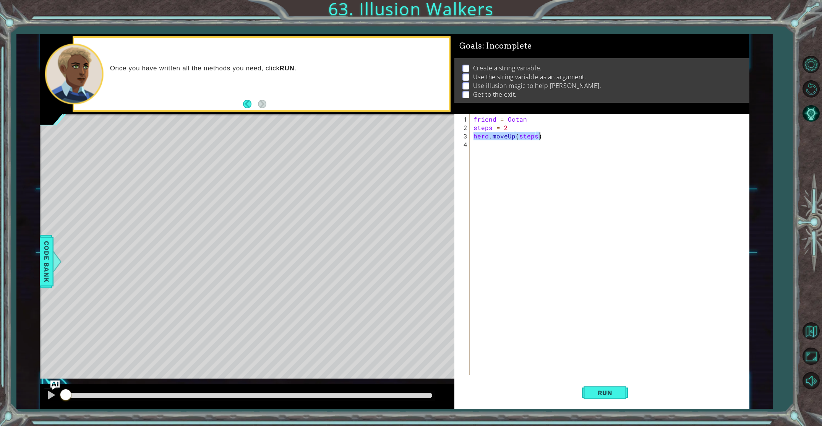
click at [543, 137] on div "friend = Octan steps = 2 hero . moveUp ( steps )" at bounding box center [611, 253] width 278 height 277
type textarea "hero.moveUp(steps)"
click at [512, 133] on div "friend = Octan steps = 2 hero . moveUp ( steps )" at bounding box center [611, 253] width 278 height 277
drag, startPoint x: 554, startPoint y: 144, endPoint x: 547, endPoint y: 147, distance: 7.4
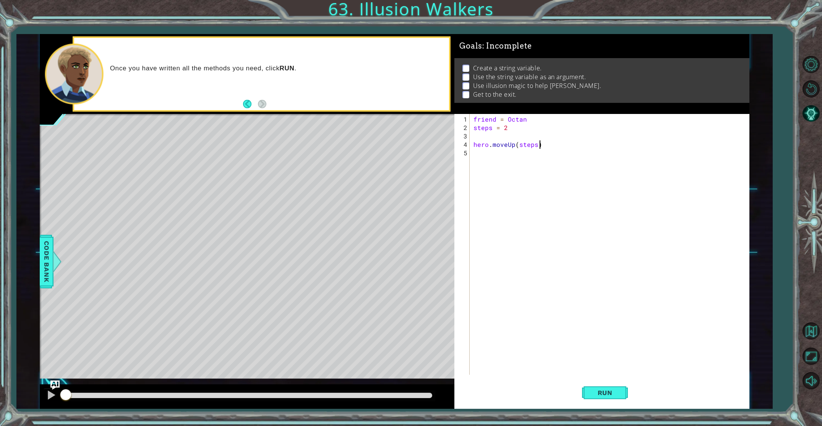
click at [551, 146] on div "friend = Octan steps = 2 hero . moveUp ( steps )" at bounding box center [611, 253] width 278 height 277
type textarea "hero.moveUp(steps)"
click at [537, 161] on div "hero. ca stIllusionMist press enter O c t a n press enter" at bounding box center [540, 175] width 144 height 37
type textarea "hero.castIllusionMist(friend)"
drag, startPoint x: 576, startPoint y: 204, endPoint x: 561, endPoint y: 200, distance: 14.6
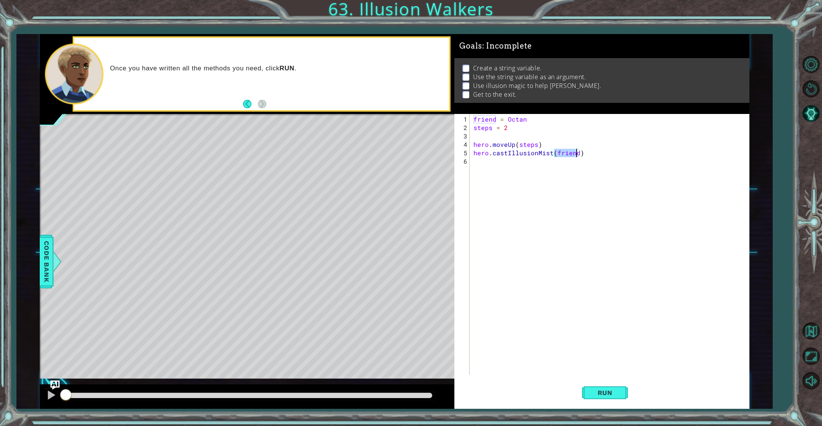
click at [573, 203] on div "friend = Octan steps = 2 hero . moveUp ( steps ) hero . castIllusionMist ( frie…" at bounding box center [611, 253] width 278 height 277
drag, startPoint x: 471, startPoint y: 144, endPoint x: 488, endPoint y: 145, distance: 16.8
click at [493, 144] on div "1 2 3 4 5 6 friend = Octan steps = 2 hero . moveUp ( steps ) hero . castIllusio…" at bounding box center [600, 244] width 292 height 261
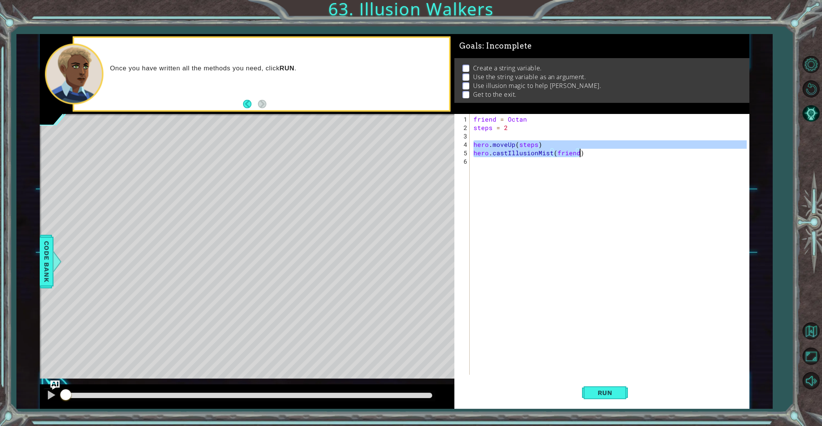
drag, startPoint x: 474, startPoint y: 146, endPoint x: 590, endPoint y: 151, distance: 116.3
click at [590, 151] on div "friend = Octan steps = 2 hero . moveUp ( steps ) hero . castIllusionMist ( frie…" at bounding box center [611, 253] width 278 height 277
type textarea "hero.moveUp(steps) hero.castIllusionMist(friend)"
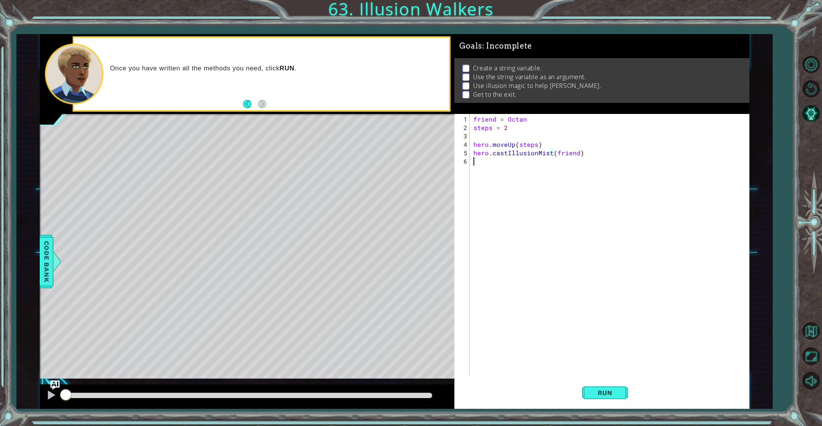
click at [538, 163] on div "friend = Octan steps = 2 hero . moveUp ( steps ) hero . castIllusionMist ( frie…" at bounding box center [611, 253] width 278 height 277
paste textarea "hero.castIllusionMist(friend)"
drag, startPoint x: 474, startPoint y: 162, endPoint x: 537, endPoint y: 161, distance: 63.1
click at [539, 160] on div "friend = Octan steps = 2 hero . moveUp ( steps ) hero . castIllusionMist ( frie…" at bounding box center [611, 253] width 278 height 277
type textarea "hero.moveUp(steps)"
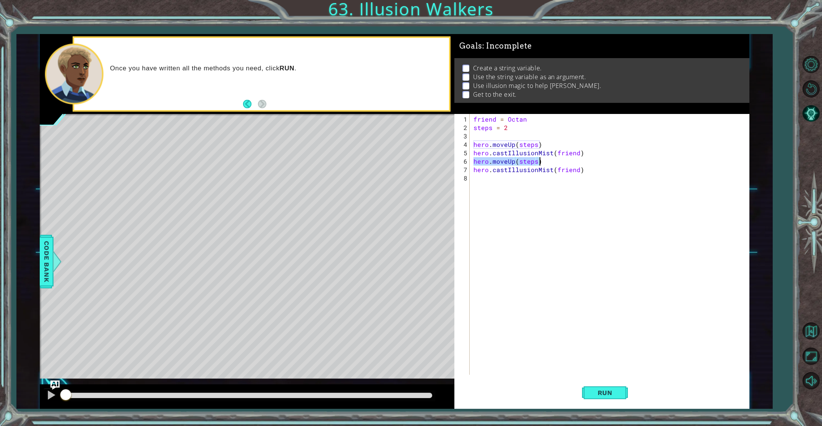
click at [524, 183] on div "friend = Octan steps = 2 hero . moveUp ( steps ) hero . castIllusionMist ( frie…" at bounding box center [611, 253] width 278 height 277
click at [596, 388] on button "Run" at bounding box center [605, 392] width 46 height 29
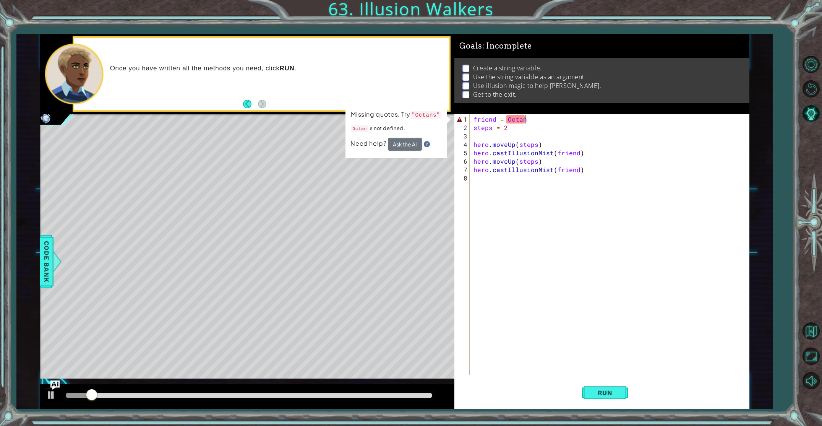
click at [527, 118] on div "friend = Octan steps = 2 hero . moveUp ( steps ) hero . castIllusionMist ( frie…" at bounding box center [611, 253] width 278 height 277
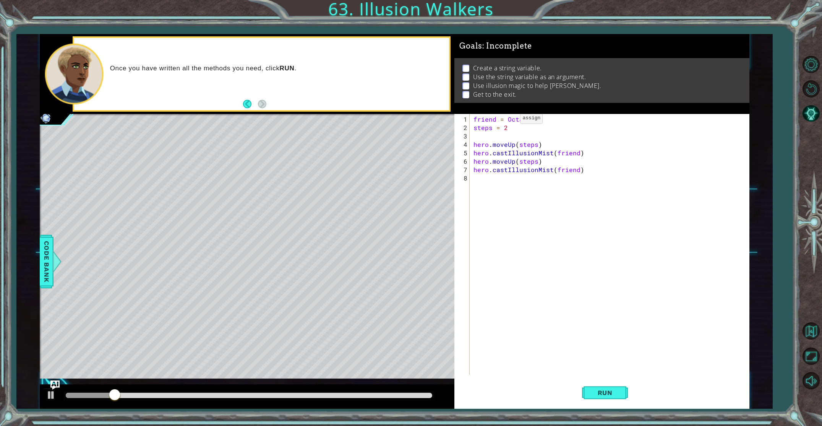
click at [507, 120] on div "friend = Octans steps = 2 hero . moveUp ( steps ) hero . castIllusionMist ( fri…" at bounding box center [611, 253] width 278 height 277
click at [540, 122] on div "friend = "Octans steps = 2 hero . moveUp ( steps ) hero . castIllusionMist ( fr…" at bounding box center [611, 253] width 278 height 277
click at [619, 396] on span "Run" at bounding box center [605, 393] width 30 height 8
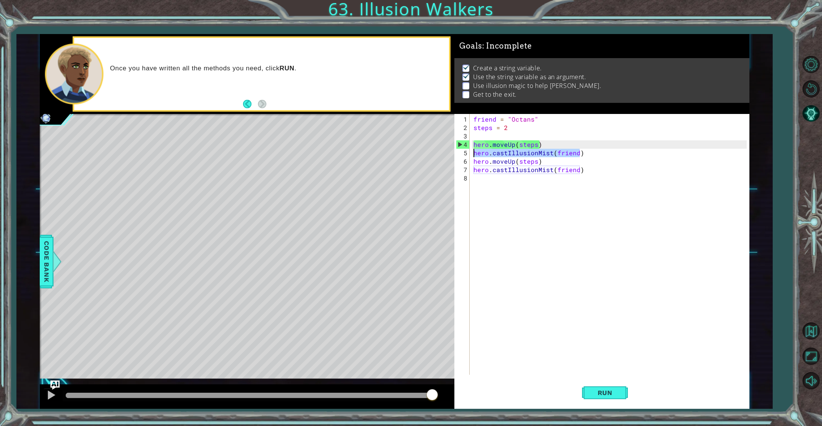
drag, startPoint x: 590, startPoint y: 154, endPoint x: 475, endPoint y: 153, distance: 114.7
click at [474, 154] on div "friend = "Octans" steps = 2 hero . moveUp ( steps ) hero . castIllusionMist ( f…" at bounding box center [611, 253] width 278 height 277
type textarea "hero.moveUp(steps)"
type textarea "hero.castIllusionMist(friend)"
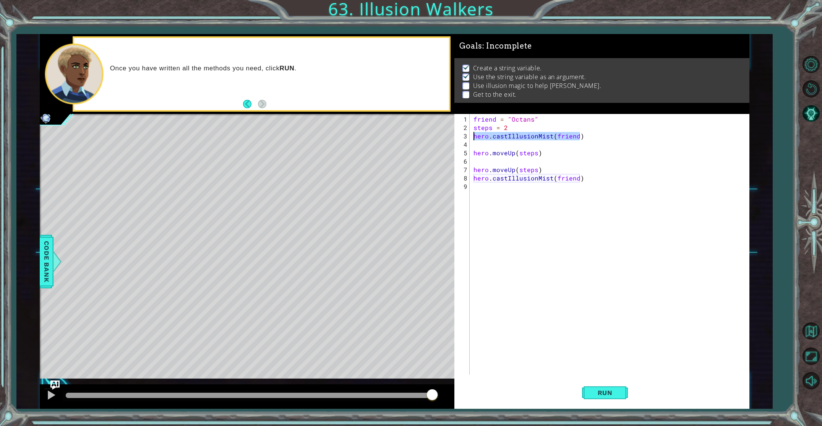
drag, startPoint x: 587, startPoint y: 134, endPoint x: 475, endPoint y: 131, distance: 112.4
click at [474, 131] on div "friend = "Octans" steps = 2 hero . castIllusionMist ( friend ) hero . moveUp ( …" at bounding box center [611, 253] width 278 height 277
drag, startPoint x: 582, startPoint y: 179, endPoint x: 474, endPoint y: 177, distance: 108.6
click at [474, 177] on div "friend = "Octans" steps = 2 hero . castIllusionMist ( friend ) hero . moveUp ( …" at bounding box center [611, 253] width 278 height 277
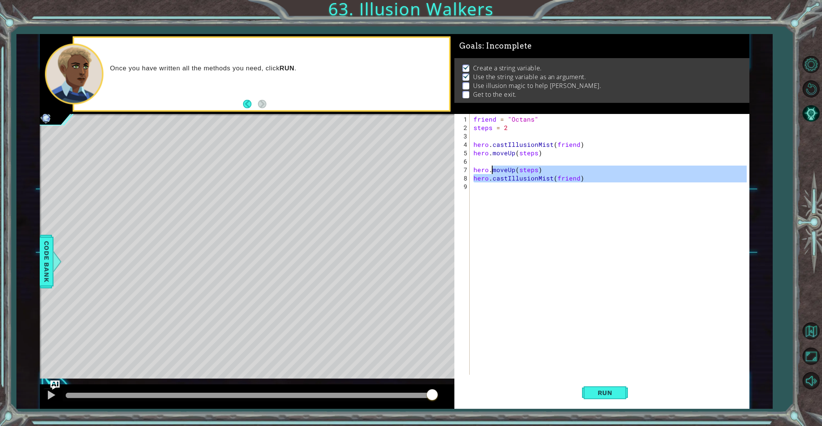
drag, startPoint x: 492, startPoint y: 181, endPoint x: 496, endPoint y: 167, distance: 14.3
click at [494, 166] on div "friend = "Octans" steps = 2 hero . castIllusionMist ( friend ) hero . moveUp ( …" at bounding box center [611, 253] width 278 height 277
type textarea "hero.moveUp(steps) hero.castIllusionMist(friend)"
drag, startPoint x: 545, startPoint y: 209, endPoint x: 561, endPoint y: 193, distance: 23.5
click at [547, 207] on div "friend = "Octans" steps = 2 hero . castIllusionMist ( friend ) hero . moveUp ( …" at bounding box center [611, 253] width 278 height 277
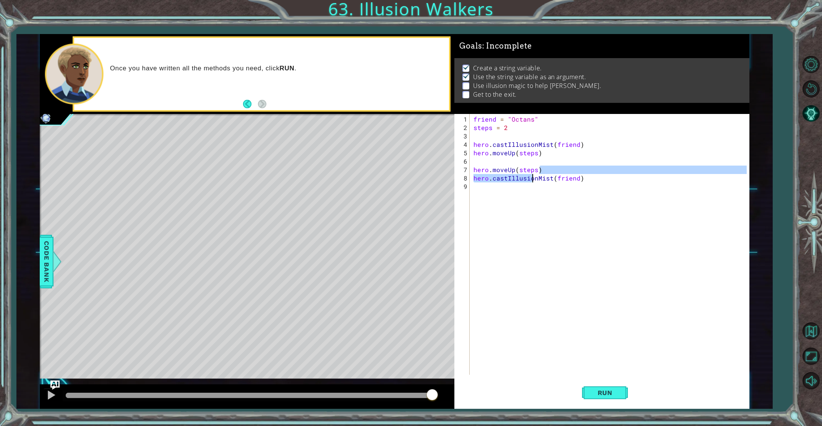
drag, startPoint x: 585, startPoint y: 174, endPoint x: 537, endPoint y: 181, distance: 48.6
click at [533, 178] on div "friend = "Octans" steps = 2 hero . castIllusionMist ( friend ) hero . moveUp ( …" at bounding box center [611, 253] width 278 height 277
type textarea "hero.moveUp(steps) hero.castIllusionMist(friend)"
drag, startPoint x: 584, startPoint y: 217, endPoint x: 585, endPoint y: 210, distance: 6.7
click at [584, 213] on div "friend = "Octans" steps = 2 hero . castIllusionMist ( friend ) hero . moveUp ( …" at bounding box center [611, 253] width 278 height 277
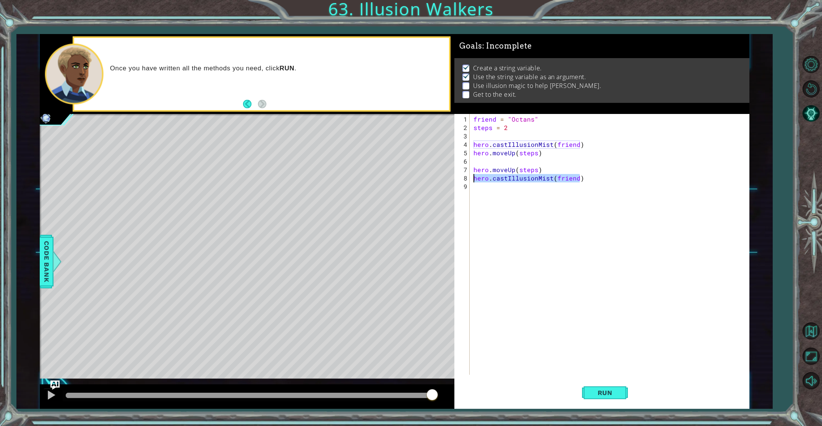
drag, startPoint x: 579, startPoint y: 178, endPoint x: 475, endPoint y: 176, distance: 104.0
click at [474, 175] on div "friend = "Octans" steps = 2 hero . castIllusionMist ( friend ) hero . moveUp ( …" at bounding box center [611, 253] width 278 height 277
type textarea "hero.moveUp(steps)"
click at [615, 389] on span "Run" at bounding box center [605, 393] width 30 height 8
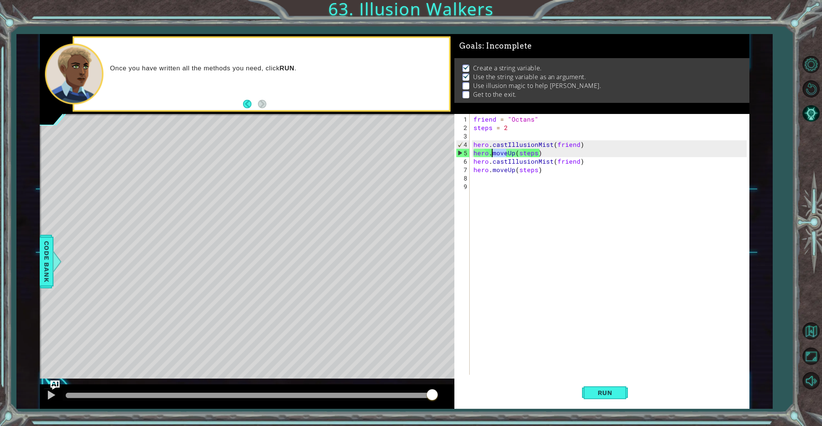
drag, startPoint x: 506, startPoint y: 153, endPoint x: 493, endPoint y: 153, distance: 13.0
click at [493, 153] on div "friend = "Octans" steps = 2 hero . castIllusionMist ( friend ) hero . moveUp ( …" at bounding box center [611, 253] width 278 height 277
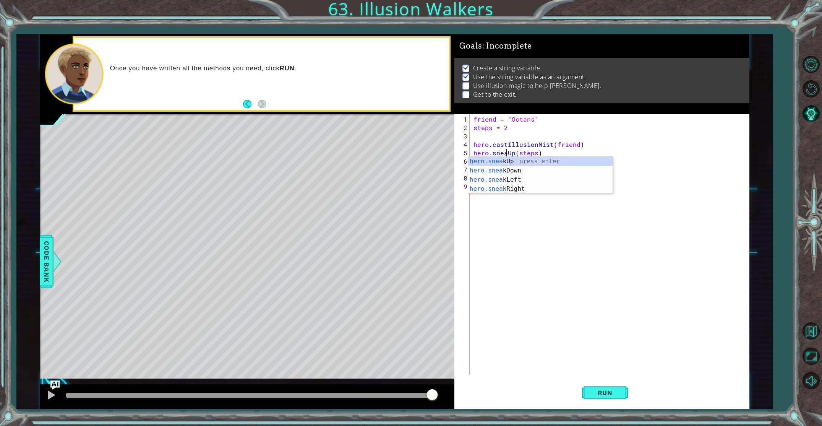
type textarea "hero.sneakUp(steps)"
click at [492, 231] on div "friend = "Octans" steps = 2 hero . castIllusionMist ( friend ) hero . sneakUp (…" at bounding box center [611, 253] width 278 height 277
drag, startPoint x: 506, startPoint y: 170, endPoint x: 493, endPoint y: 169, distance: 12.7
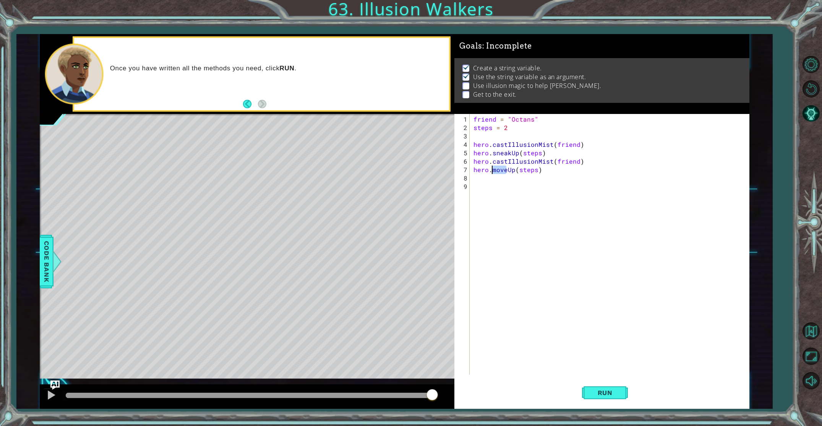
click at [494, 170] on div "friend = "Octans" steps = 2 hero . castIllusionMist ( friend ) hero . sneakUp (…" at bounding box center [611, 253] width 278 height 277
type textarea "hero.sneakUp(steps)"
click at [514, 252] on div "friend = "Octans" steps = 2 hero . castIllusionMist ( friend ) hero . sneakUp (…" at bounding box center [611, 253] width 278 height 277
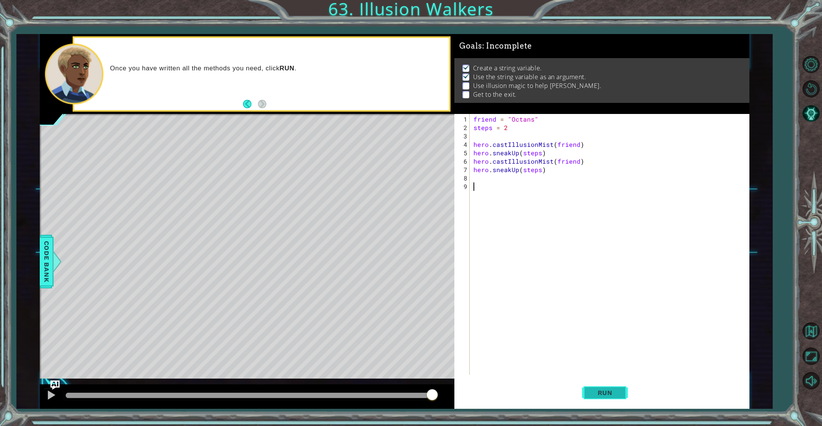
click at [607, 389] on span "Run" at bounding box center [605, 393] width 30 height 8
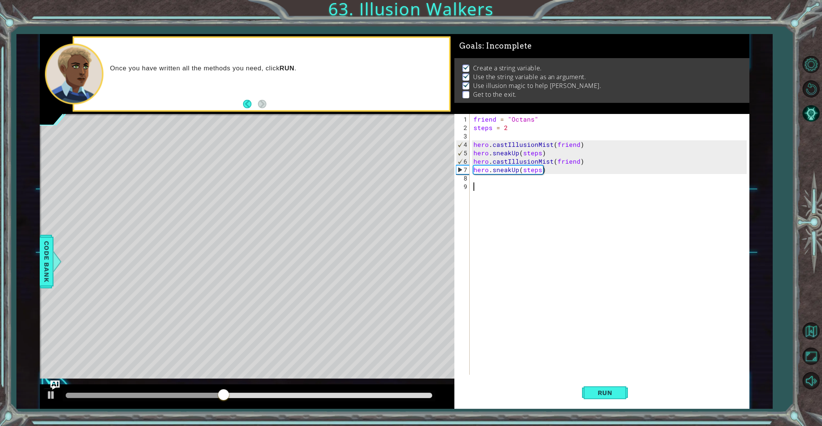
drag, startPoint x: 531, startPoint y: 182, endPoint x: 524, endPoint y: 180, distance: 7.8
click at [530, 182] on div "friend = "Octans" steps = 2 hero . castIllusionMist ( friend ) hero . sneakUp (…" at bounding box center [611, 253] width 278 height 277
click at [489, 180] on div "friend = "Octans" steps = 2 hero . castIllusionMist ( friend ) hero . sneakUp (…" at bounding box center [611, 253] width 278 height 277
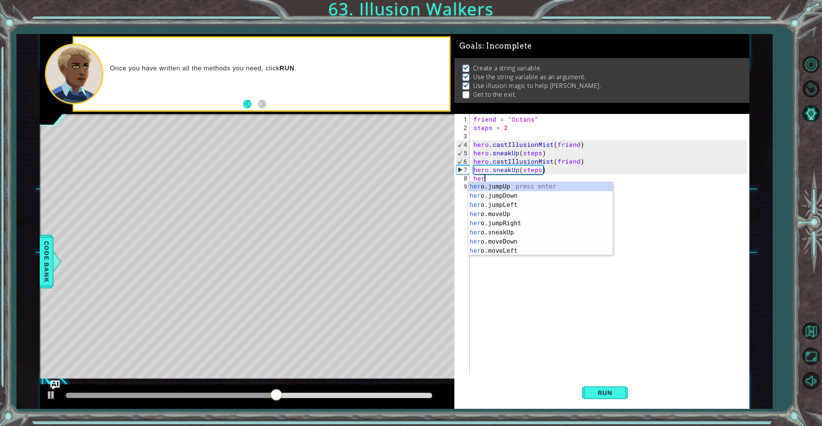
scroll to position [0, 0]
click at [512, 231] on div "hero press enter hero .jumpUp press enter hero .jumpDown press enter hero .jump…" at bounding box center [540, 228] width 144 height 92
type textarea "hero.moveUp(1)"
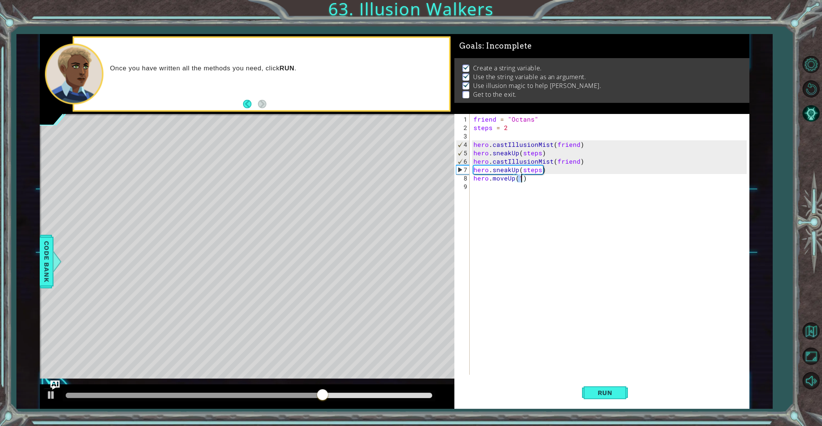
click at [482, 188] on div "friend = "Octans" steps = 2 hero . castIllusionMist ( friend ) hero . sneakUp (…" at bounding box center [611, 253] width 278 height 277
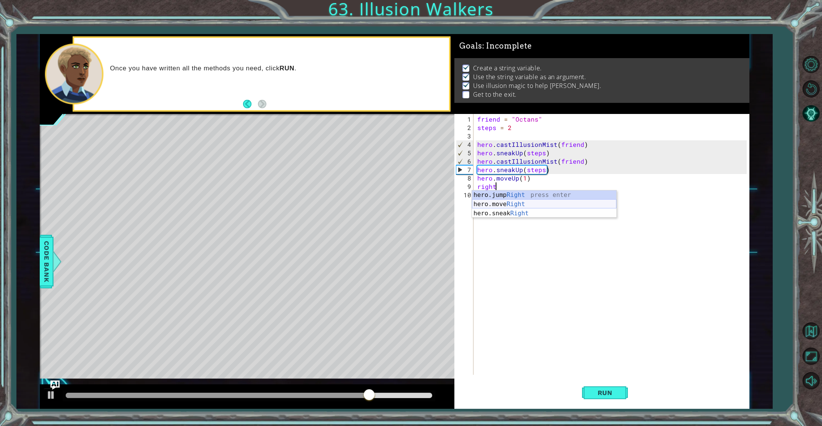
click at [492, 203] on div "hero.jump Right press enter hero.move Right press enter hero.sneak Right press …" at bounding box center [544, 213] width 144 height 46
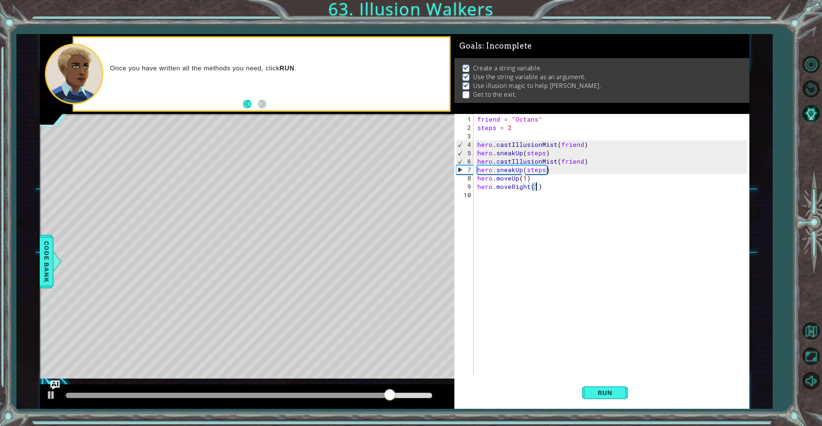
scroll to position [0, 3]
type textarea "hero.moveRight(3)"
click at [593, 396] on button "Run" at bounding box center [605, 392] width 46 height 29
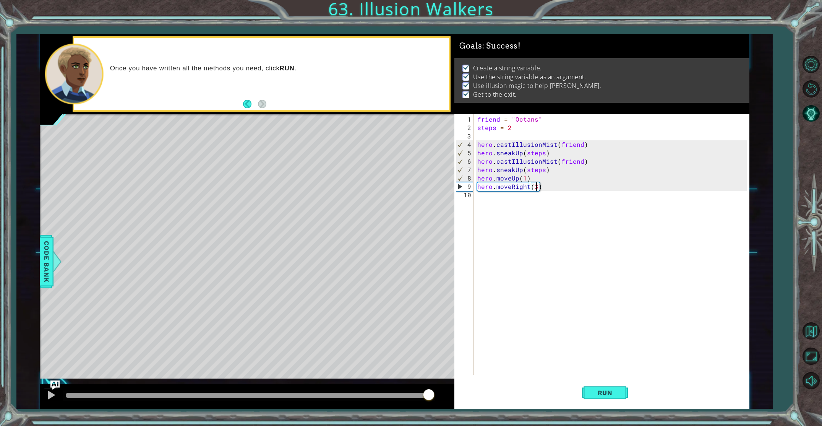
drag, startPoint x: 410, startPoint y: 396, endPoint x: 428, endPoint y: 393, distance: 18.2
click at [428, 393] on div at bounding box center [249, 395] width 367 height 5
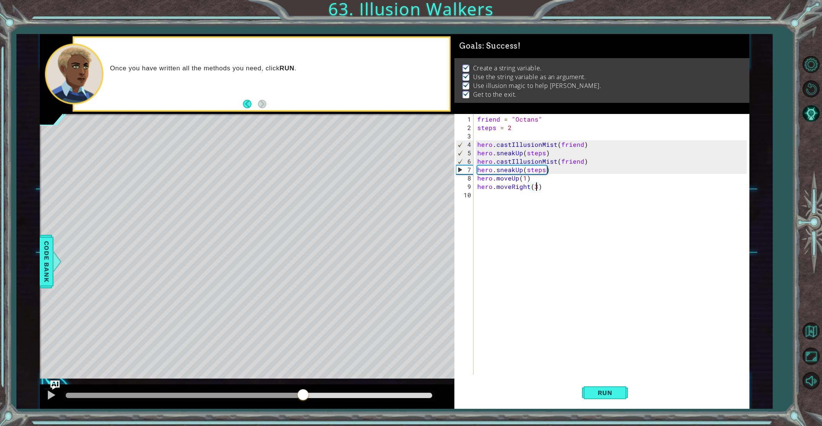
drag, startPoint x: 130, startPoint y: 397, endPoint x: 354, endPoint y: 401, distance: 224.4
click at [310, 401] on div at bounding box center [303, 395] width 14 height 14
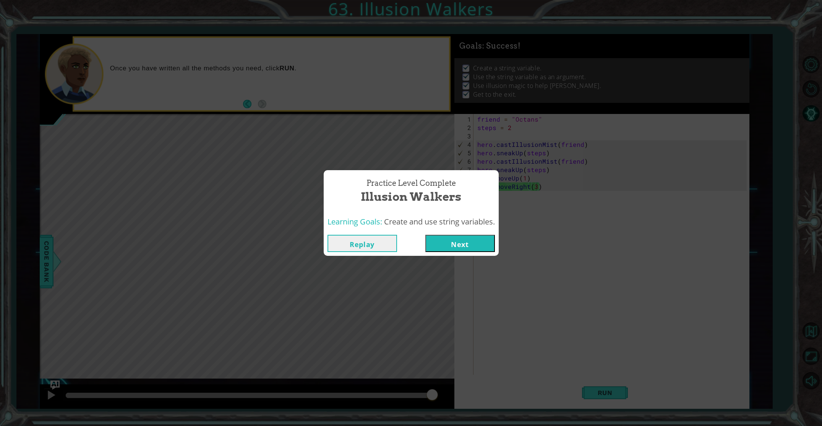
click at [472, 244] on button "Next" at bounding box center [460, 243] width 70 height 17
